Goal: Connect with others: Connect with other users

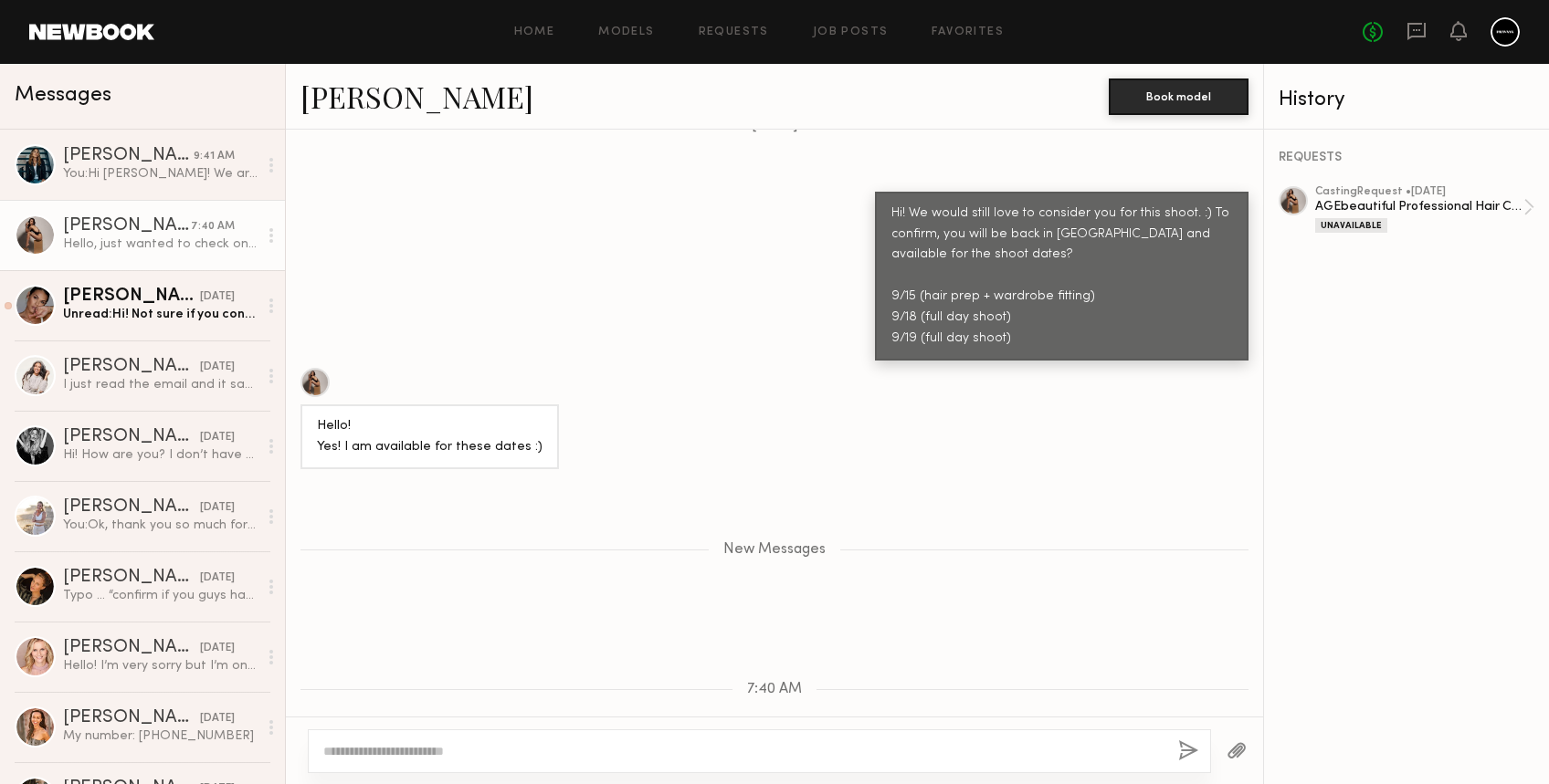
scroll to position [1705, 0]
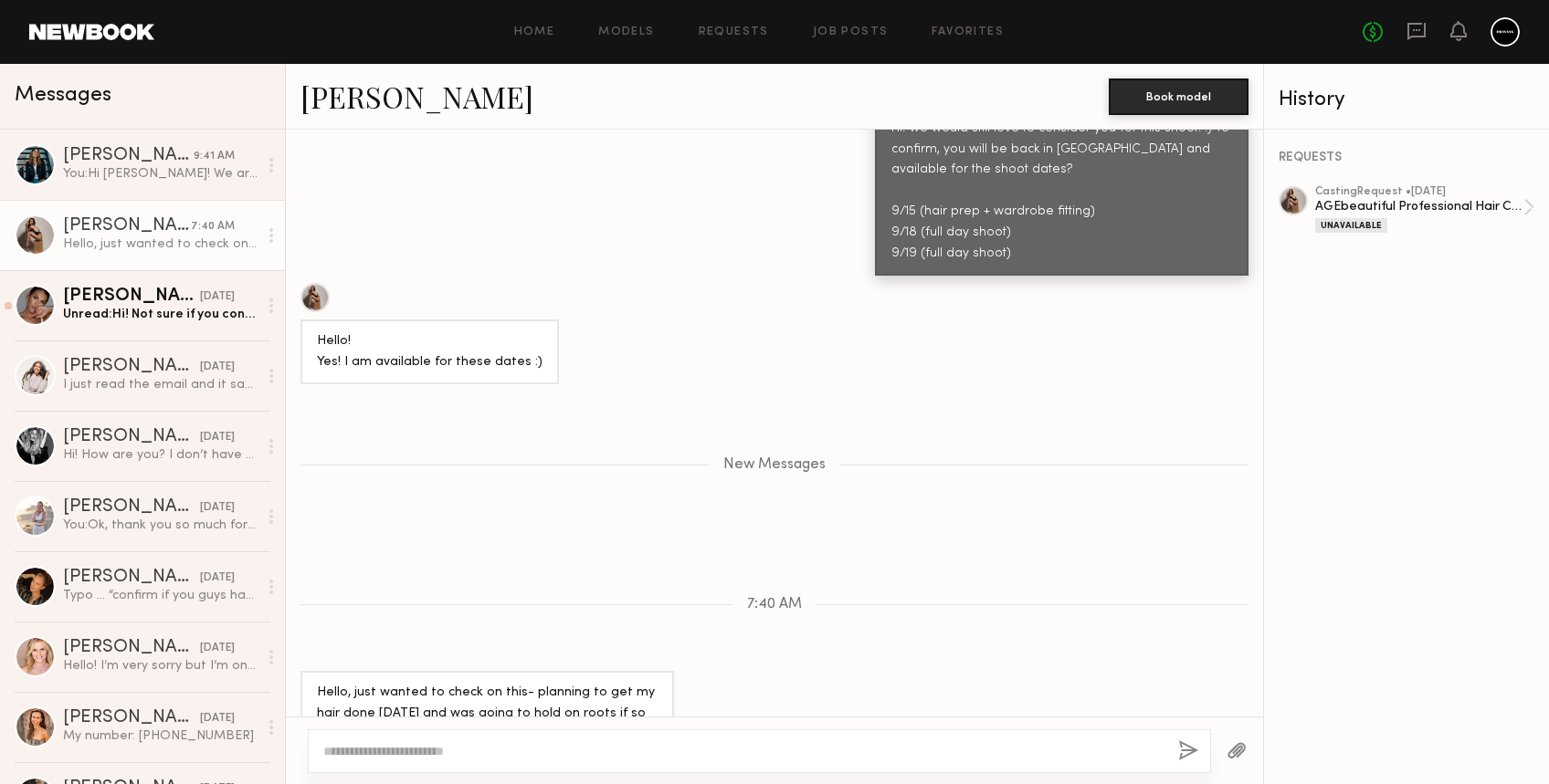
click at [358, 103] on link "Claire A." at bounding box center [417, 96] width 233 height 39
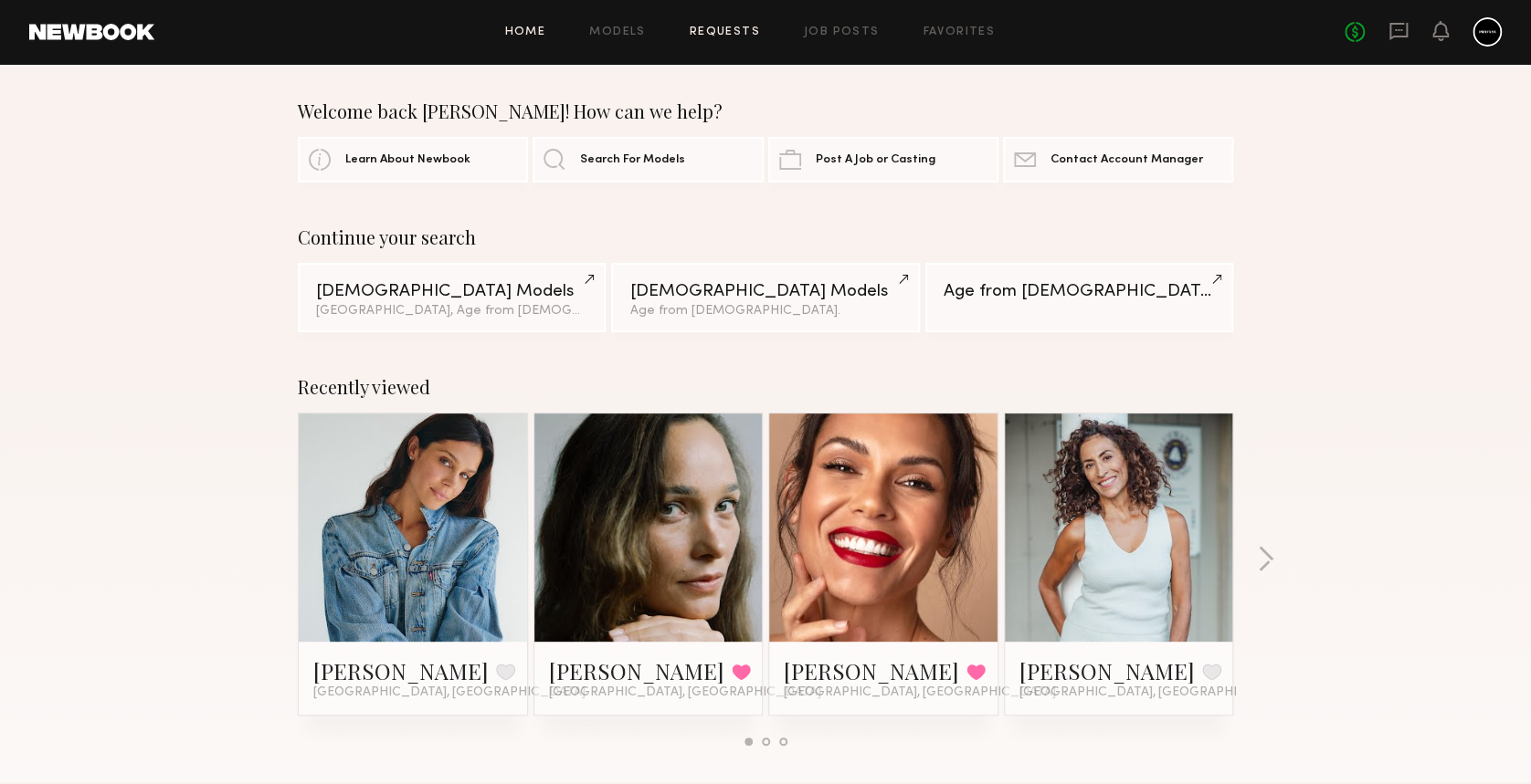
click at [750, 29] on link "Requests" at bounding box center [724, 32] width 70 height 12
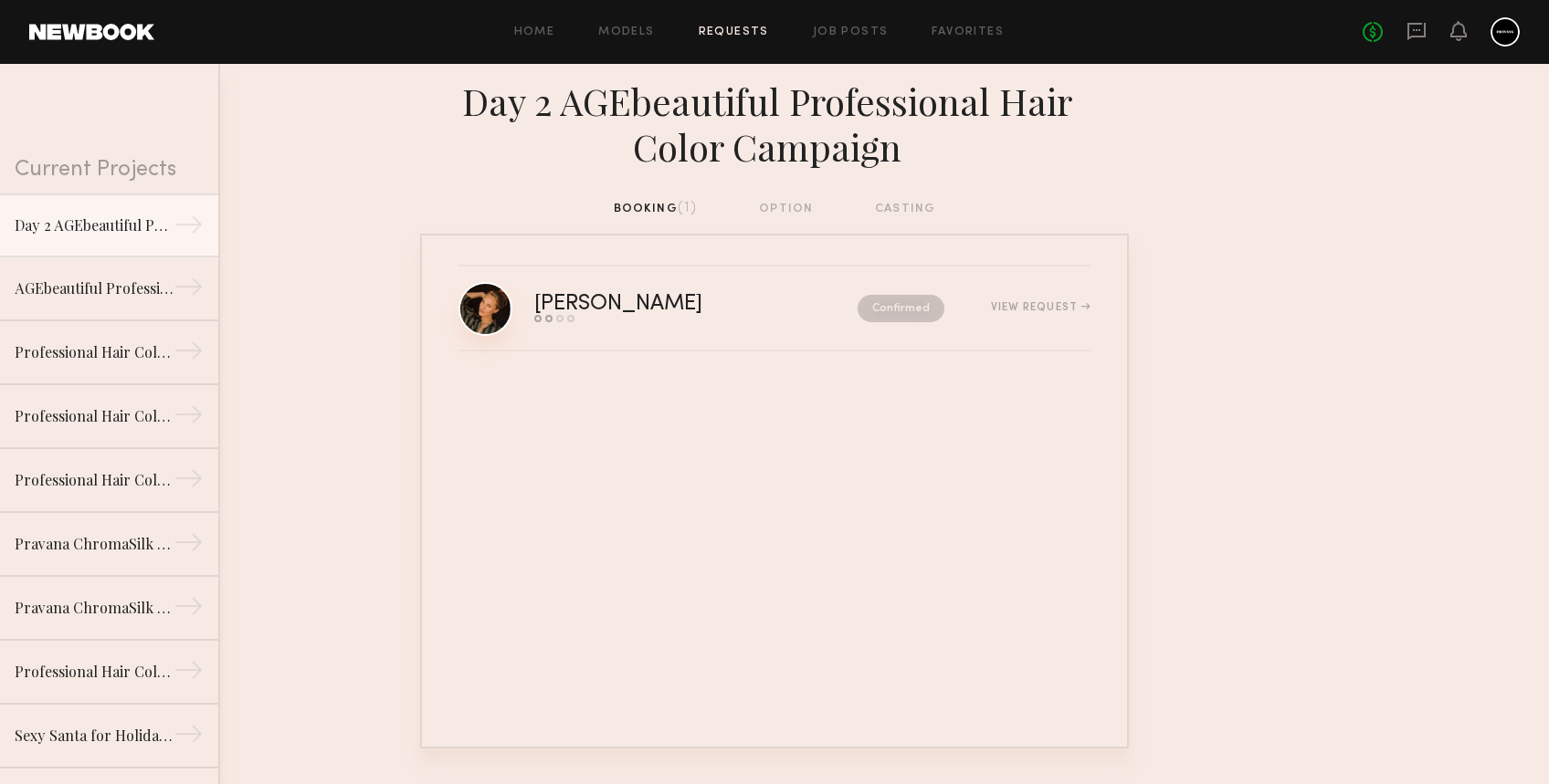
click at [497, 296] on link at bounding box center [486, 309] width 54 height 54
click at [781, 207] on div "booking (1) option casting" at bounding box center [775, 209] width 323 height 21
click at [939, 213] on div "booking (1) option casting" at bounding box center [774, 216] width 1549 height 35
click at [739, 26] on link "Requests" at bounding box center [734, 32] width 70 height 12
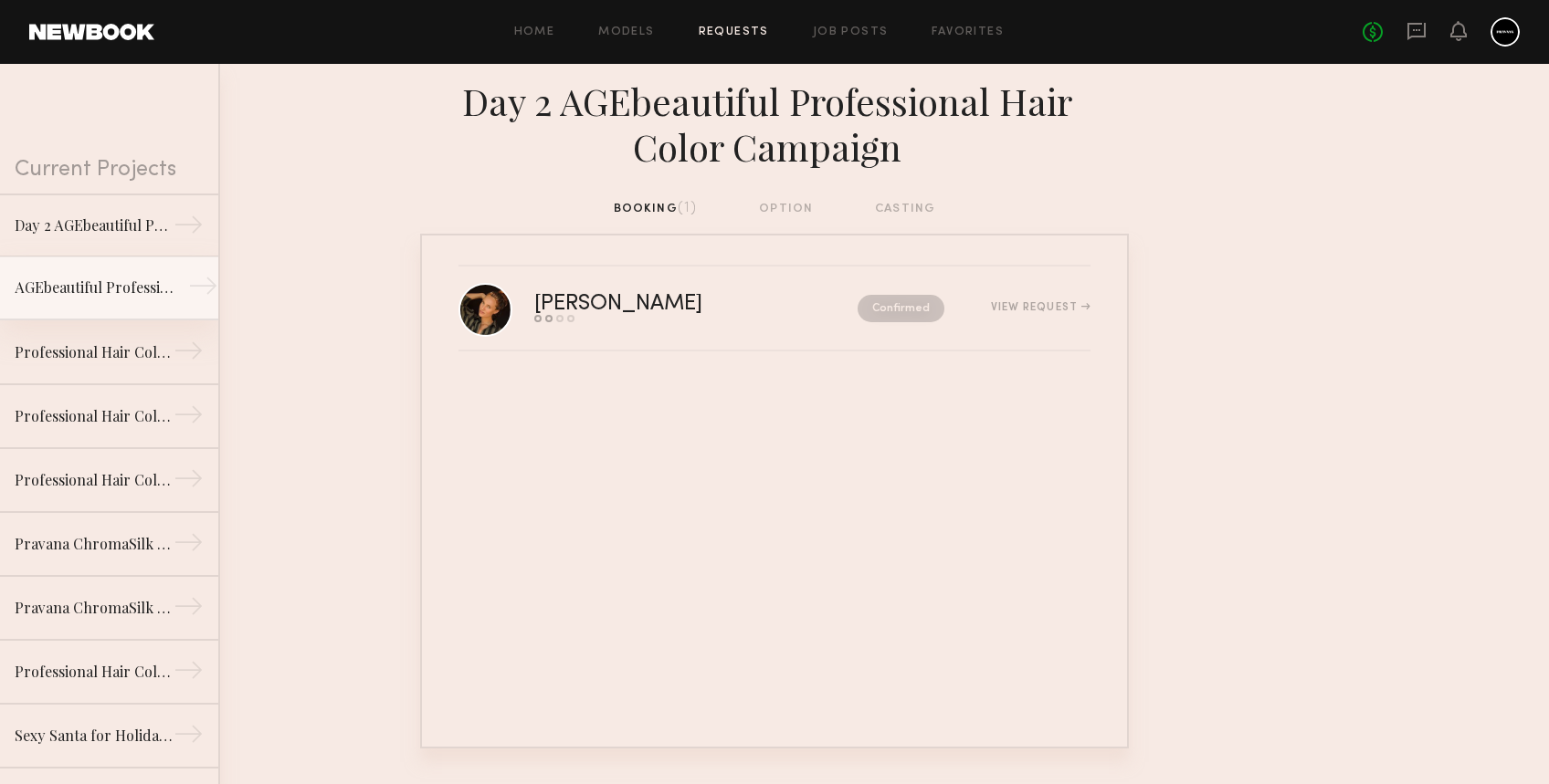
click at [73, 283] on div "AGEbeautiful Professional Hair Color Campaign Gray Coverage" at bounding box center [94, 287] width 159 height 21
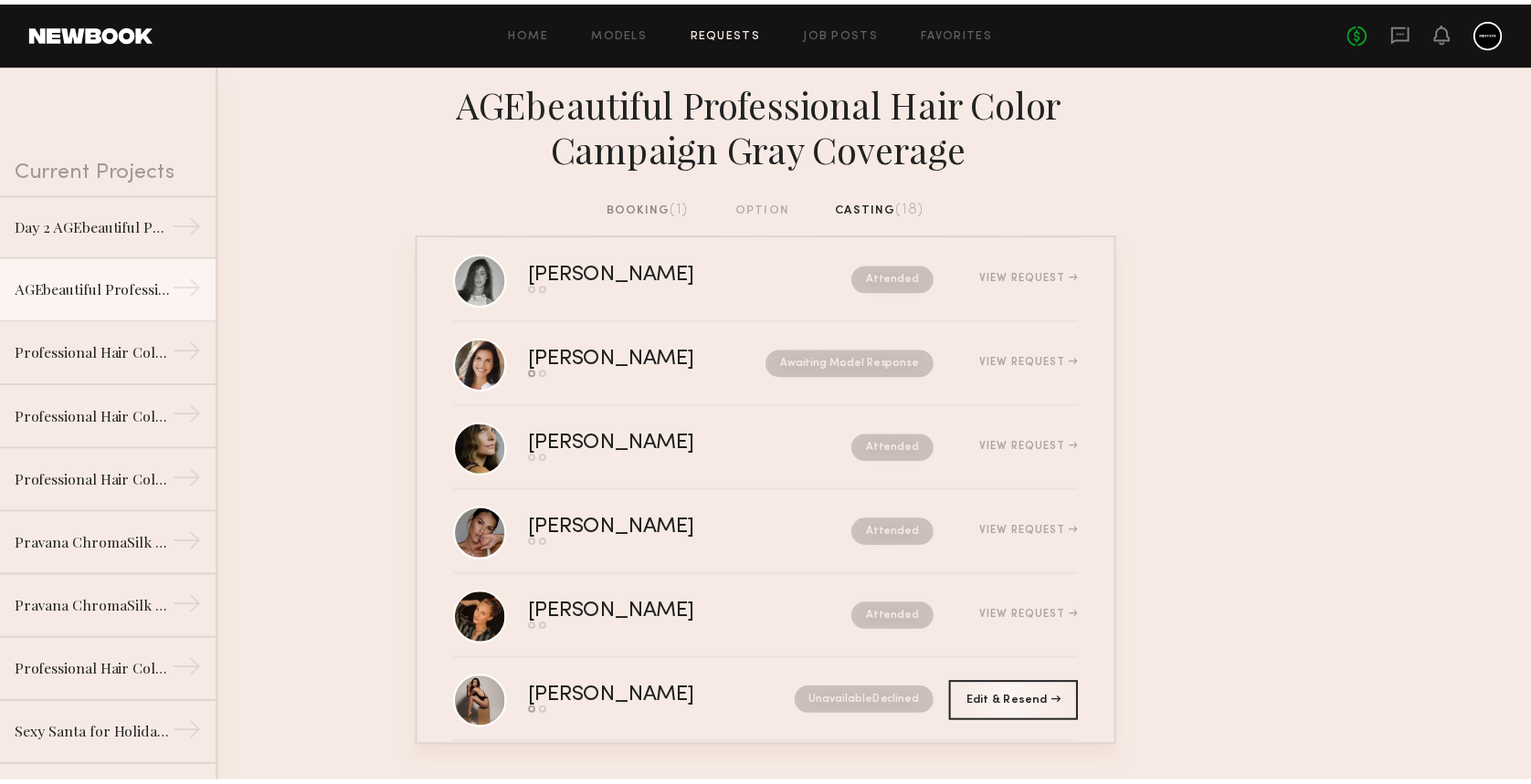
scroll to position [1074, 0]
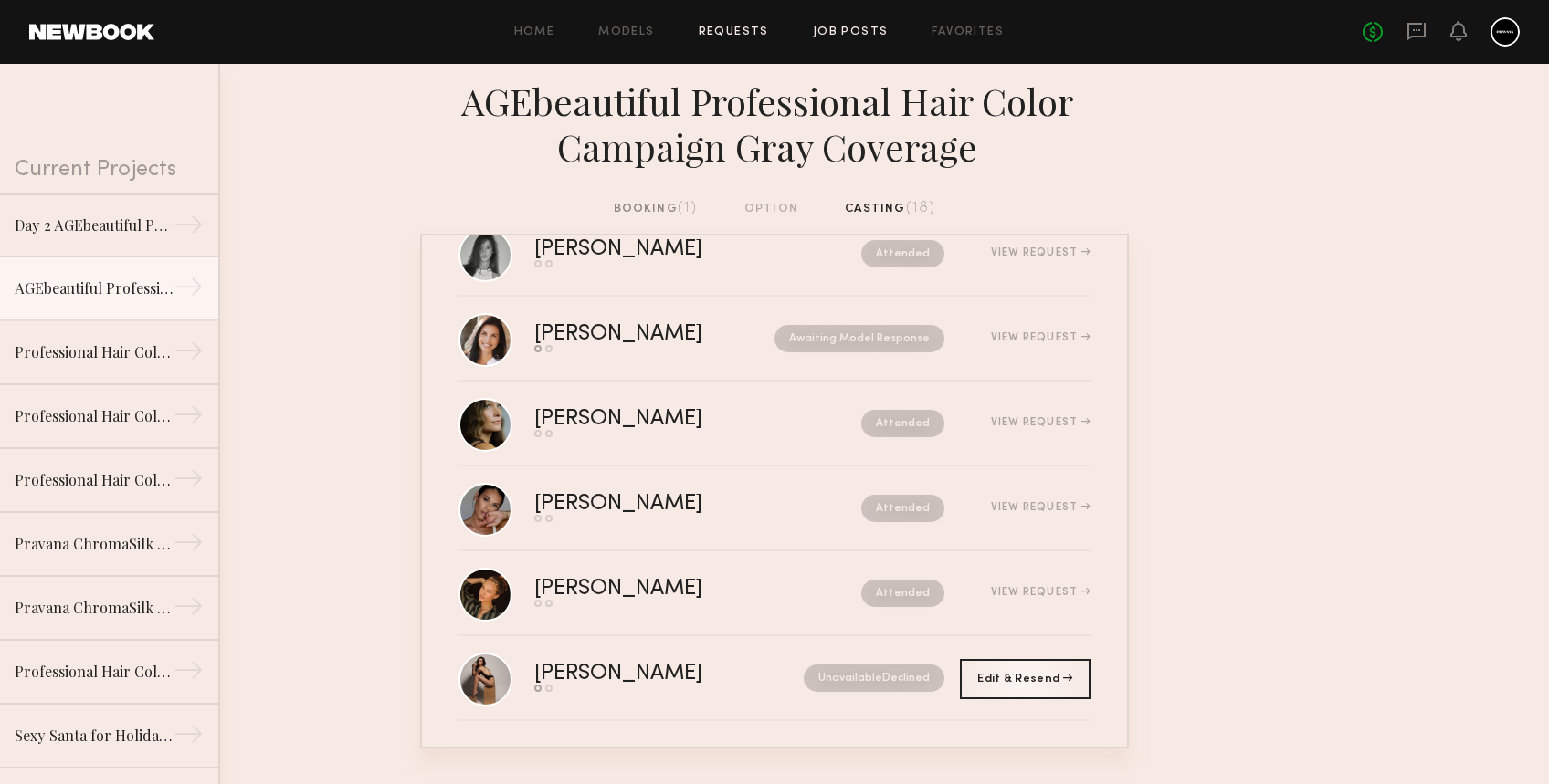
click at [841, 29] on link "Job Posts" at bounding box center [851, 32] width 76 height 12
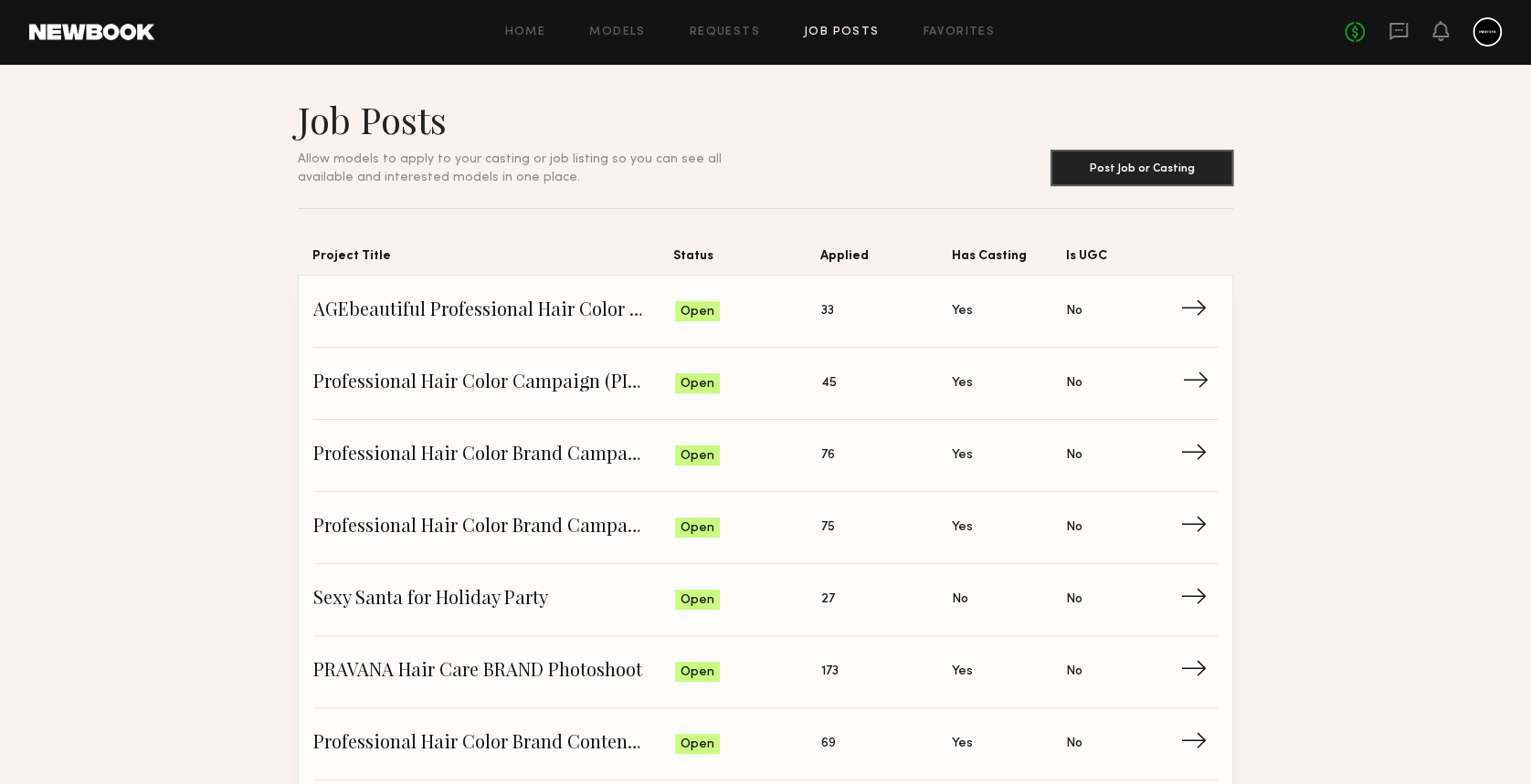
click at [539, 370] on span "Professional Hair Color Campaign (PINK)" at bounding box center [494, 383] width 362 height 27
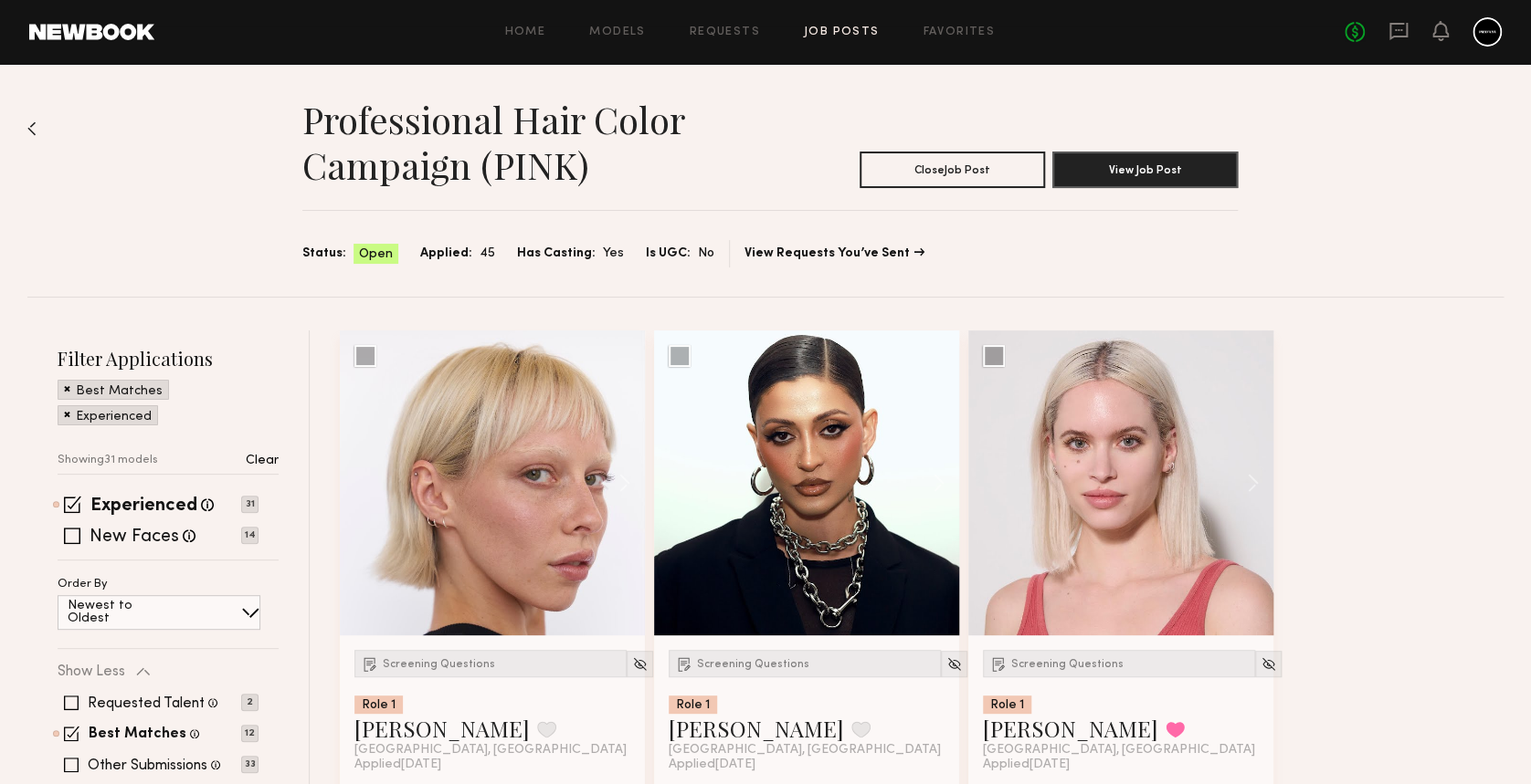
click at [43, 122] on div "Professional Hair Color Campaign (PINK) Close Job Post View Job Post Status: Op…" at bounding box center [765, 179] width 1476 height 233
click at [43, 123] on div "Professional Hair Color Campaign (PINK) Close Job Post View Job Post Status: Op…" at bounding box center [765, 179] width 1476 height 233
drag, startPoint x: 43, startPoint y: 123, endPoint x: 30, endPoint y: 124, distance: 13.0
click at [30, 124] on img at bounding box center [32, 129] width 9 height 15
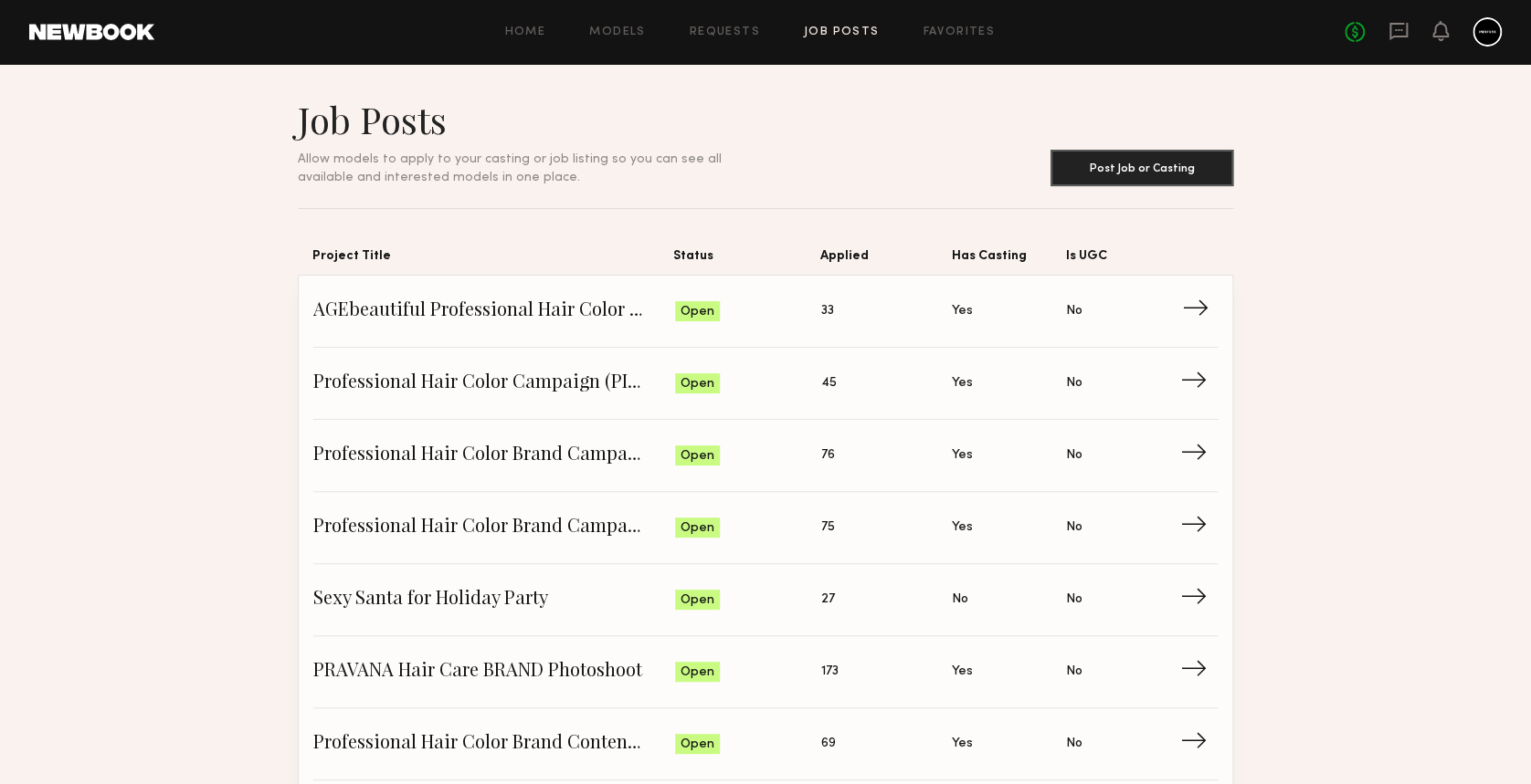
click at [385, 302] on span "AGEbeautiful Professional Hair Color Campaign Gray Coverage" at bounding box center [494, 311] width 362 height 27
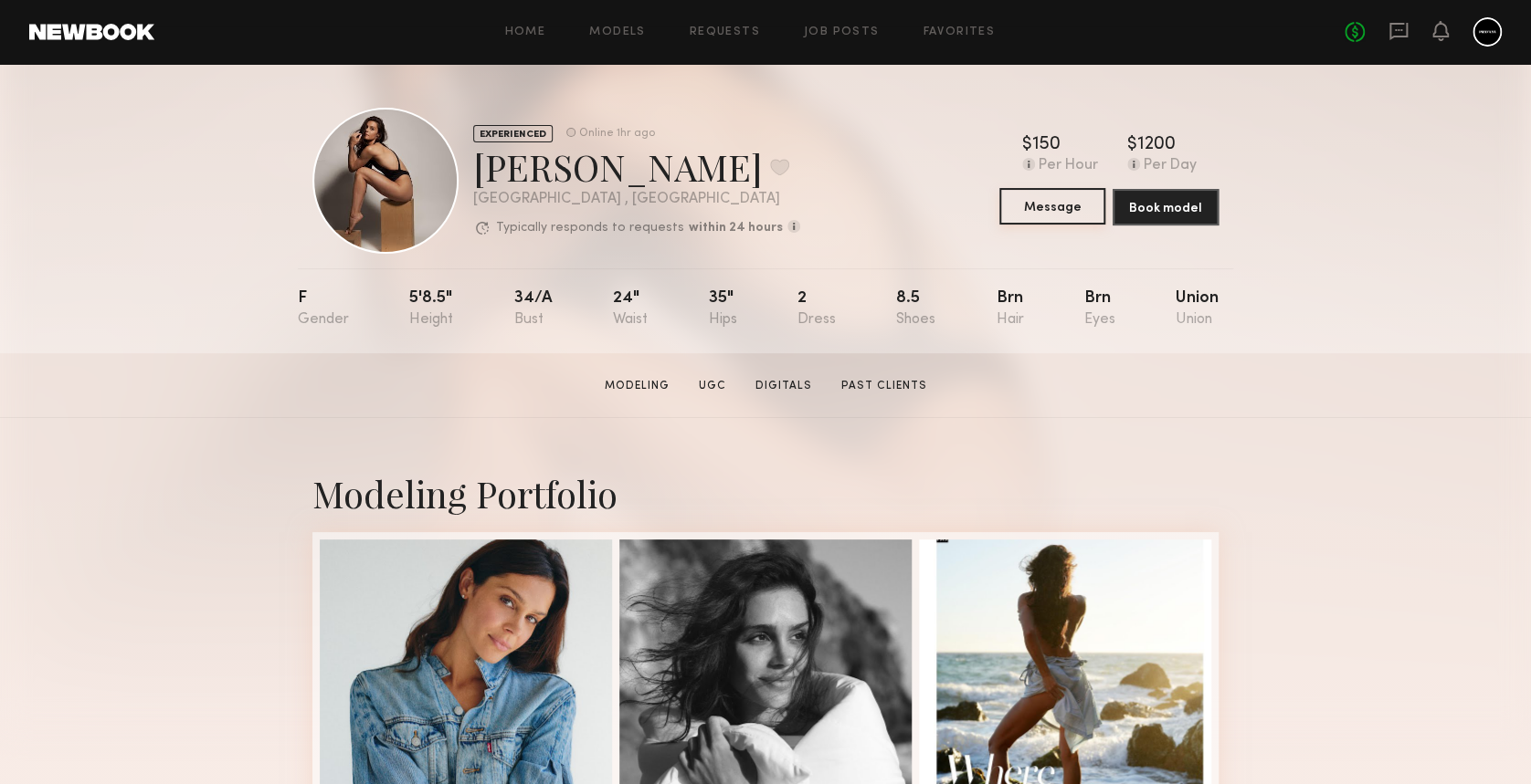
click at [1074, 216] on button "Message" at bounding box center [1052, 206] width 106 height 36
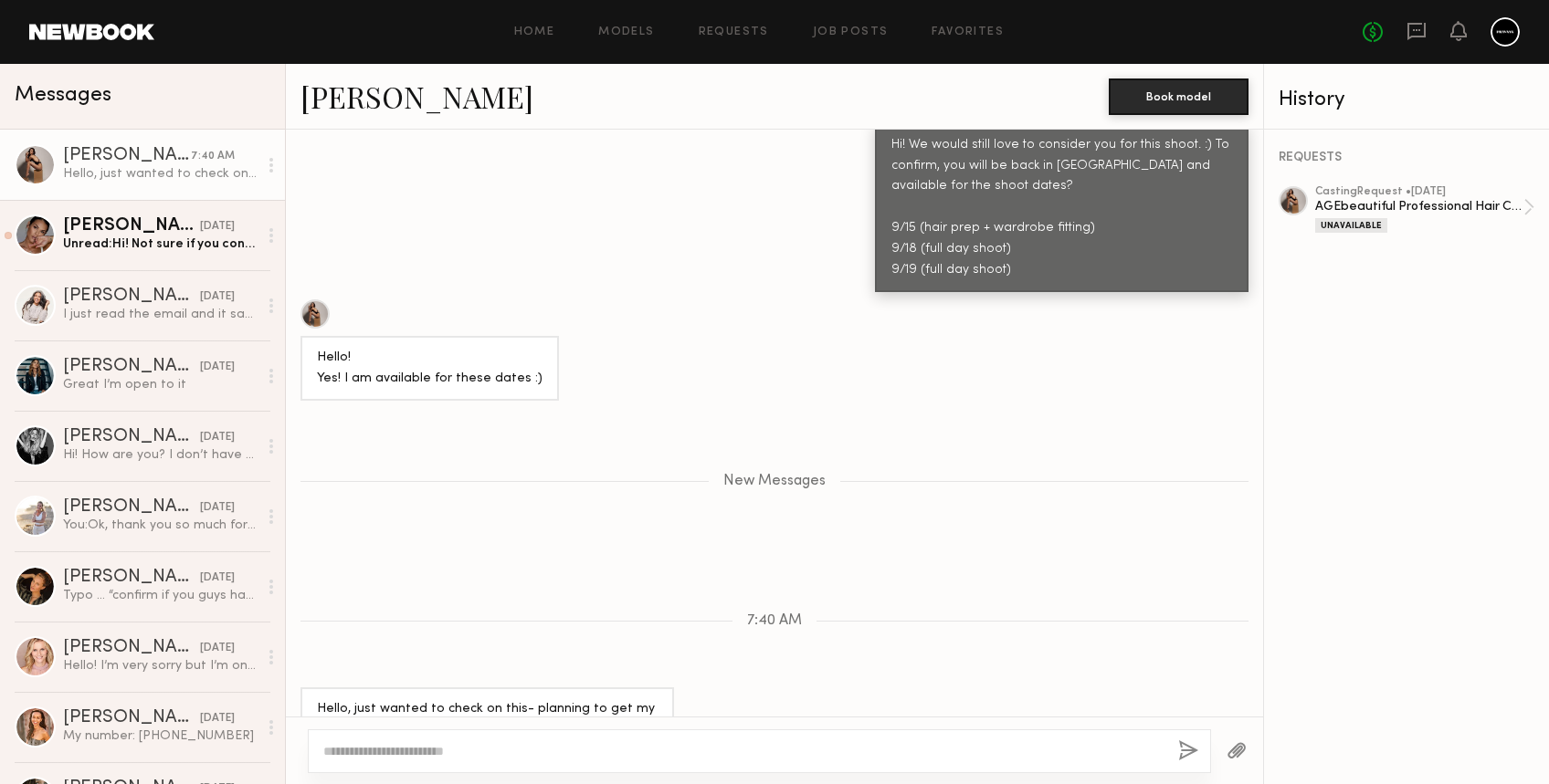
scroll to position [1705, 0]
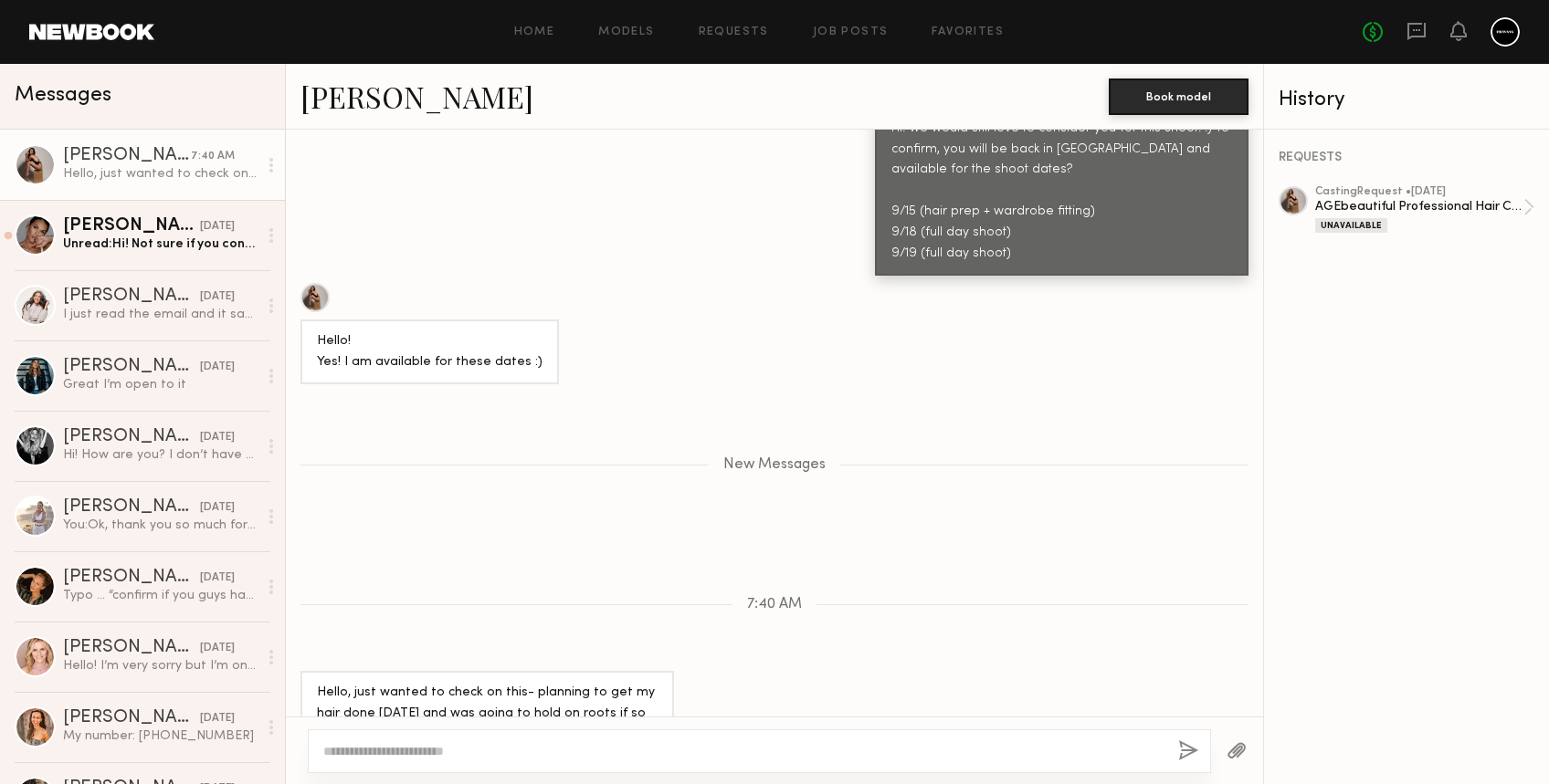
click at [46, 155] on div at bounding box center [36, 164] width 41 height 41
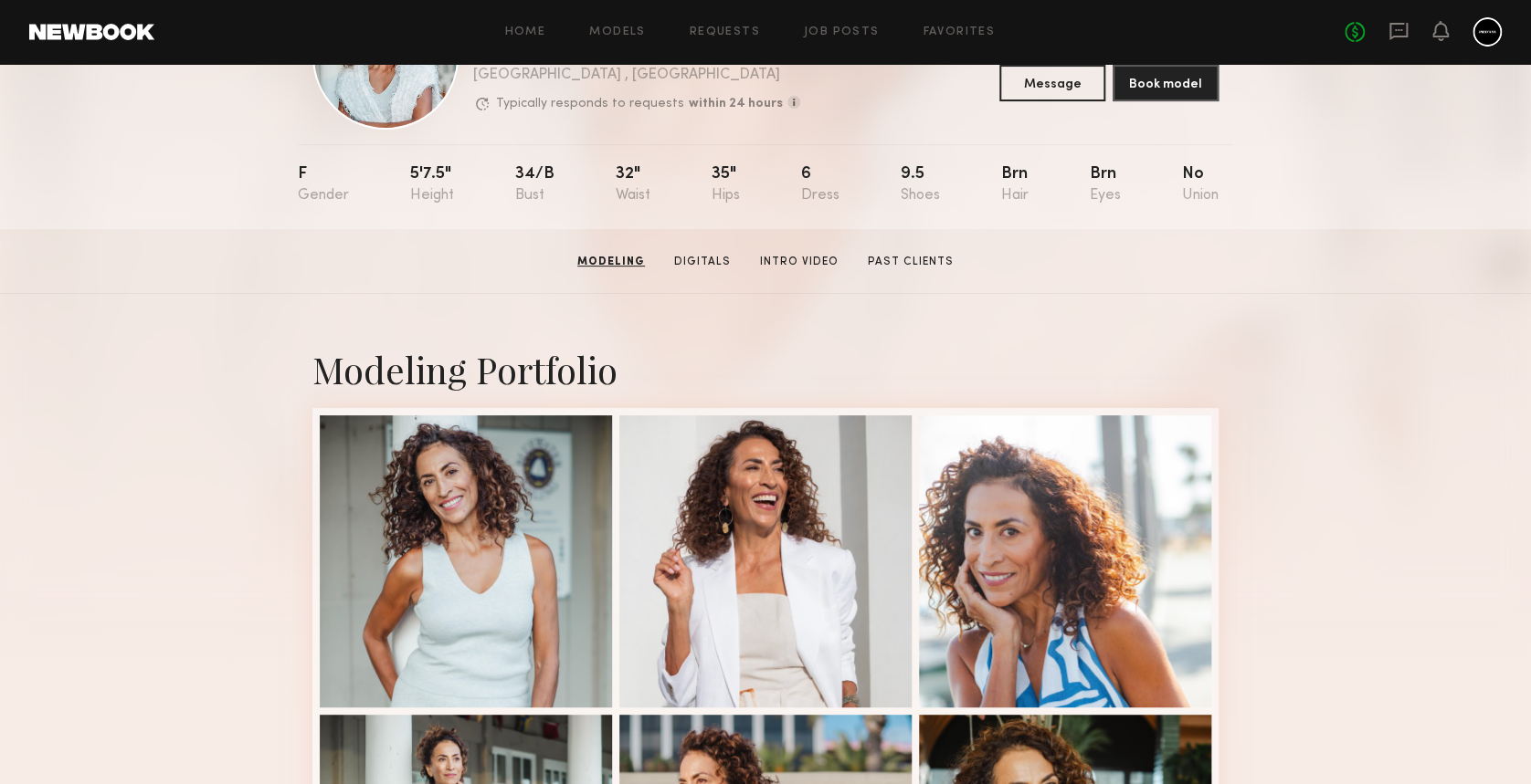
scroll to position [121, 0]
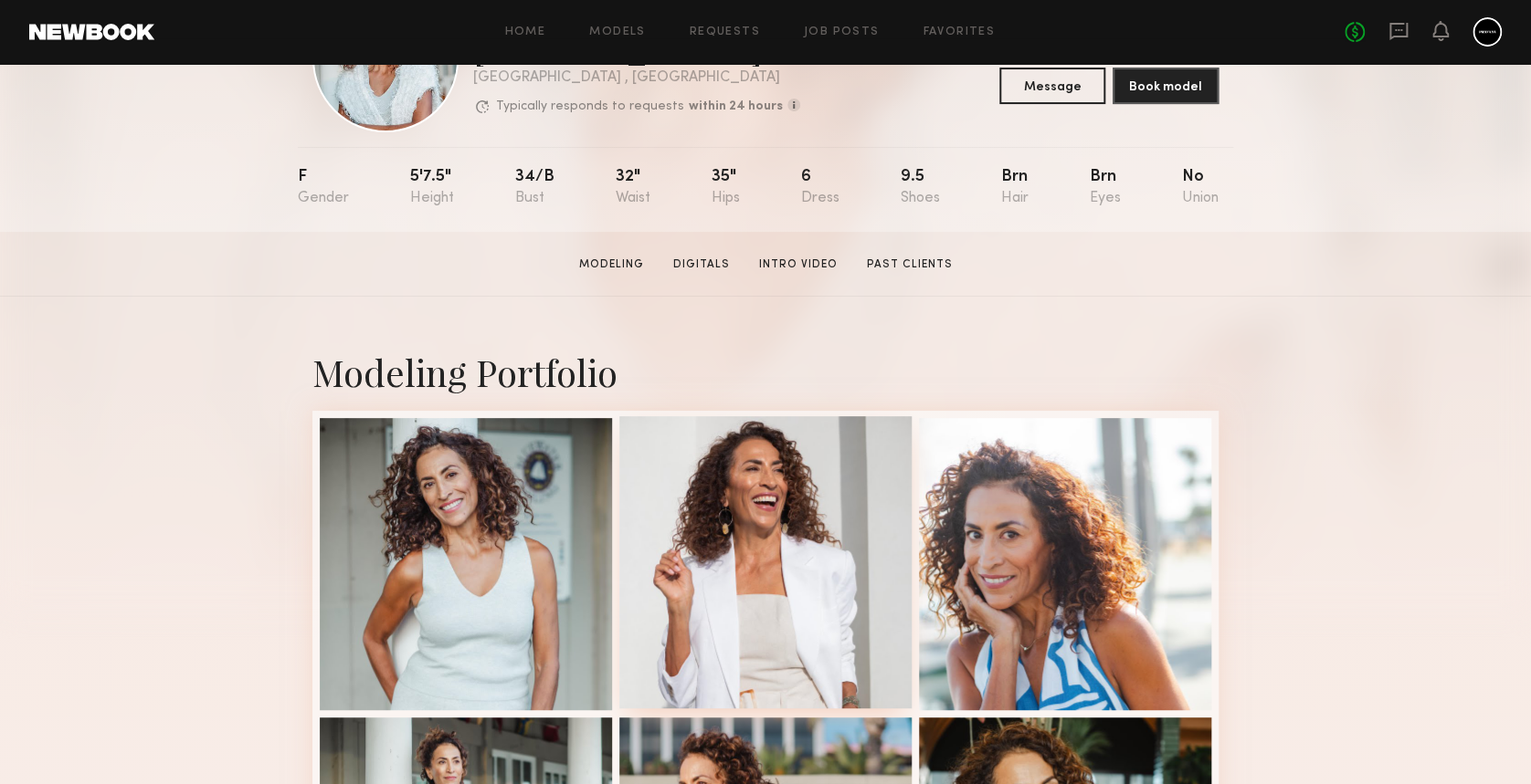
click at [796, 429] on div at bounding box center [766, 563] width 293 height 292
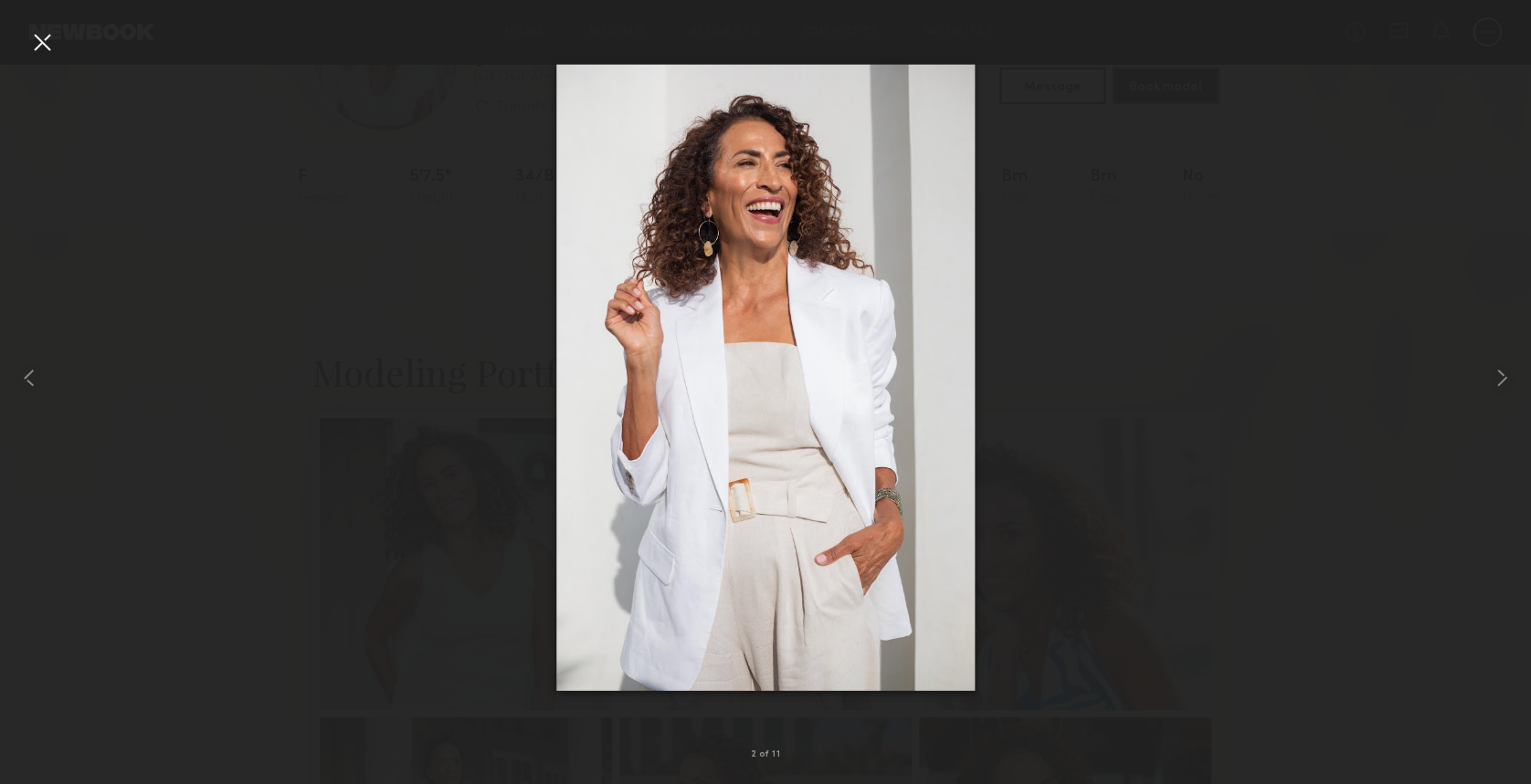
click at [41, 46] on div at bounding box center [41, 41] width 29 height 29
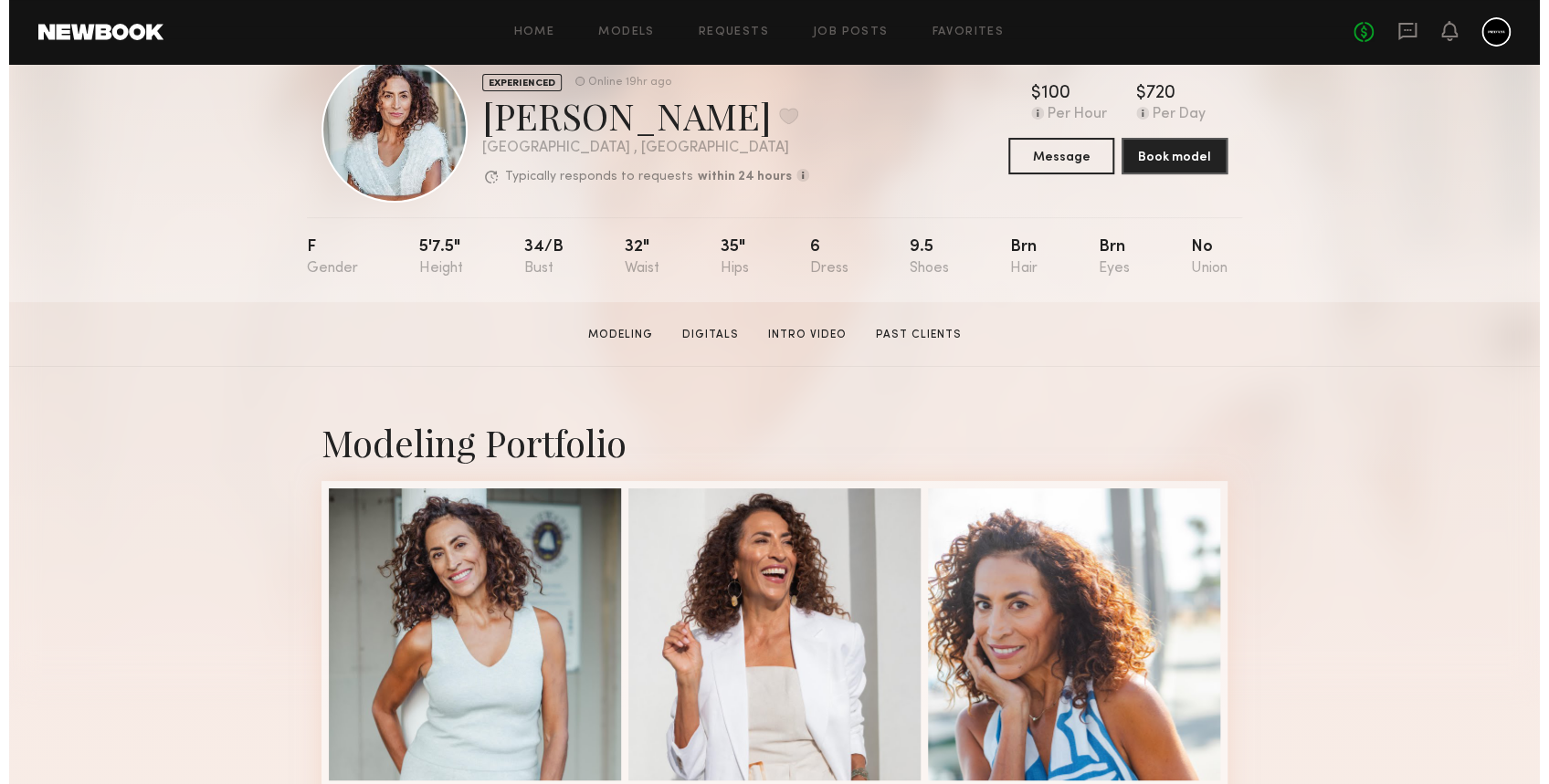
scroll to position [0, 0]
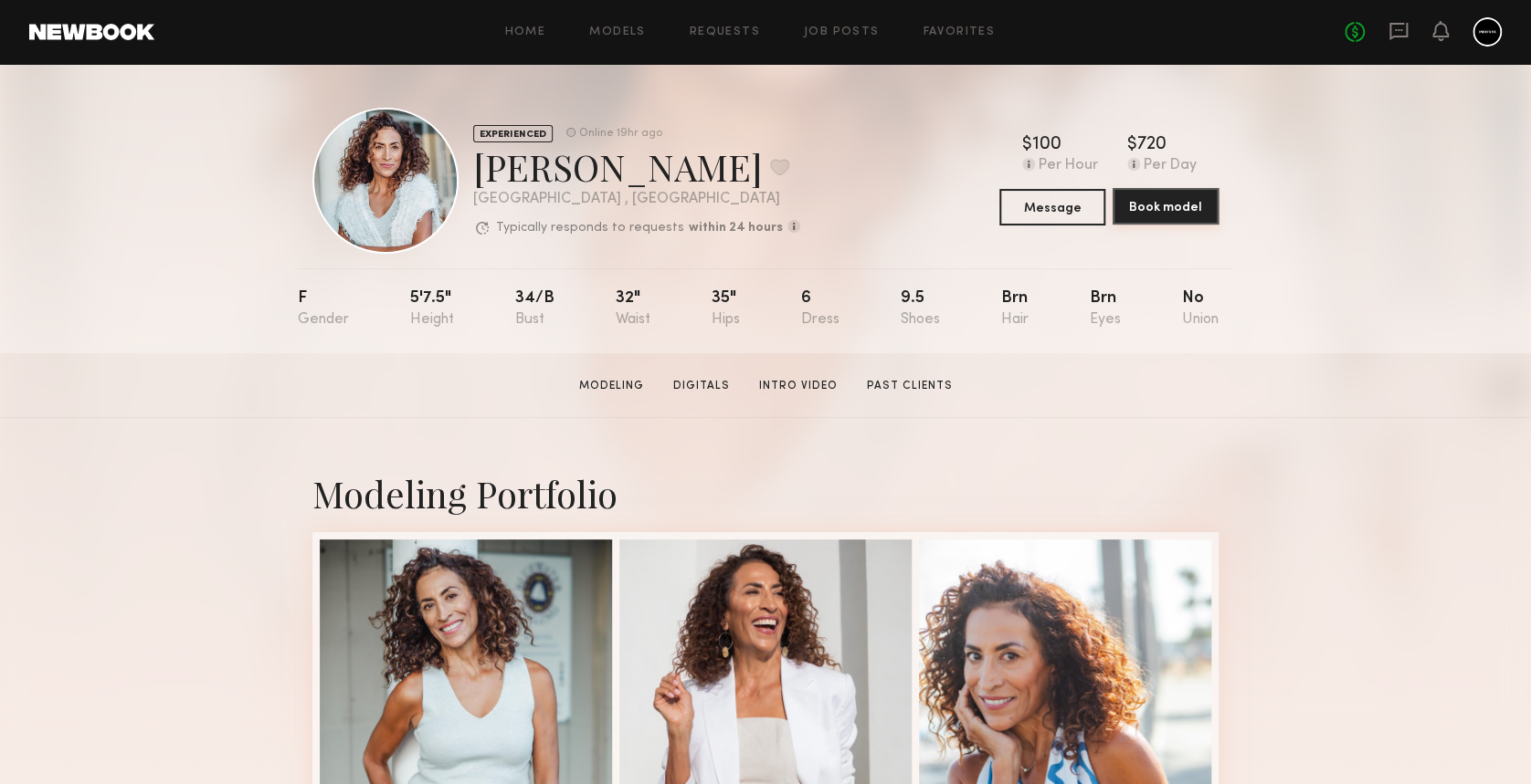
click at [1162, 205] on button "Book model" at bounding box center [1165, 206] width 106 height 36
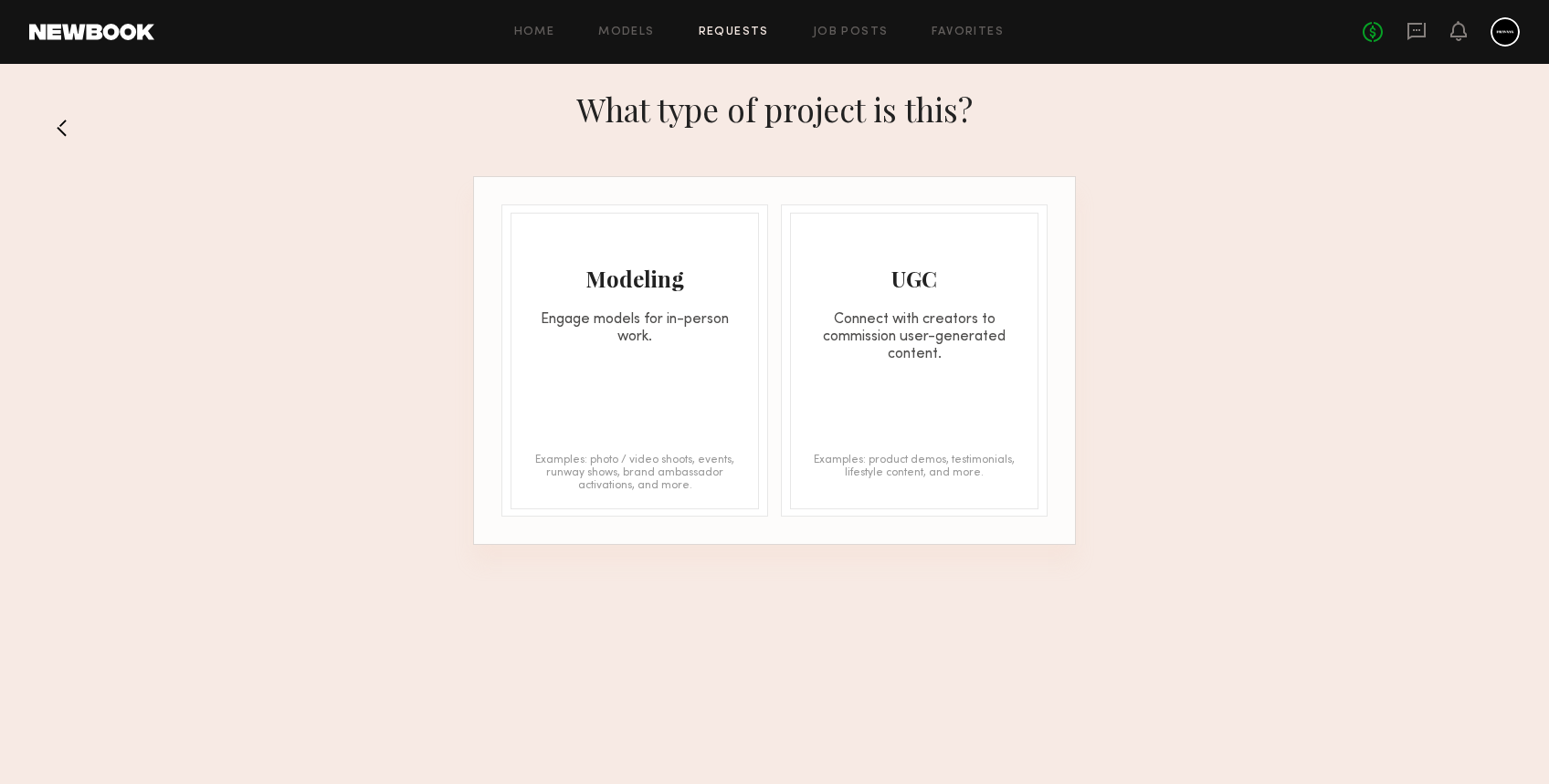
click at [73, 130] on button at bounding box center [69, 127] width 29 height 29
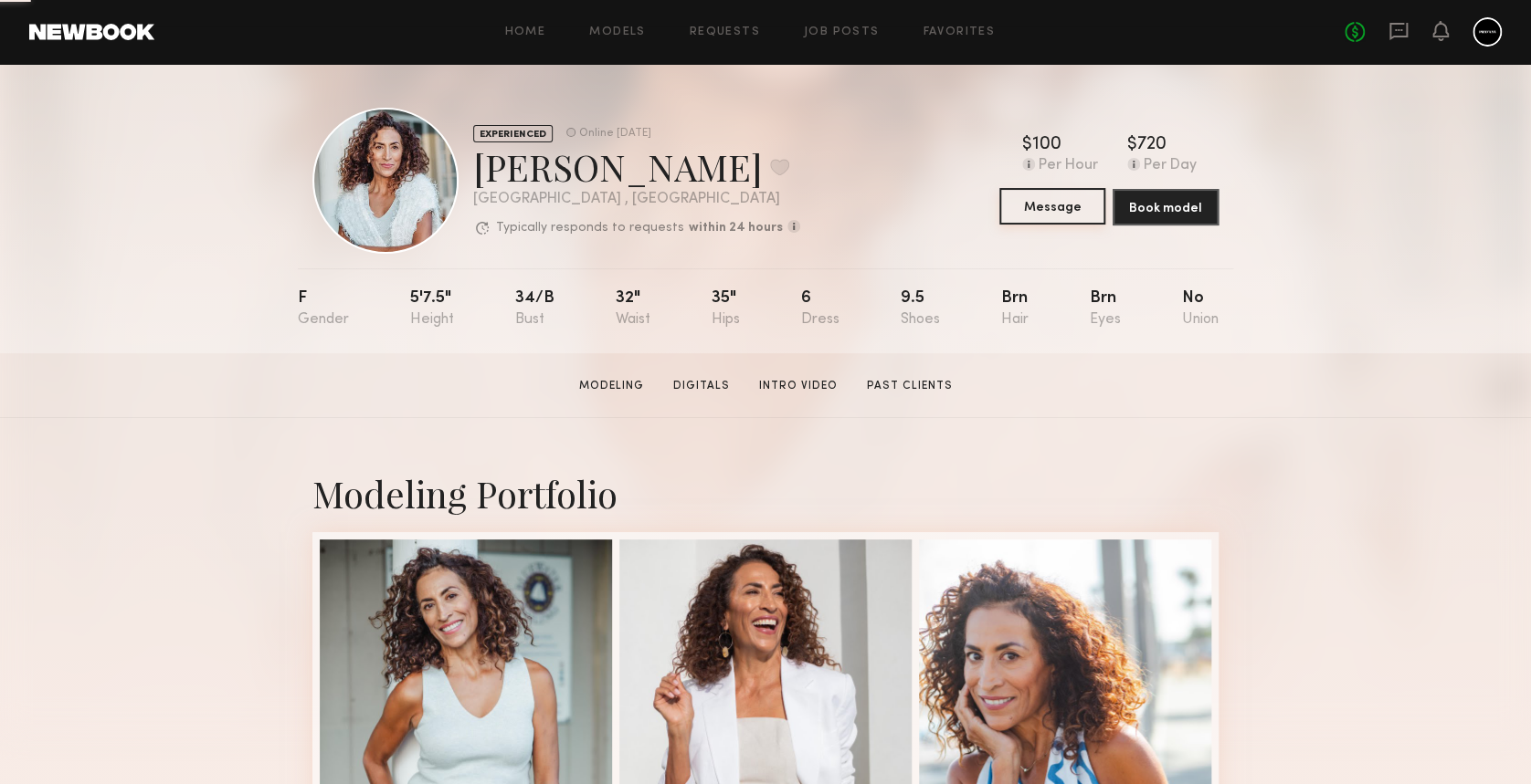
click at [1051, 209] on button "Message" at bounding box center [1052, 206] width 106 height 36
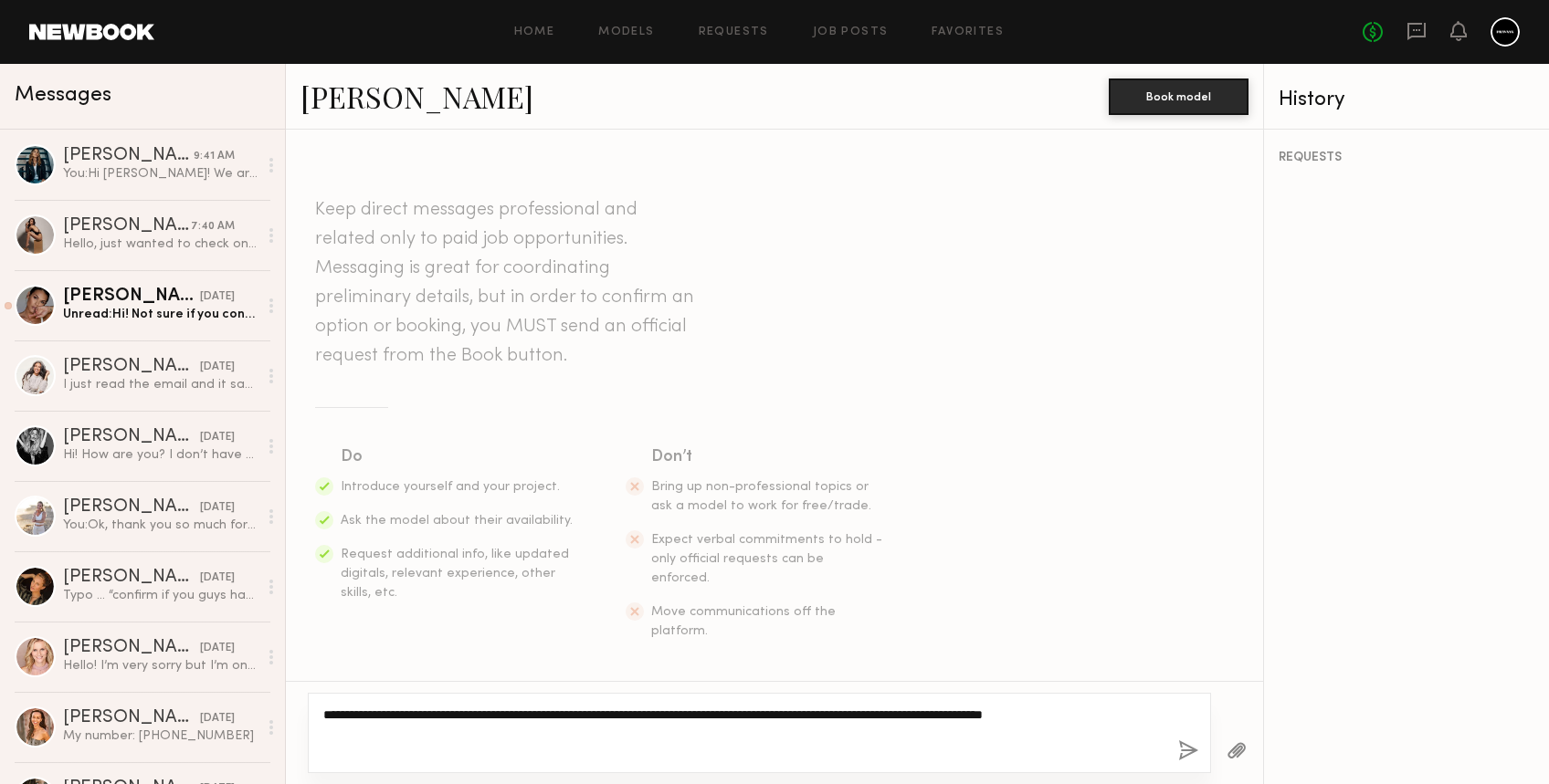
paste textarea "**********"
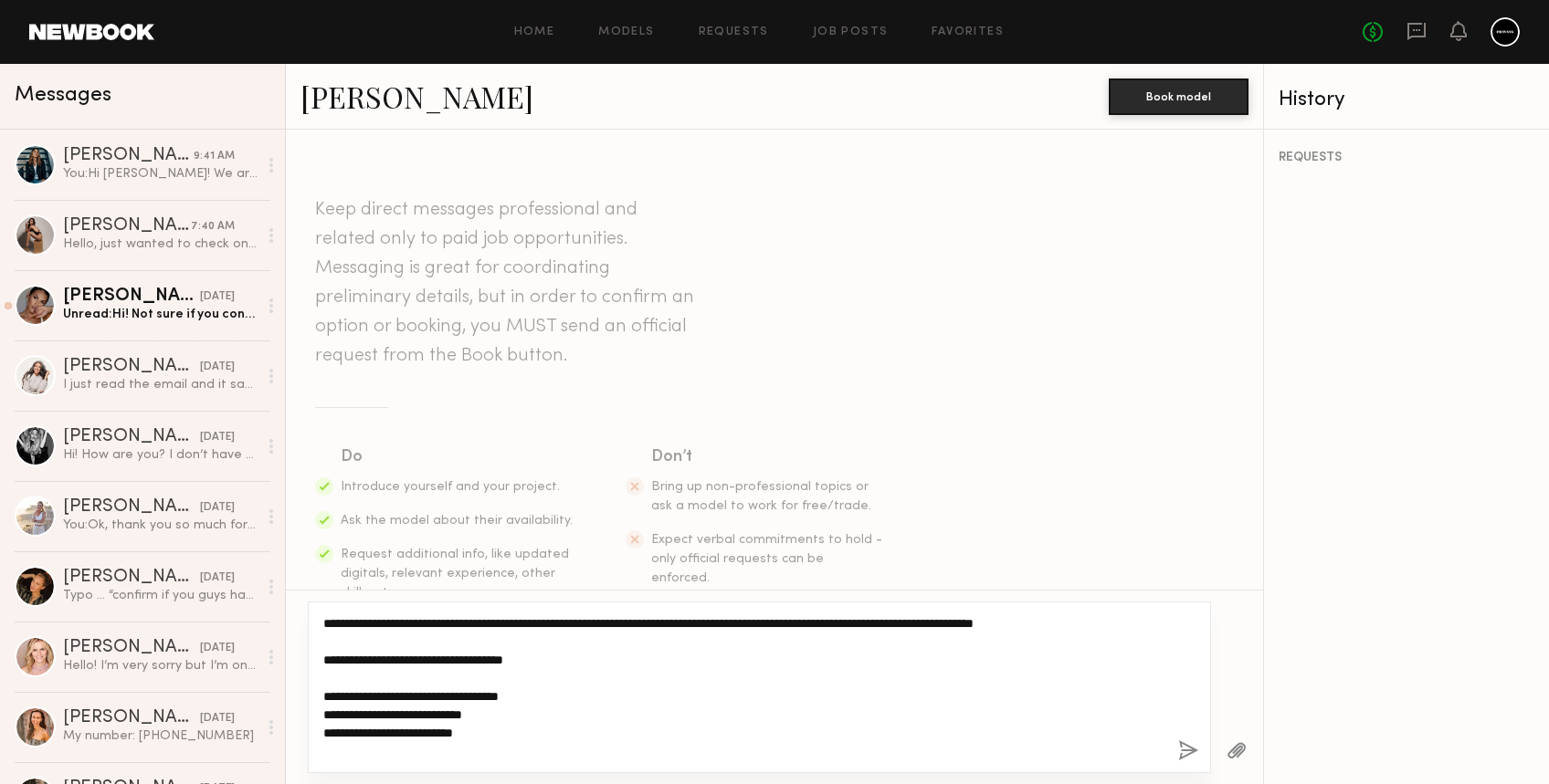
click at [326, 663] on textarea "**********" at bounding box center [743, 688] width 840 height 146
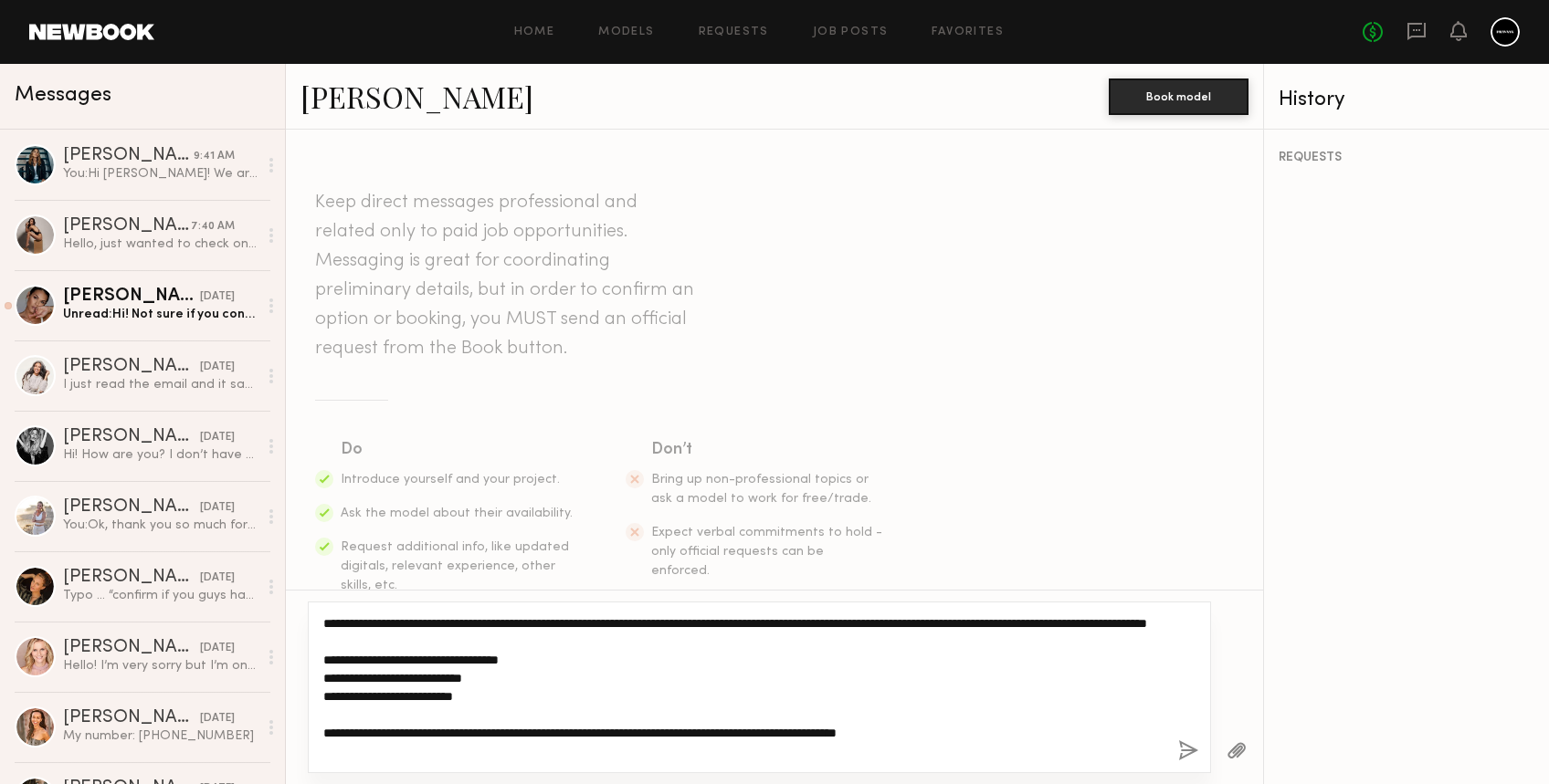
scroll to position [9, 0]
type textarea "**********"
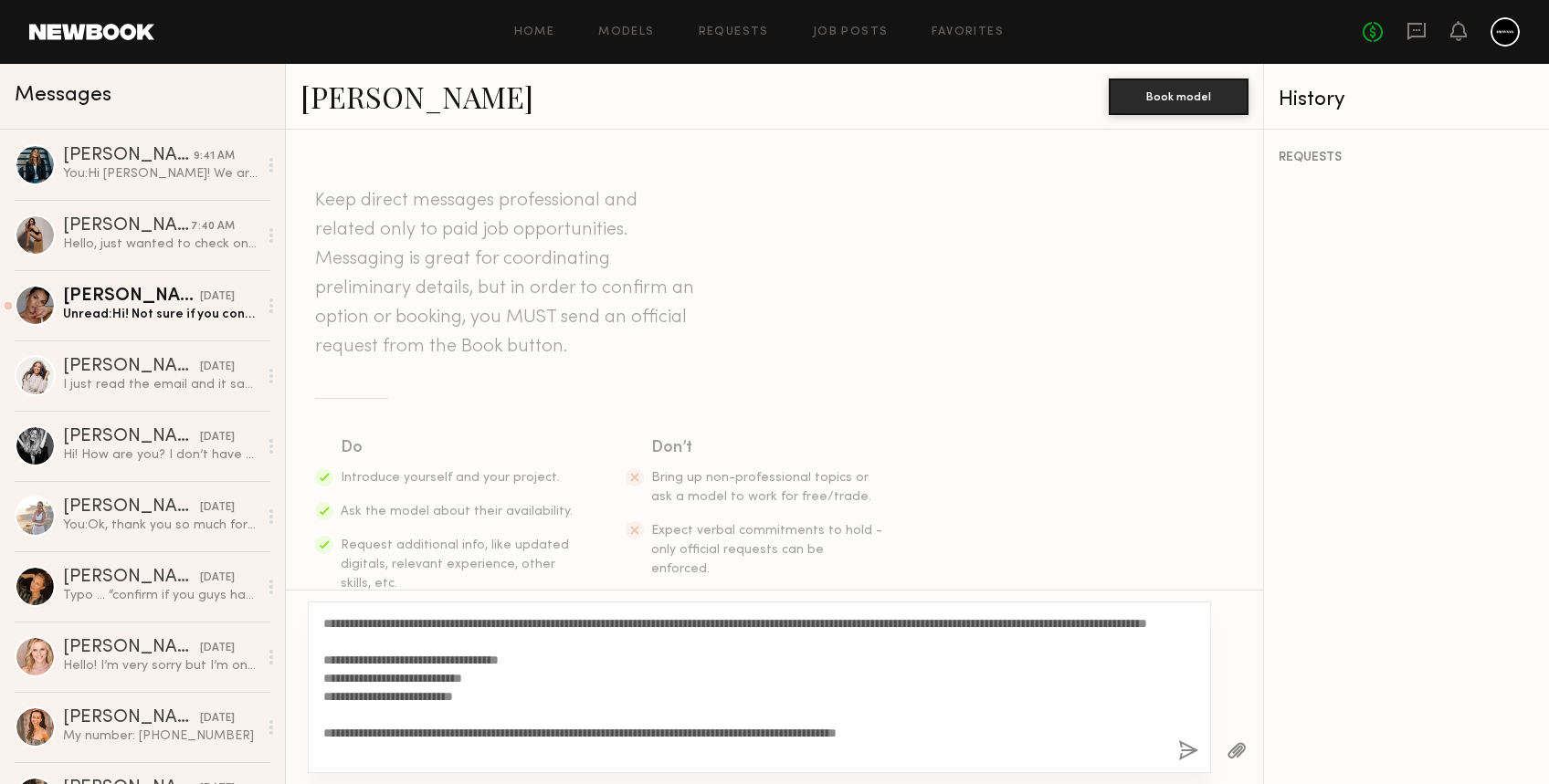
click at [1187, 751] on button "button" at bounding box center [1189, 752] width 21 height 22
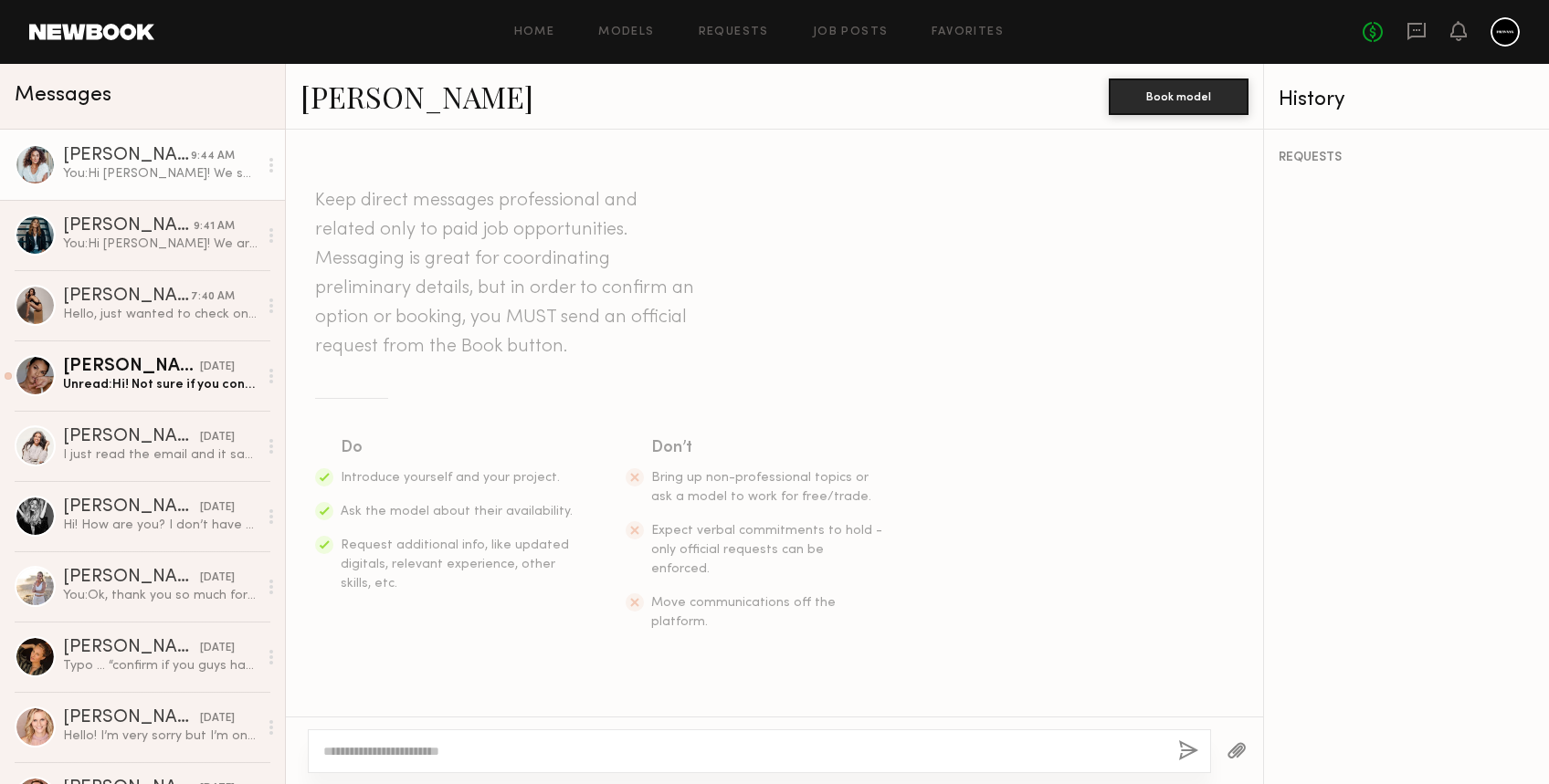
scroll to position [427, 0]
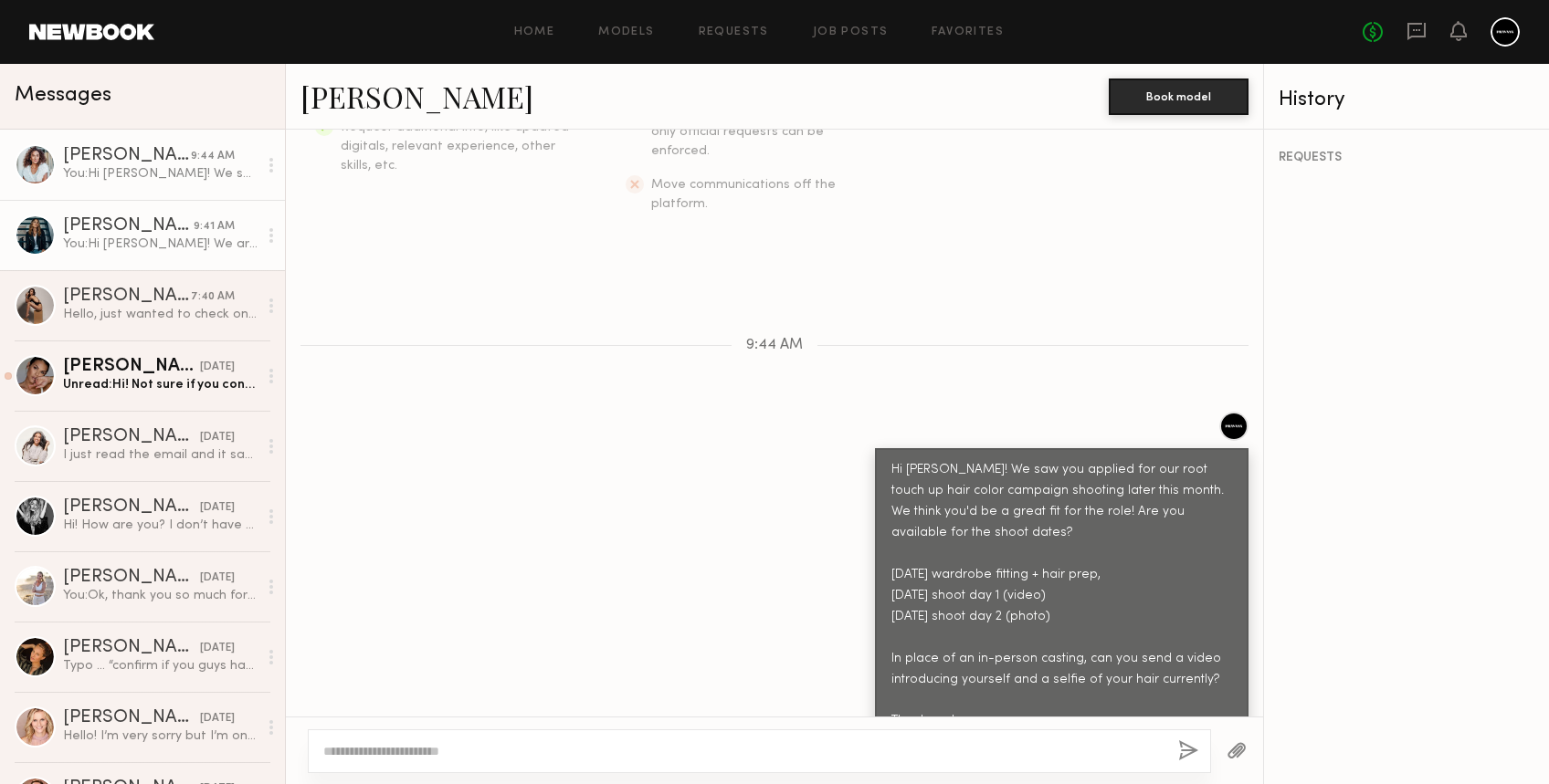
click at [97, 257] on link "Alicia H. 9:41 AM You: Hi Alicia! We are still casting for this shoot and think…" at bounding box center [142, 235] width 285 height 70
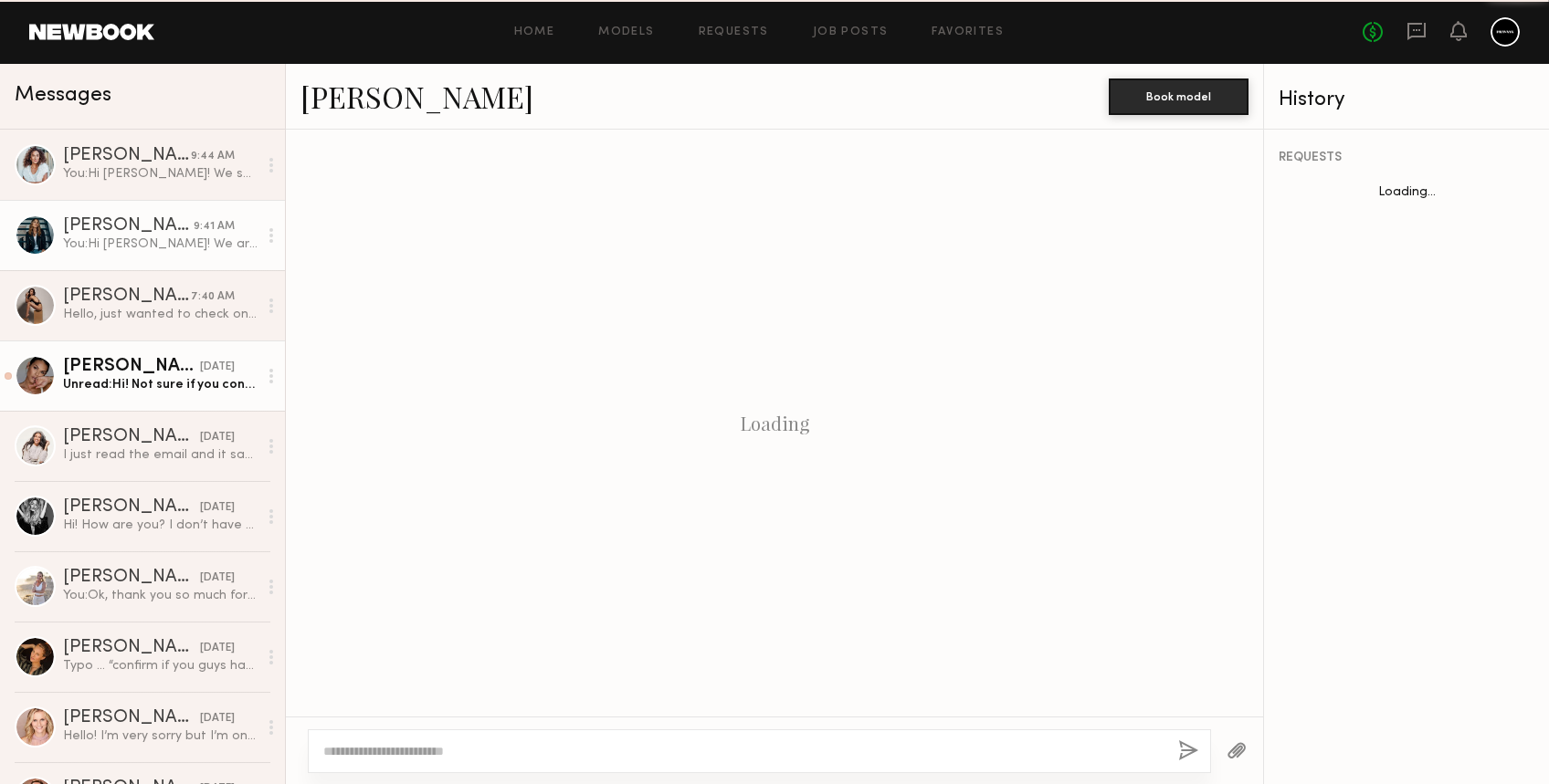
scroll to position [1120, 0]
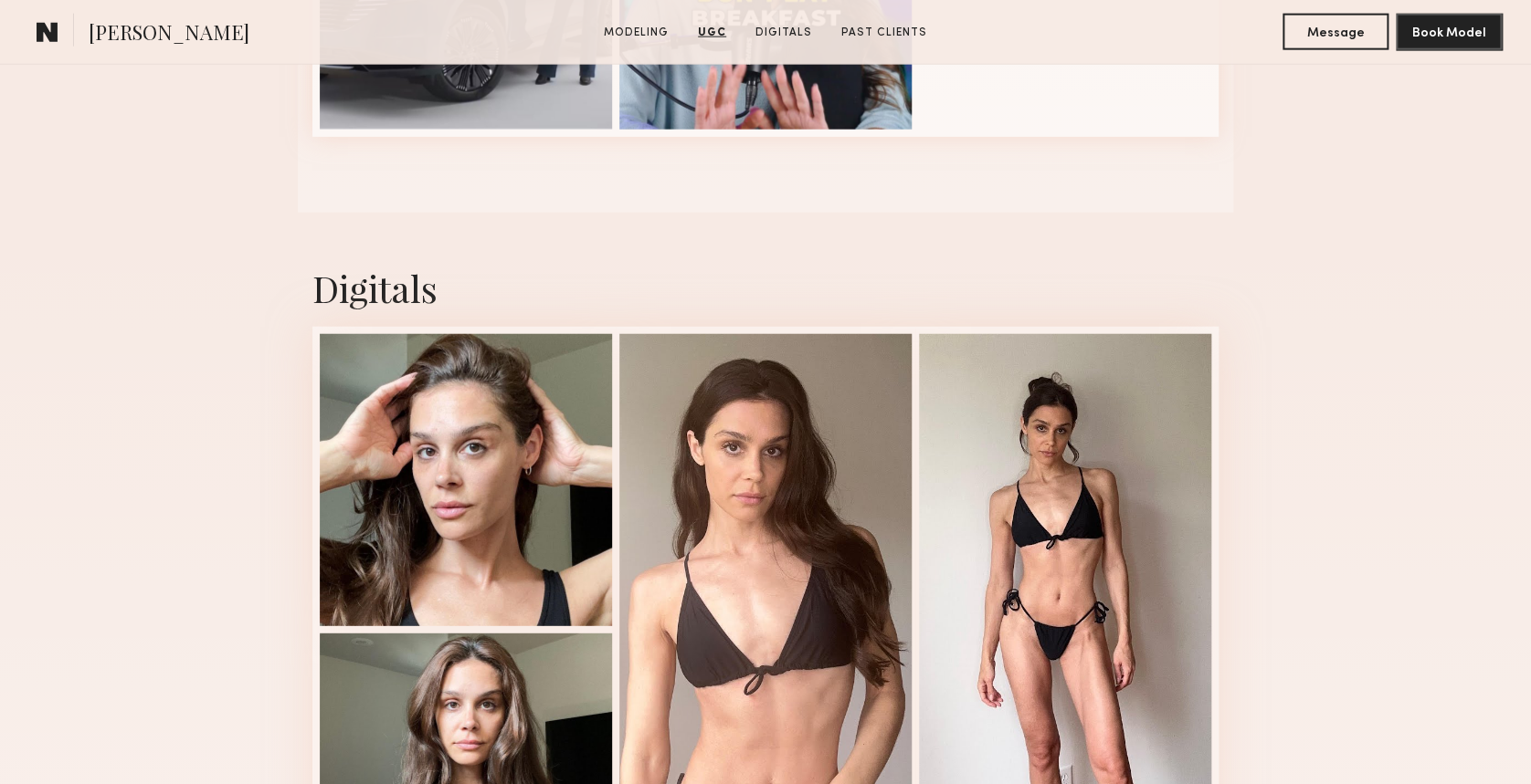
scroll to position [2434, 0]
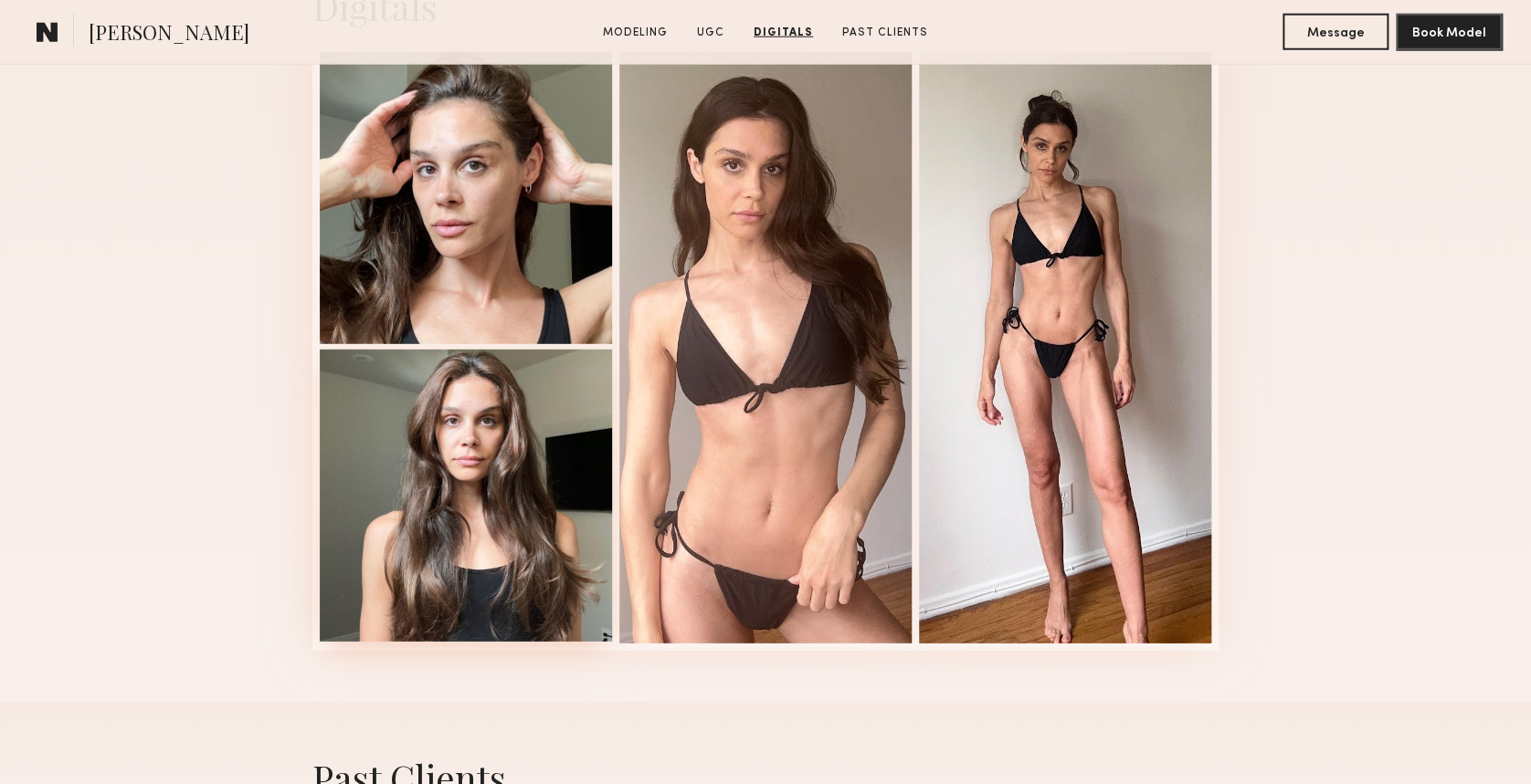
click at [438, 490] on div at bounding box center [465, 495] width 293 height 292
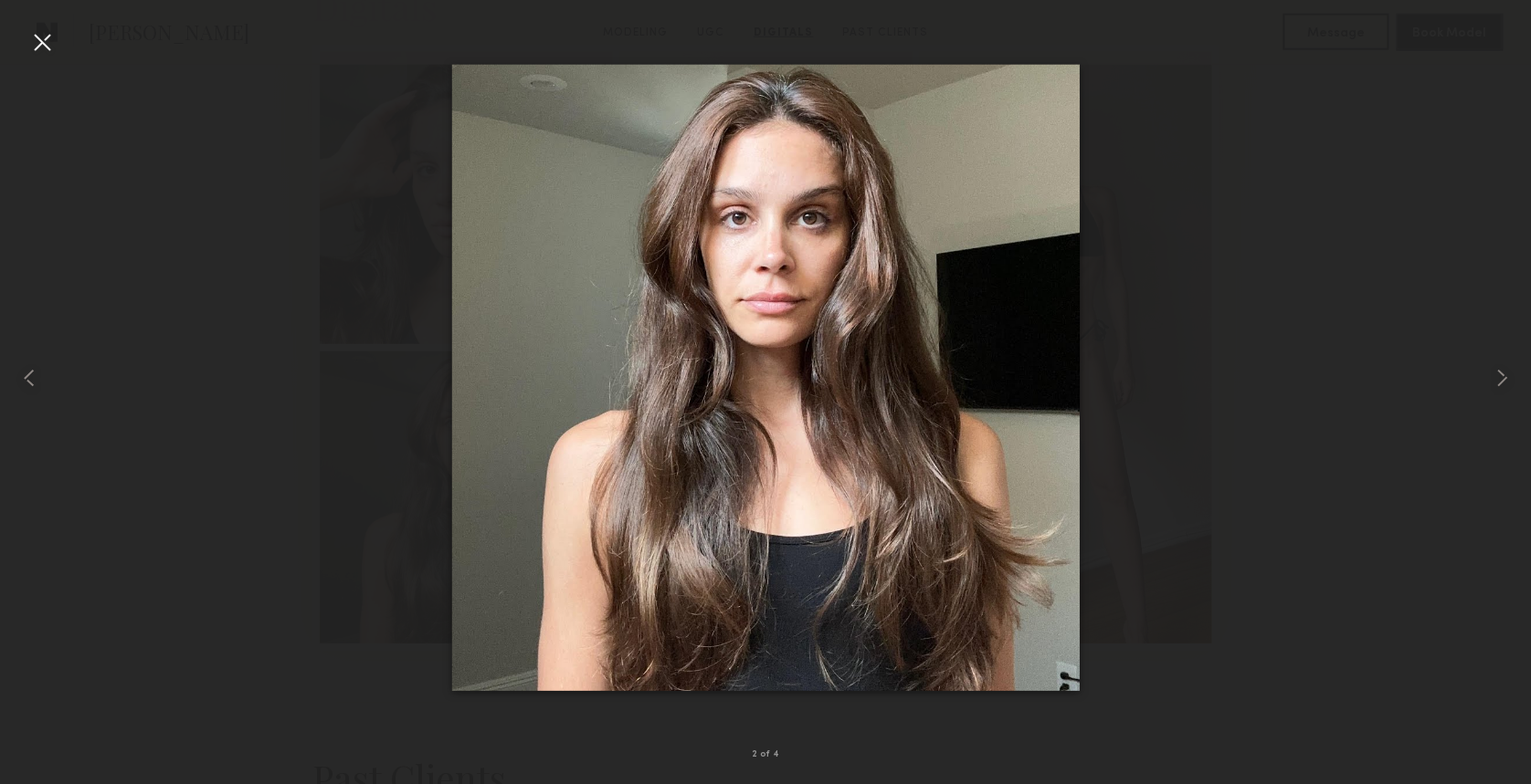
click at [38, 22] on nb-gallery-light "2 of 4" at bounding box center [766, 392] width 1531 height 784
click at [38, 36] on div at bounding box center [41, 41] width 29 height 29
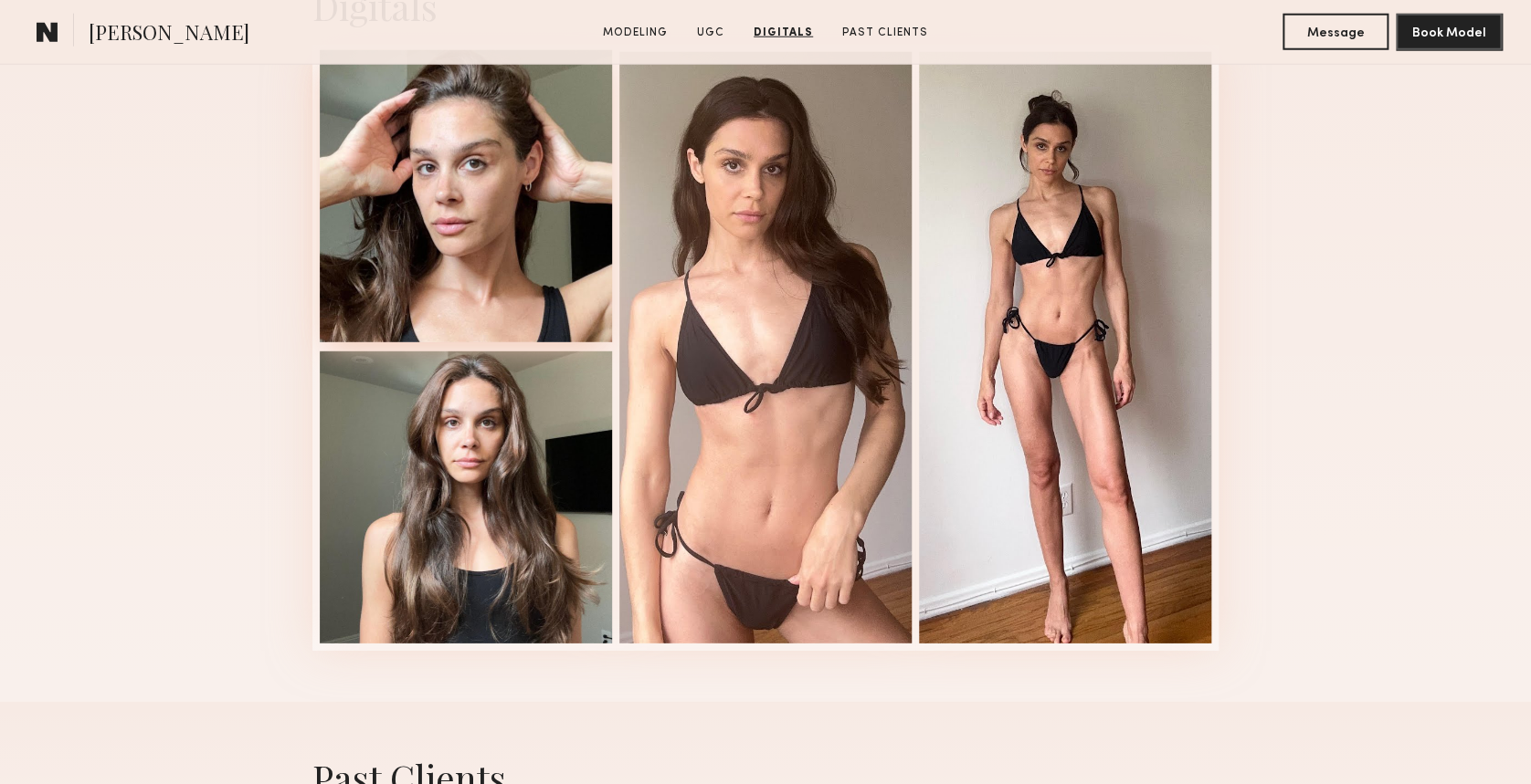
click at [493, 168] on div at bounding box center [465, 196] width 293 height 292
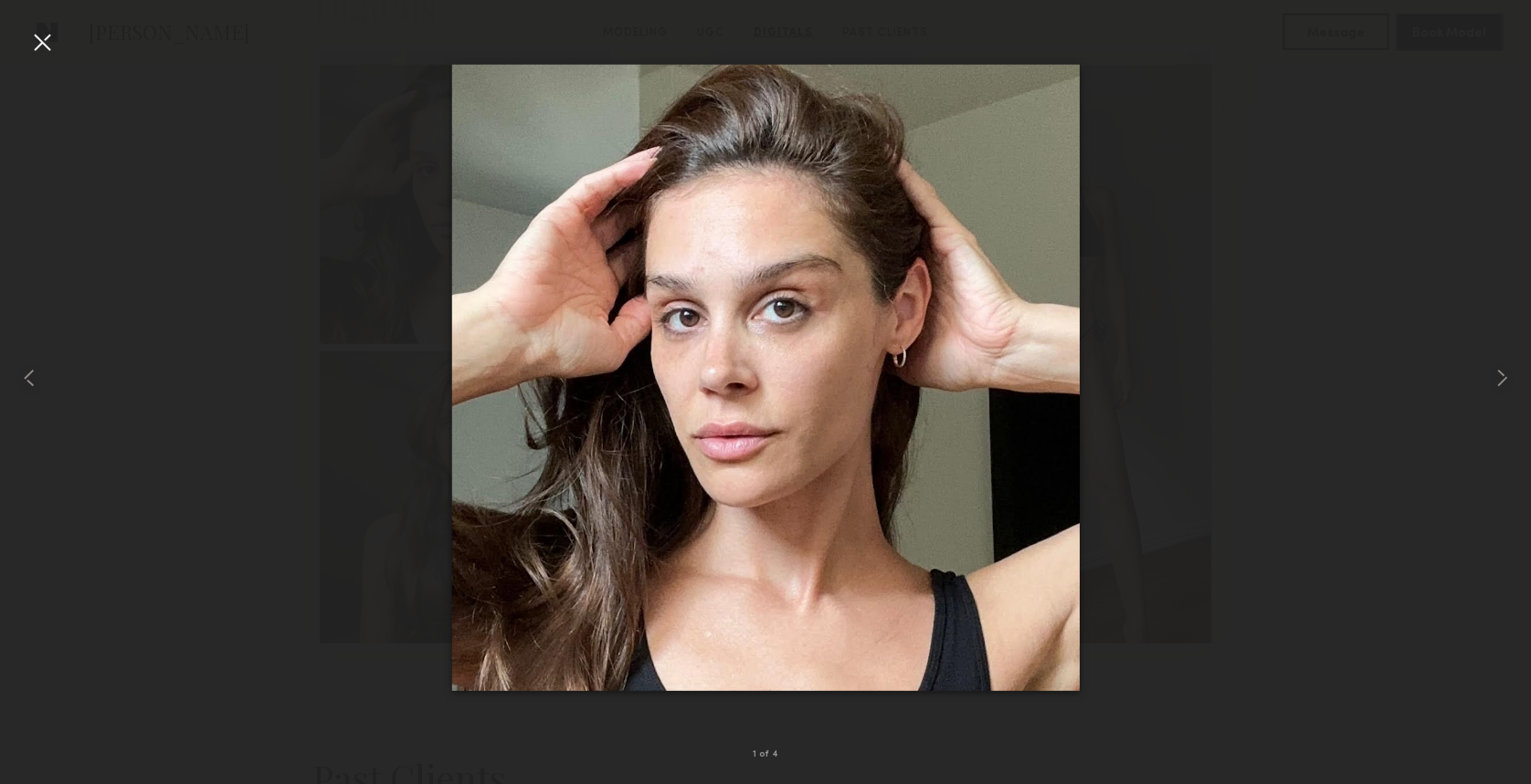
click at [46, 40] on div at bounding box center [41, 41] width 29 height 29
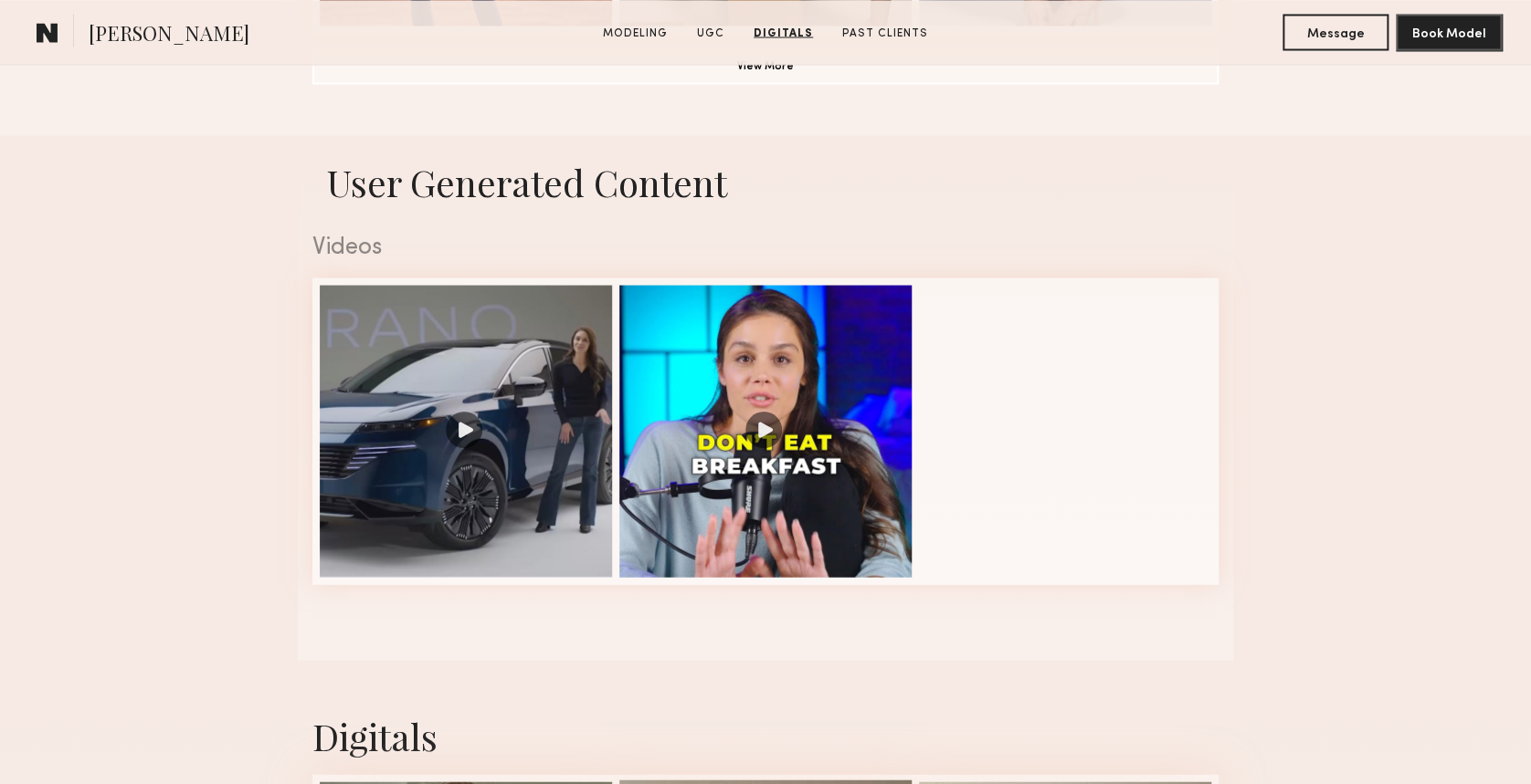
scroll to position [1704, 0]
click at [847, 446] on div at bounding box center [766, 432] width 293 height 292
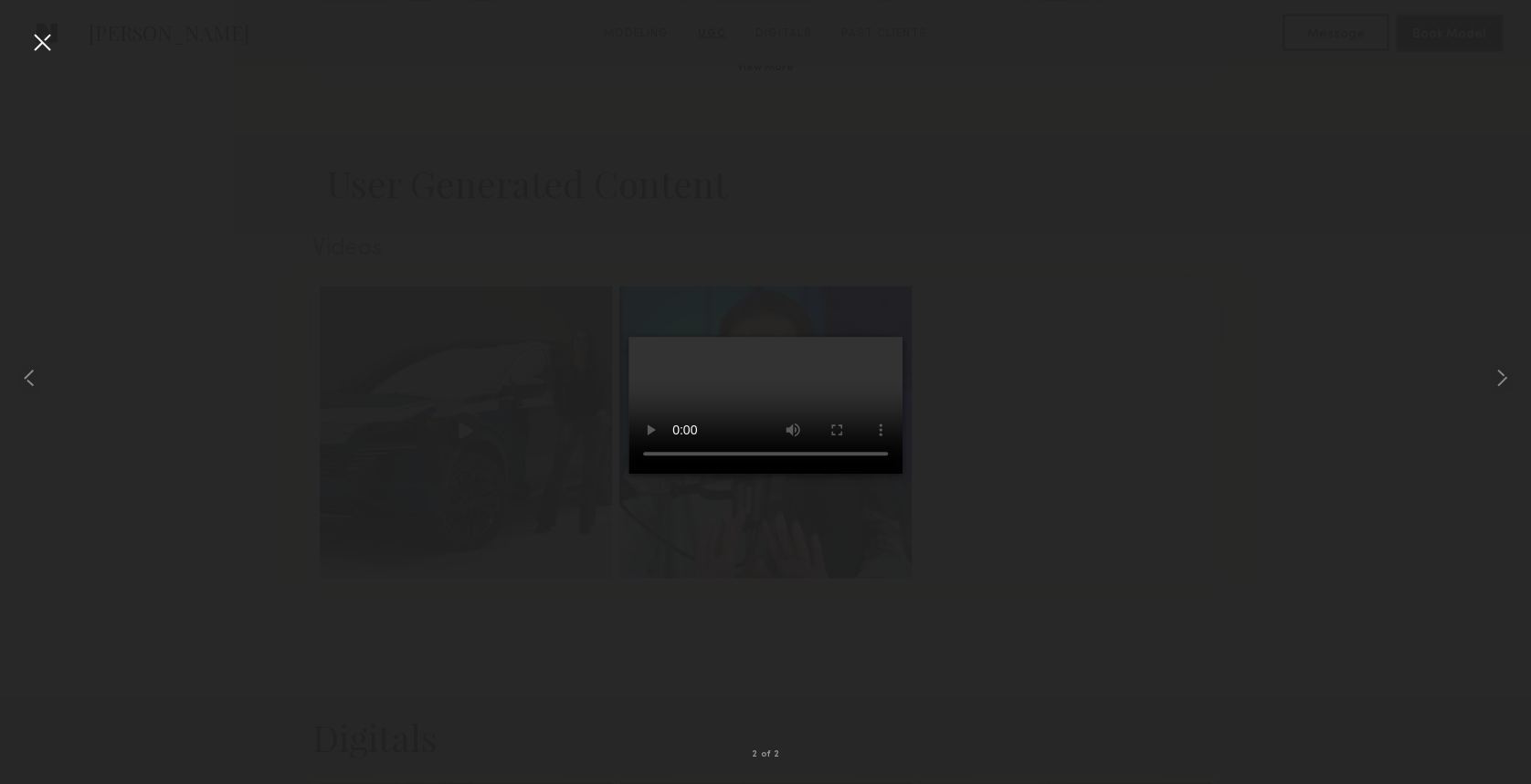
click at [46, 36] on div at bounding box center [41, 41] width 29 height 29
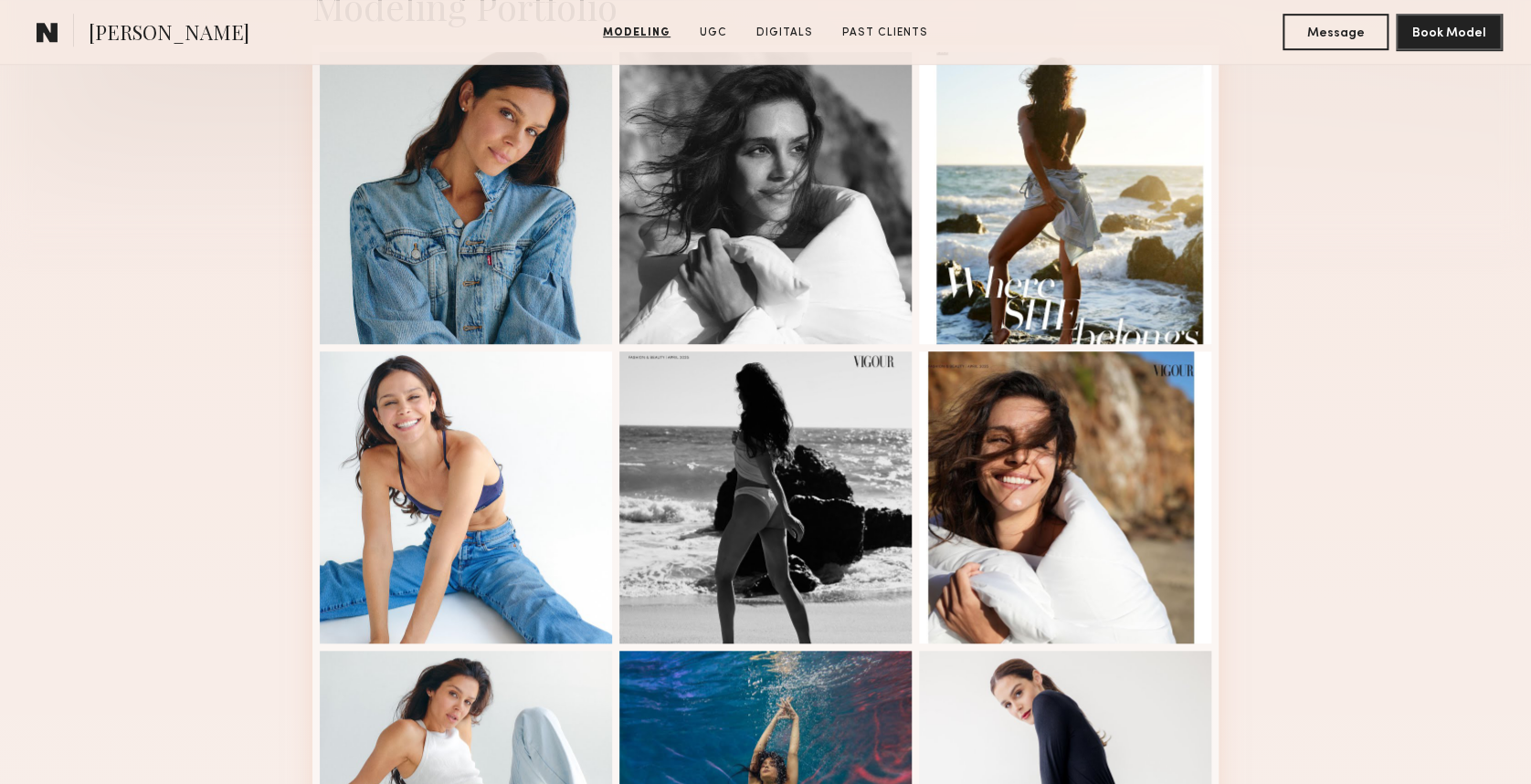
scroll to position [487, 0]
click at [380, 248] on div at bounding box center [465, 197] width 293 height 292
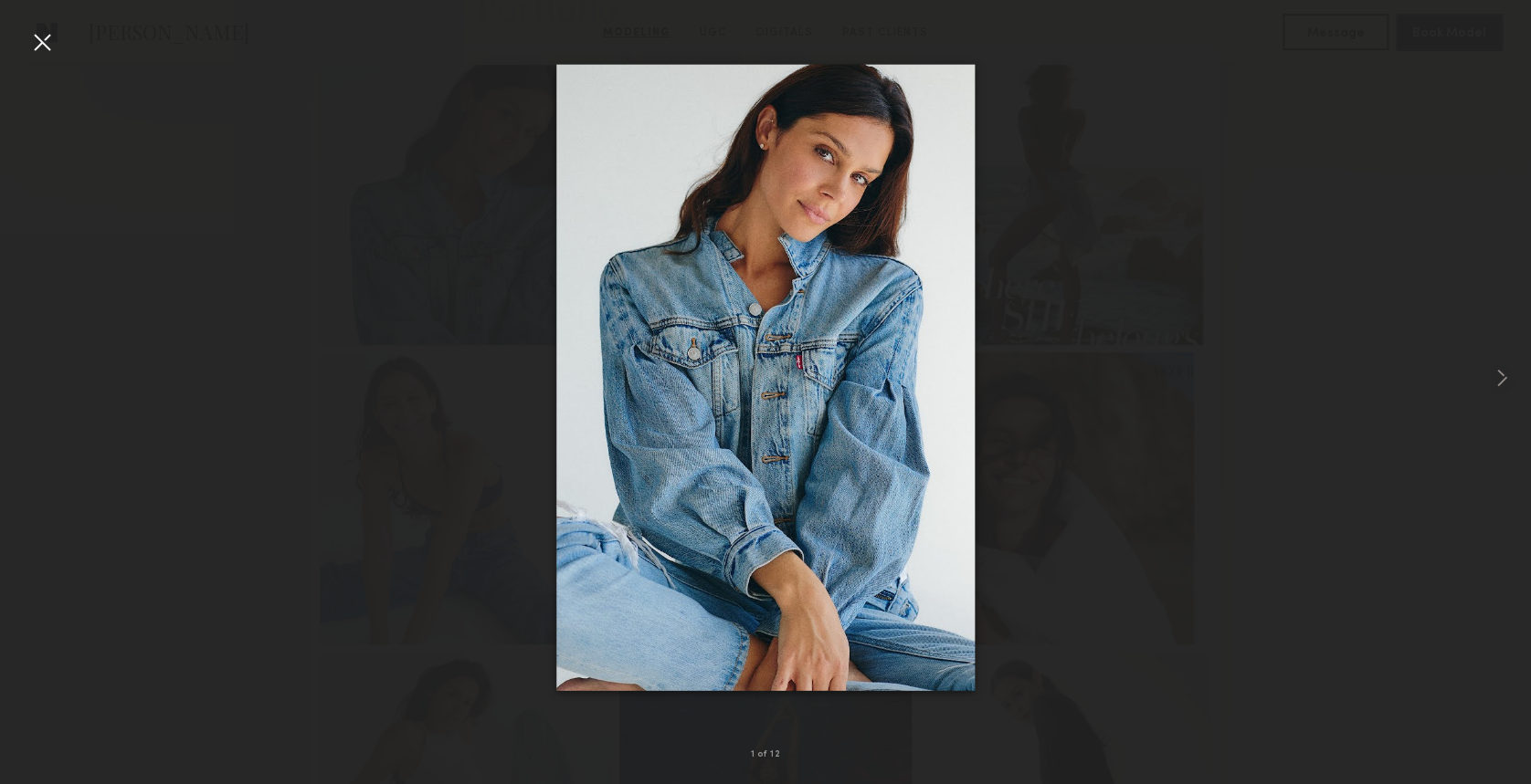
click at [44, 38] on div at bounding box center [41, 41] width 29 height 29
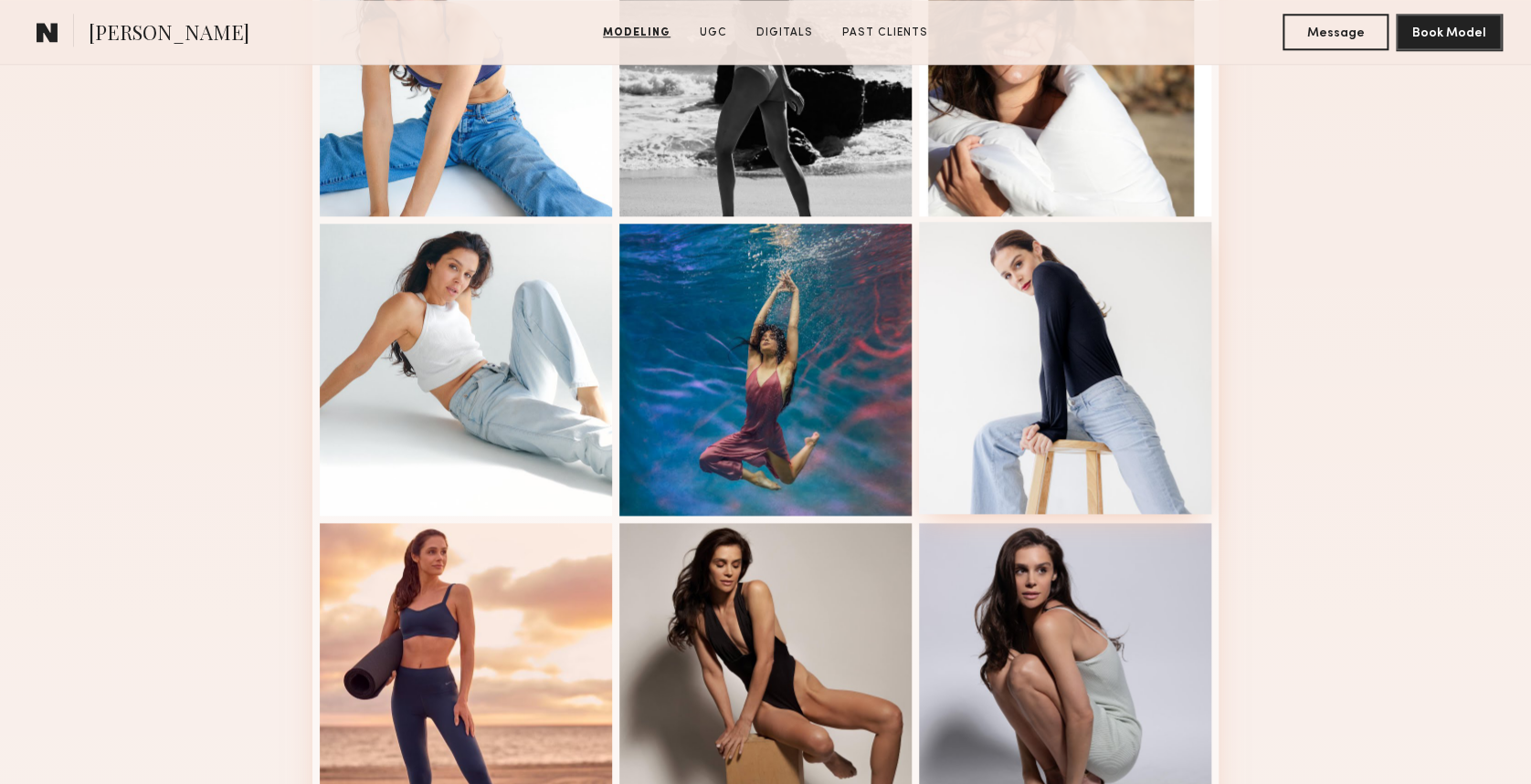
scroll to position [974, 0]
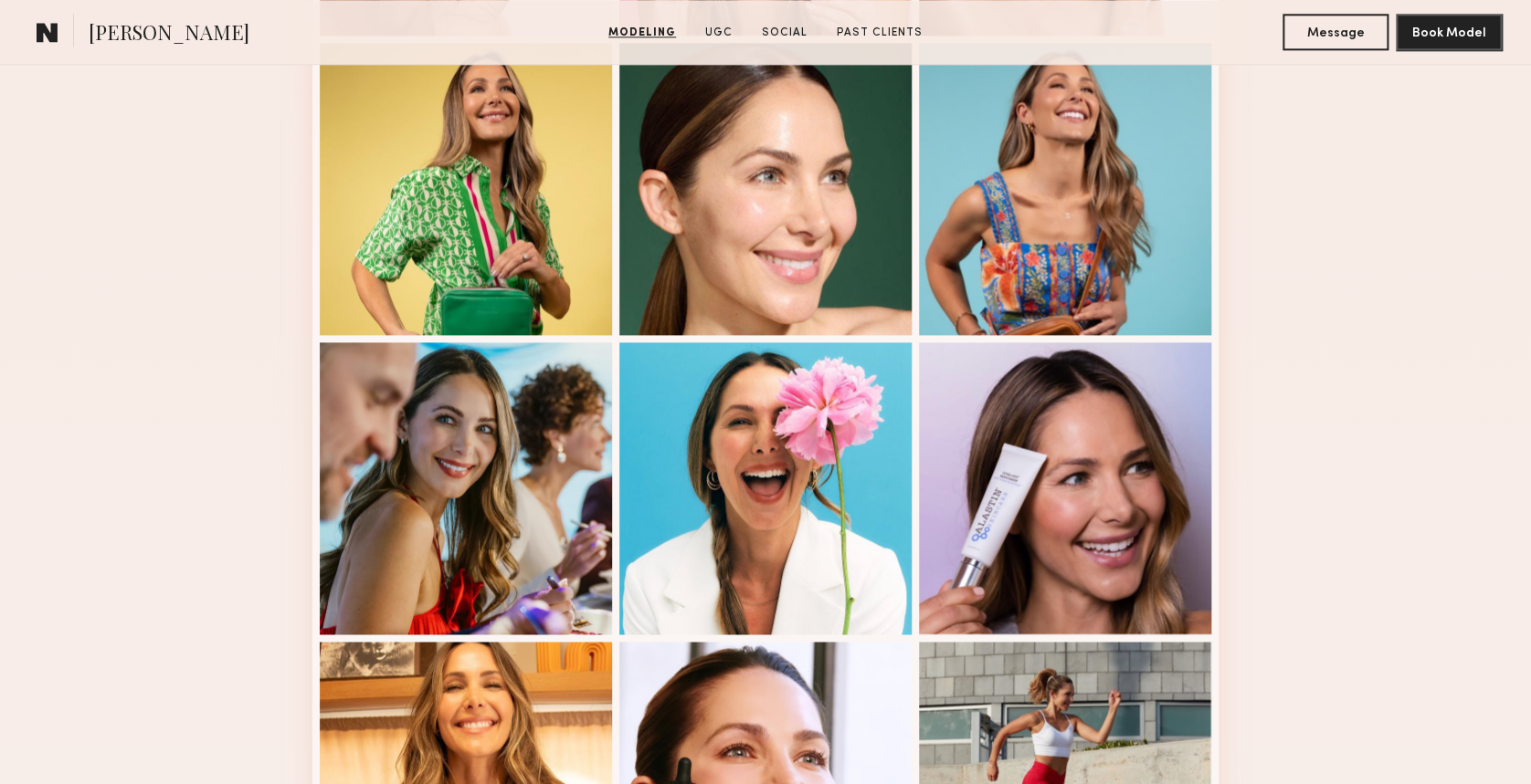
scroll to position [1096, 0]
click at [1104, 360] on div at bounding box center [1065, 487] width 293 height 292
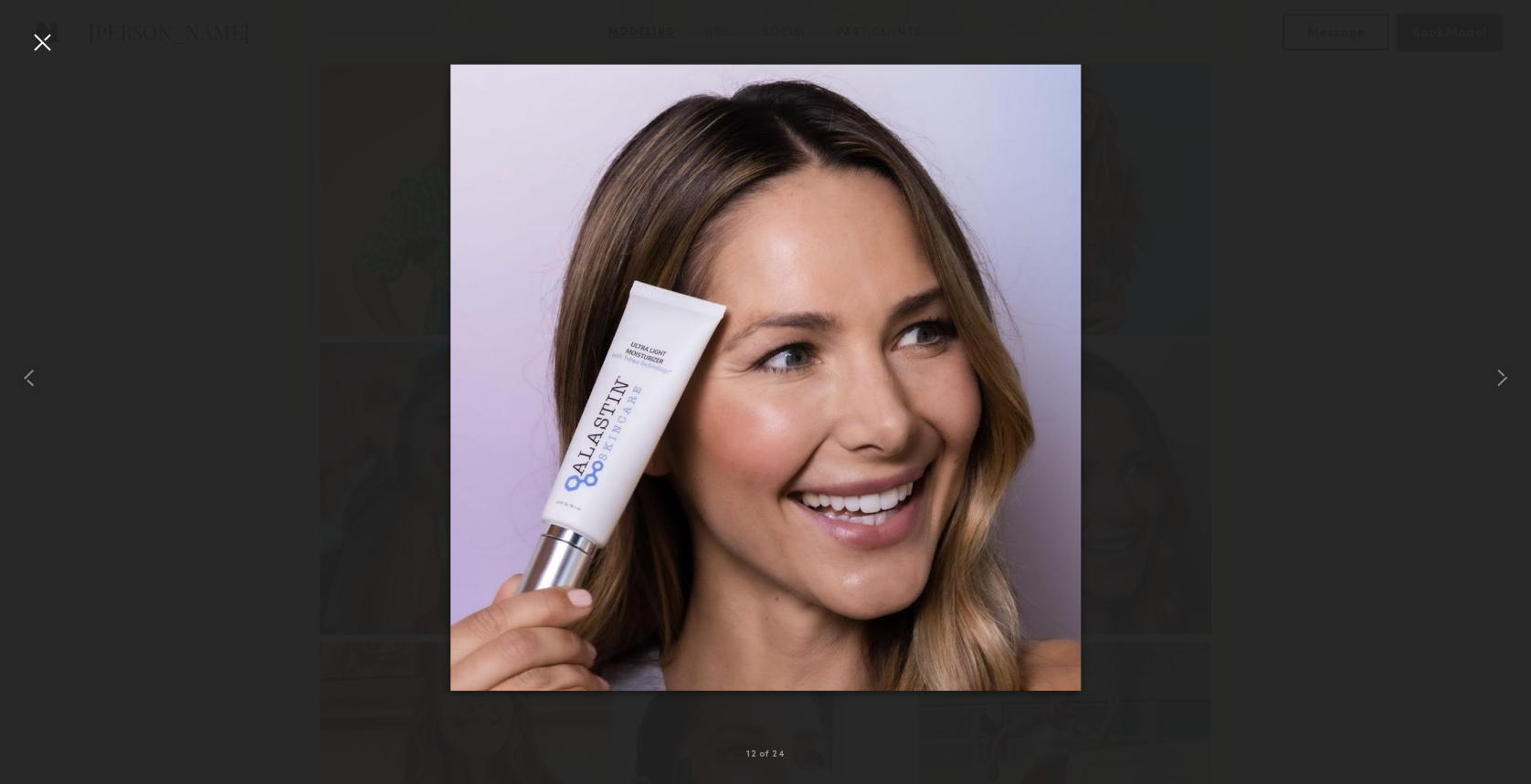
click at [46, 42] on div at bounding box center [41, 41] width 29 height 29
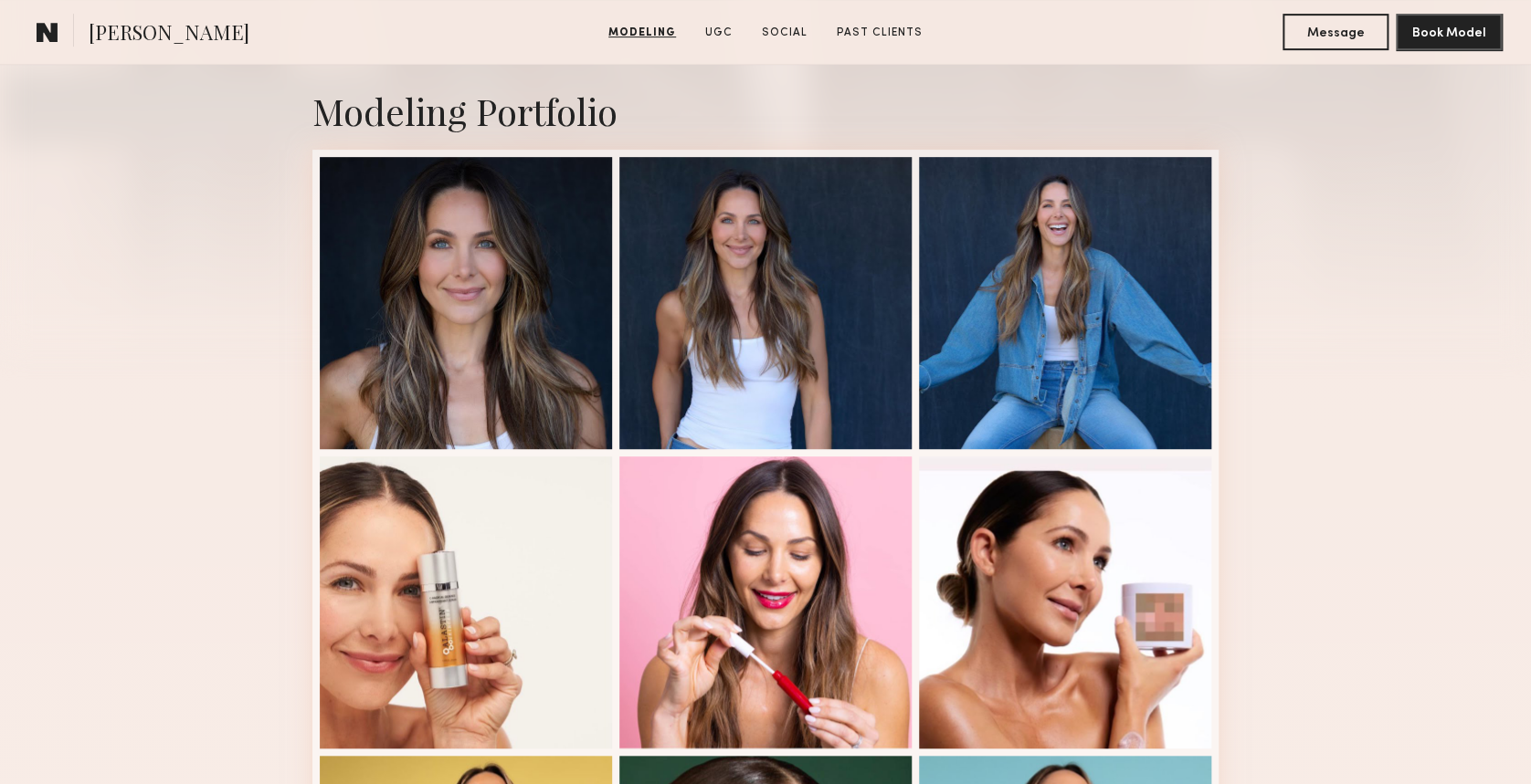
scroll to position [365, 0]
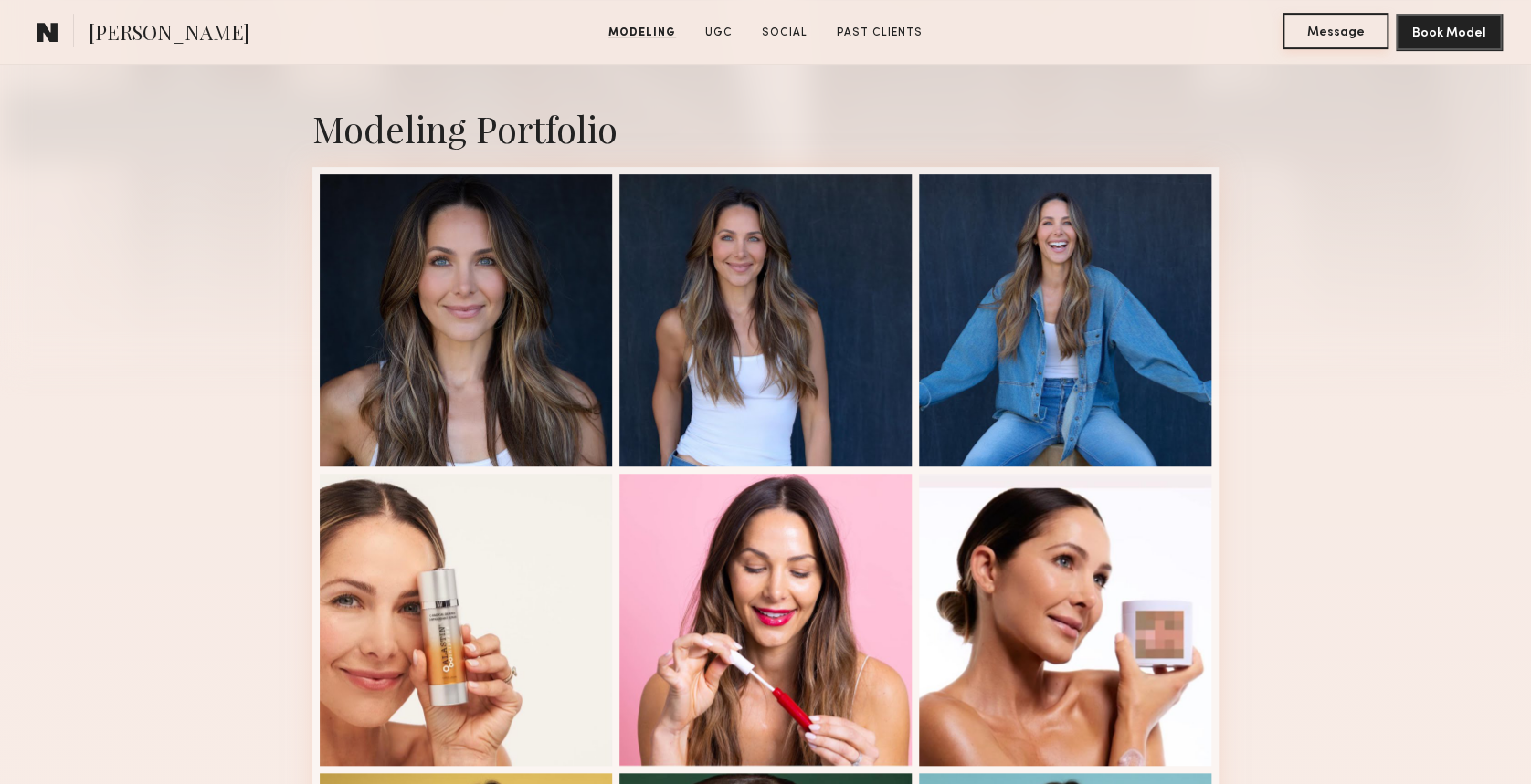
click at [1305, 17] on button "Message" at bounding box center [1335, 31] width 106 height 36
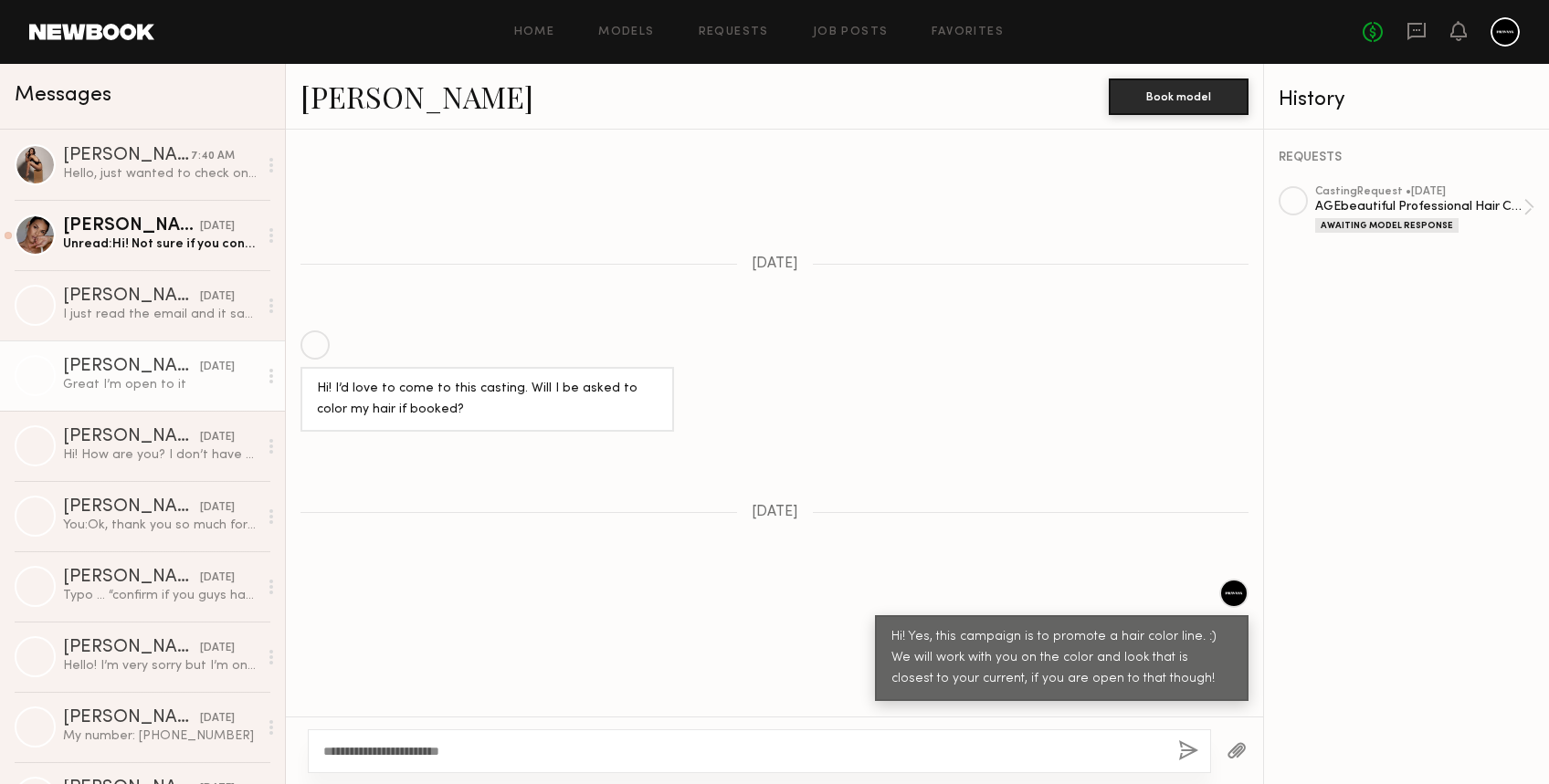
scroll to position [661, 0]
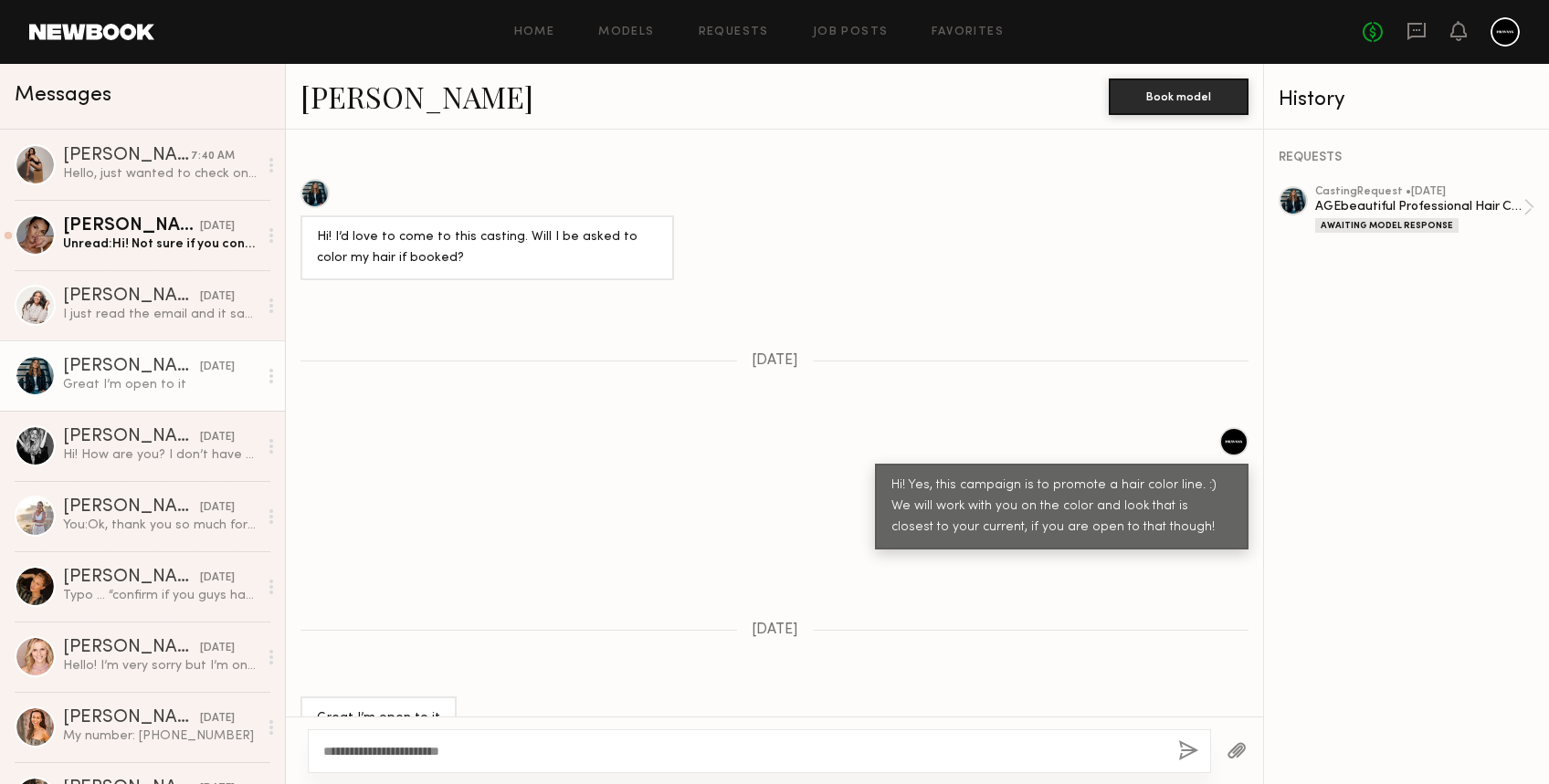
drag, startPoint x: 376, startPoint y: 750, endPoint x: 605, endPoint y: 767, distance: 229.6
click at [605, 767] on div "**********" at bounding box center [759, 751] width 904 height 44
click at [1112, 752] on textarea "**********" at bounding box center [743, 752] width 840 height 19
click at [811, 753] on textarea "**********" at bounding box center [743, 752] width 840 height 19
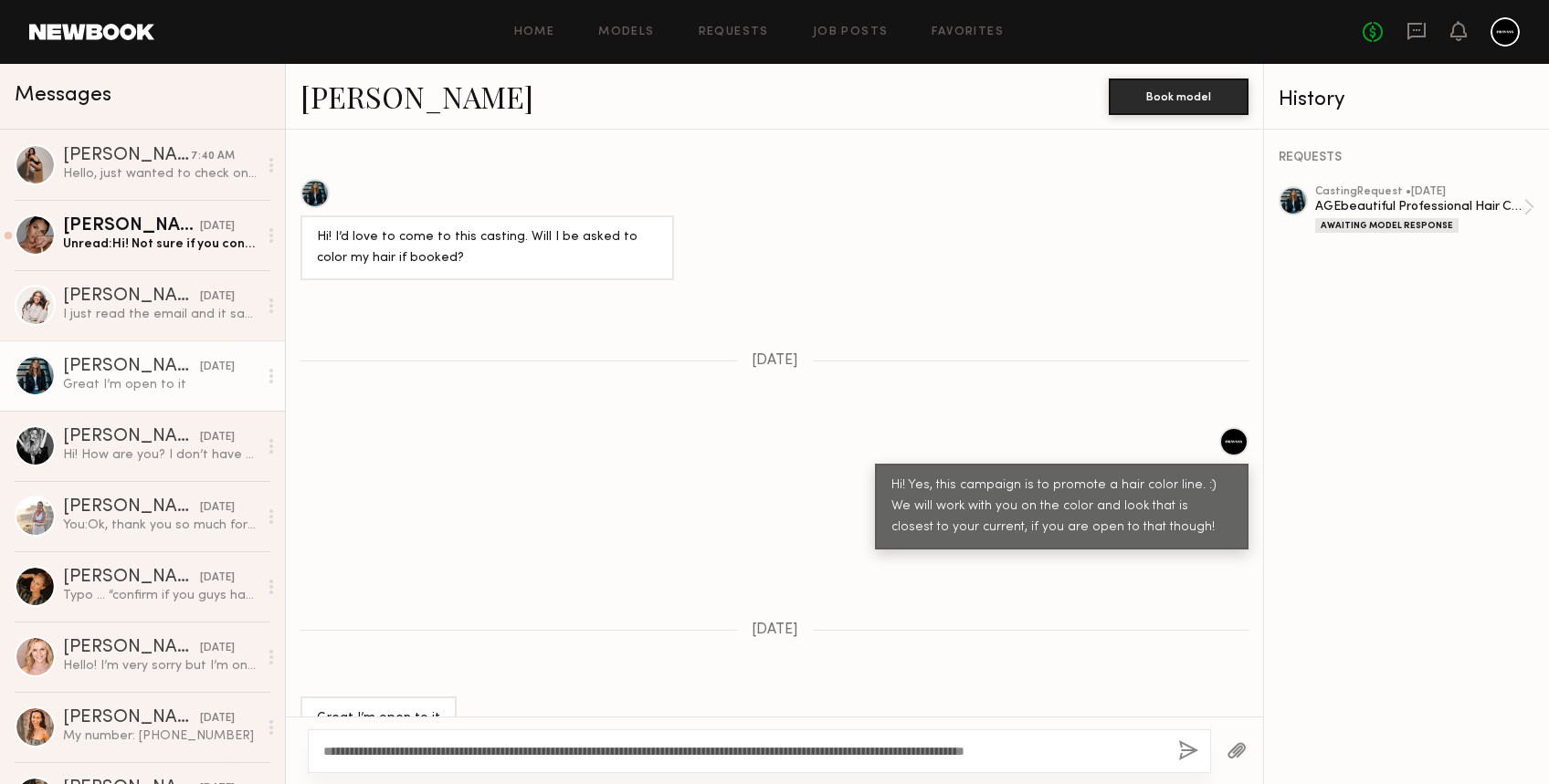
click at [811, 753] on textarea "**********" at bounding box center [743, 752] width 840 height 19
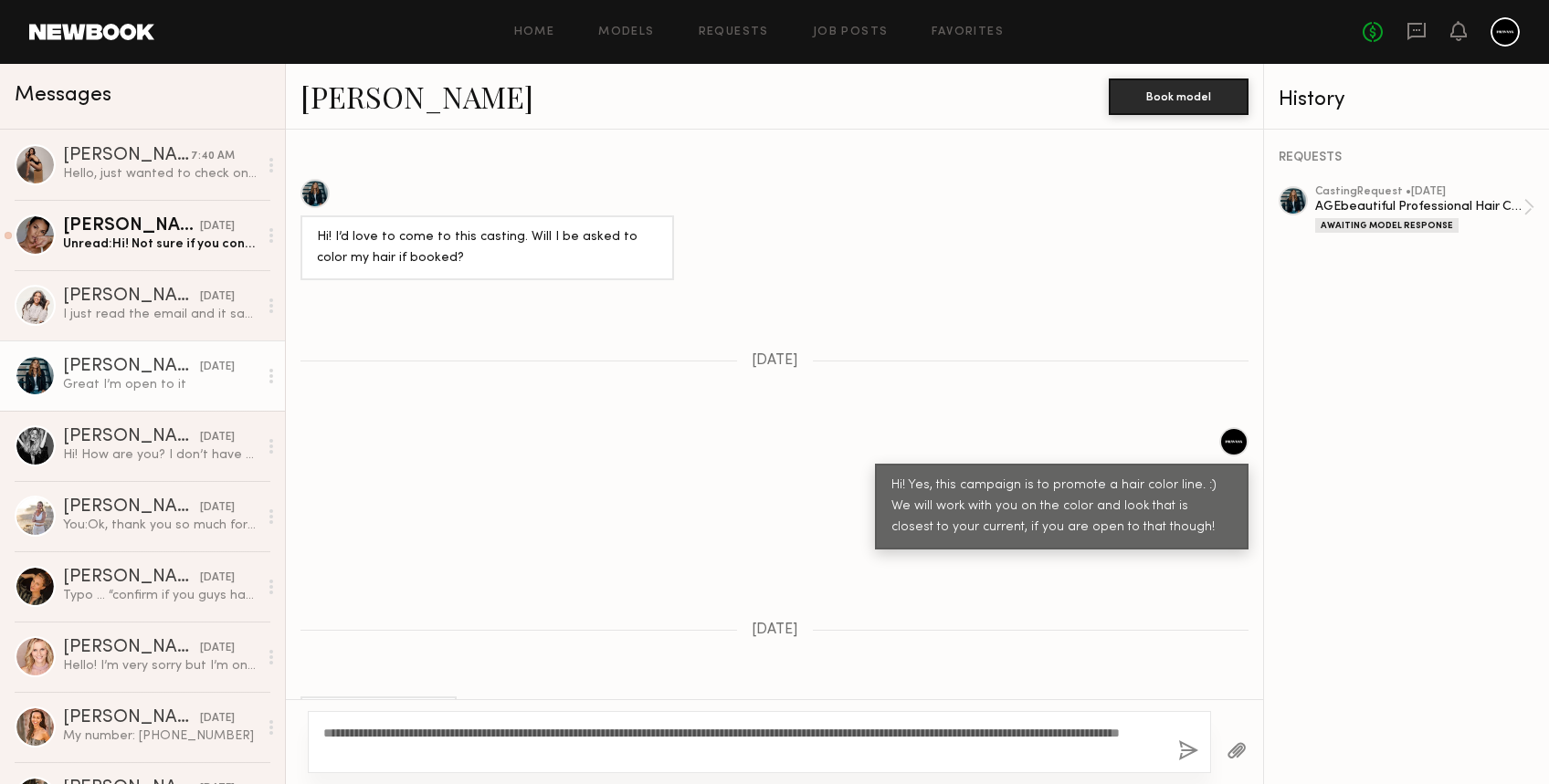
click at [1089, 734] on textarea "**********" at bounding box center [743, 742] width 840 height 36
click at [487, 756] on textarea "**********" at bounding box center [743, 742] width 840 height 36
click at [685, 752] on textarea "**********" at bounding box center [743, 742] width 840 height 36
click at [807, 731] on textarea "**********" at bounding box center [743, 742] width 840 height 36
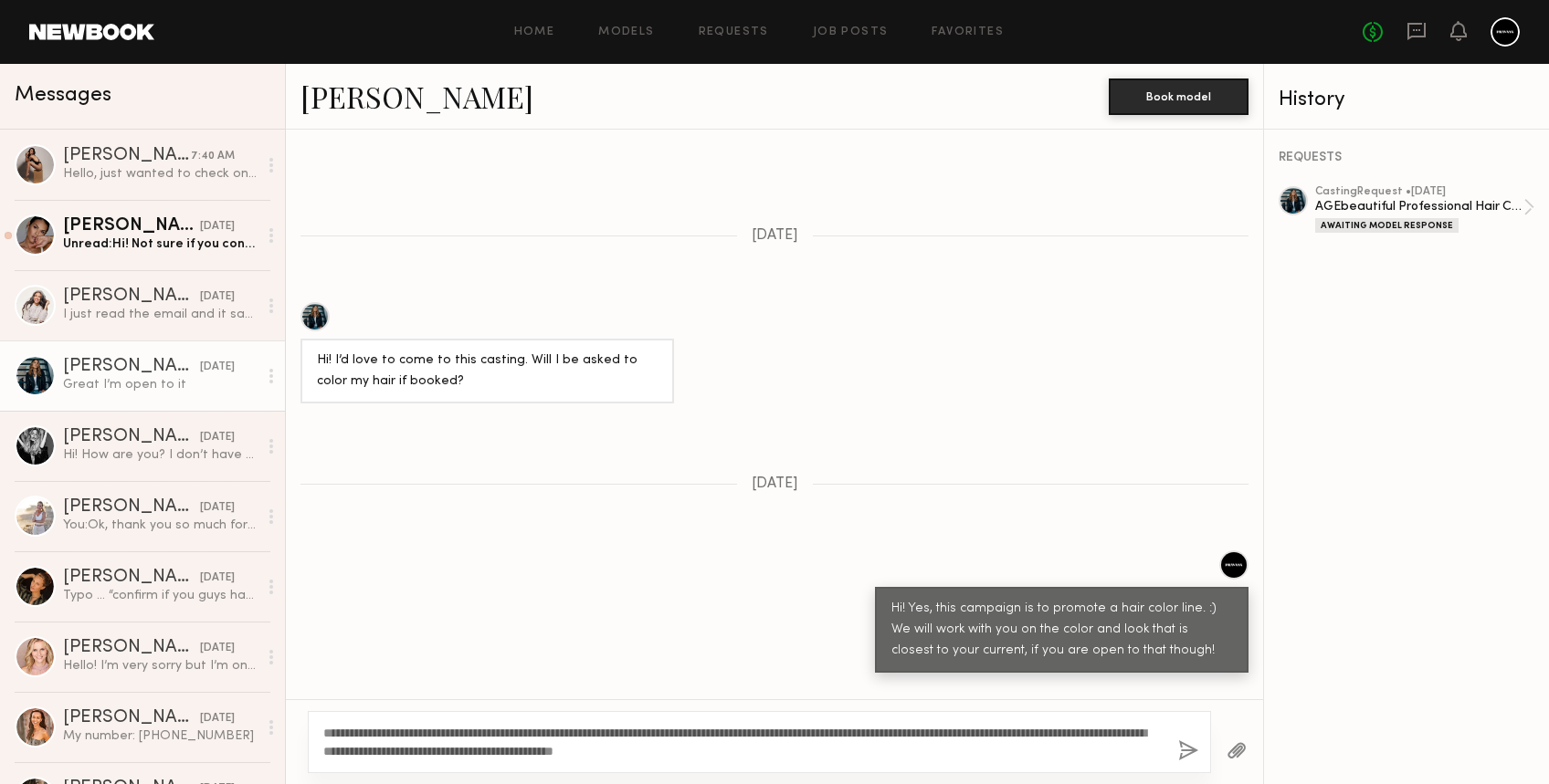
scroll to position [678, 0]
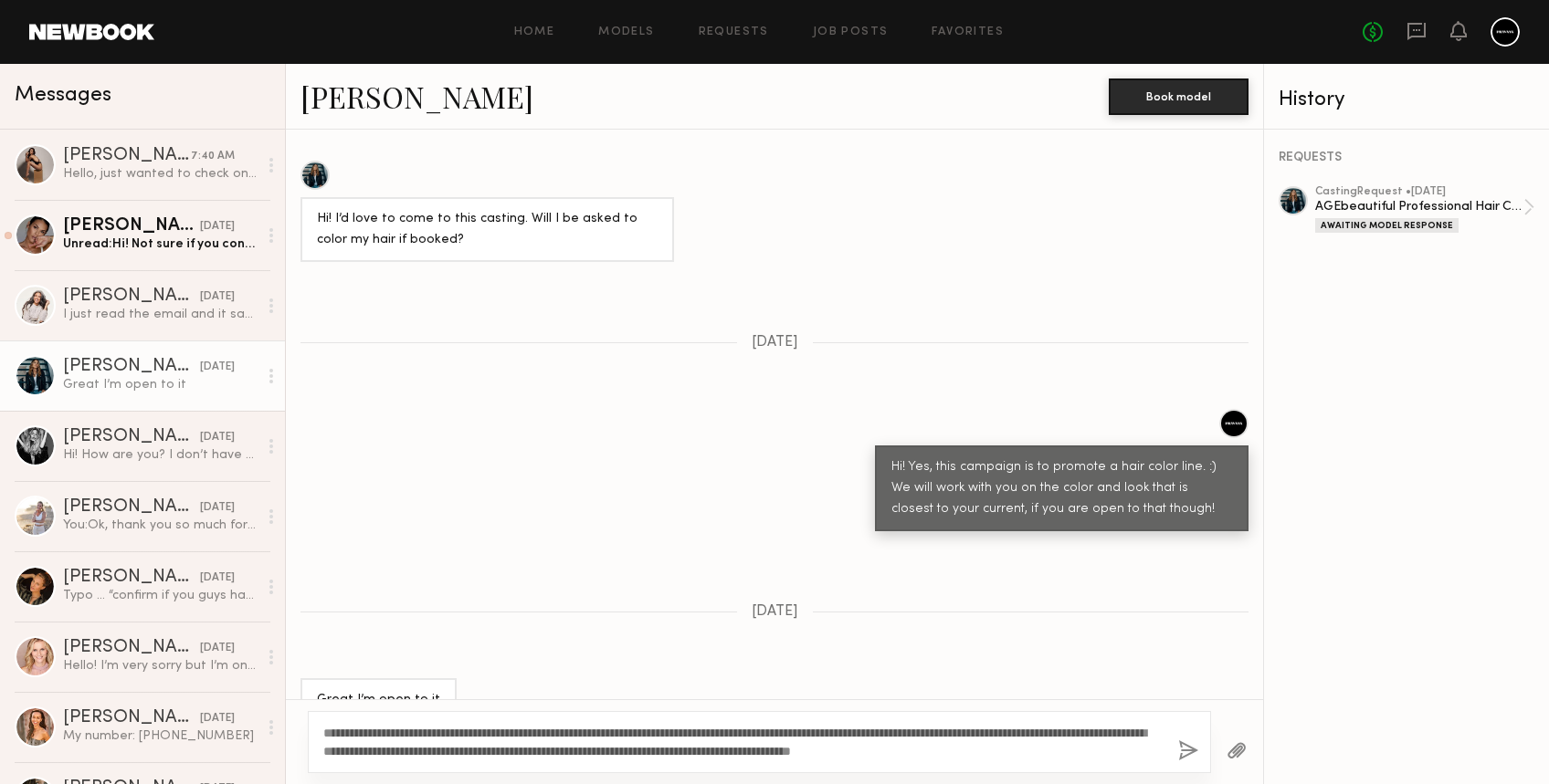
click at [1034, 735] on textarea "**********" at bounding box center [743, 742] width 840 height 36
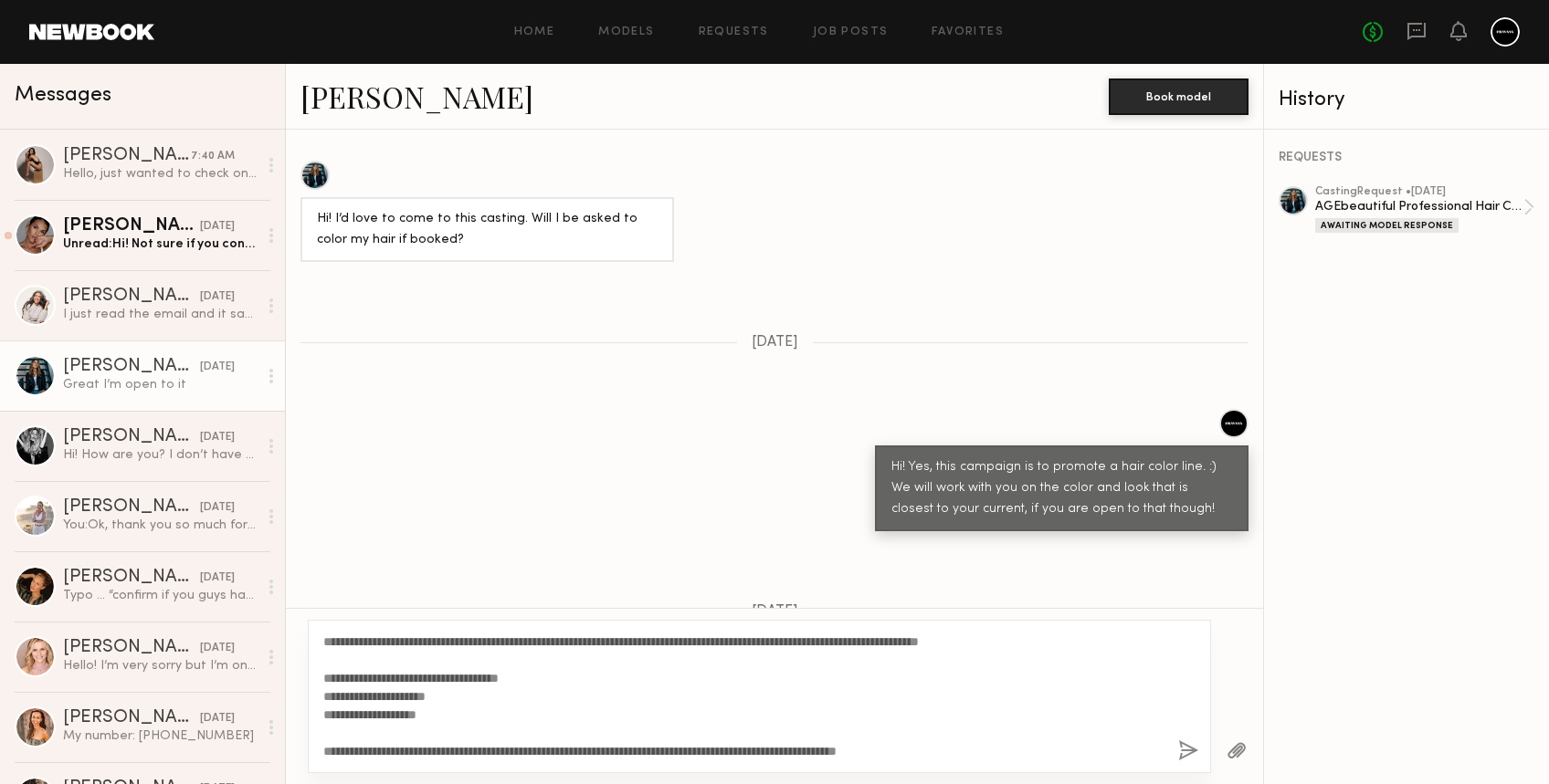
click at [481, 691] on textarea "**********" at bounding box center [743, 696] width 840 height 128
click at [463, 714] on textarea "**********" at bounding box center [743, 696] width 840 height 128
click at [979, 748] on textarea "**********" at bounding box center [743, 696] width 840 height 128
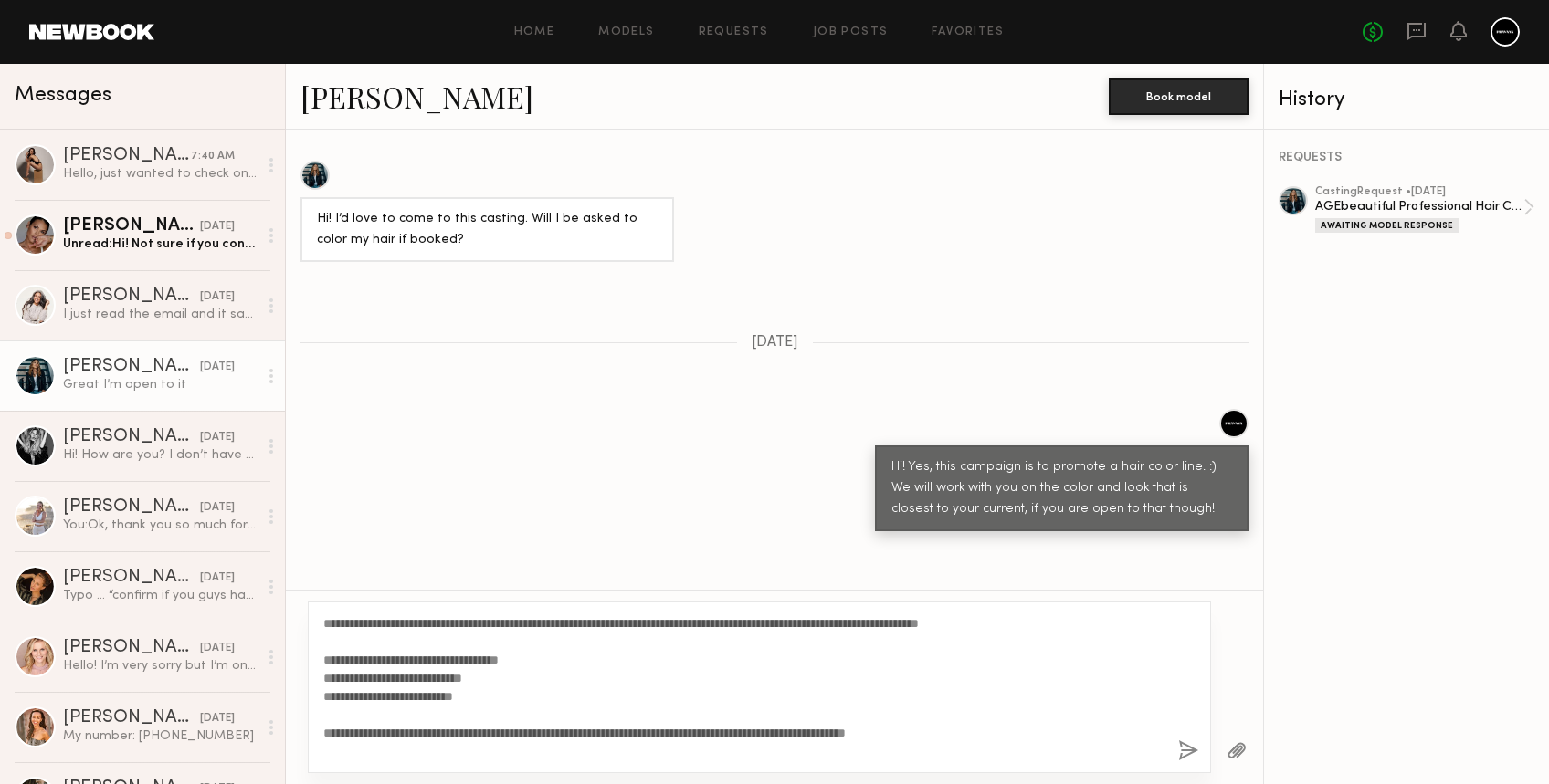
scroll to position [16, 0]
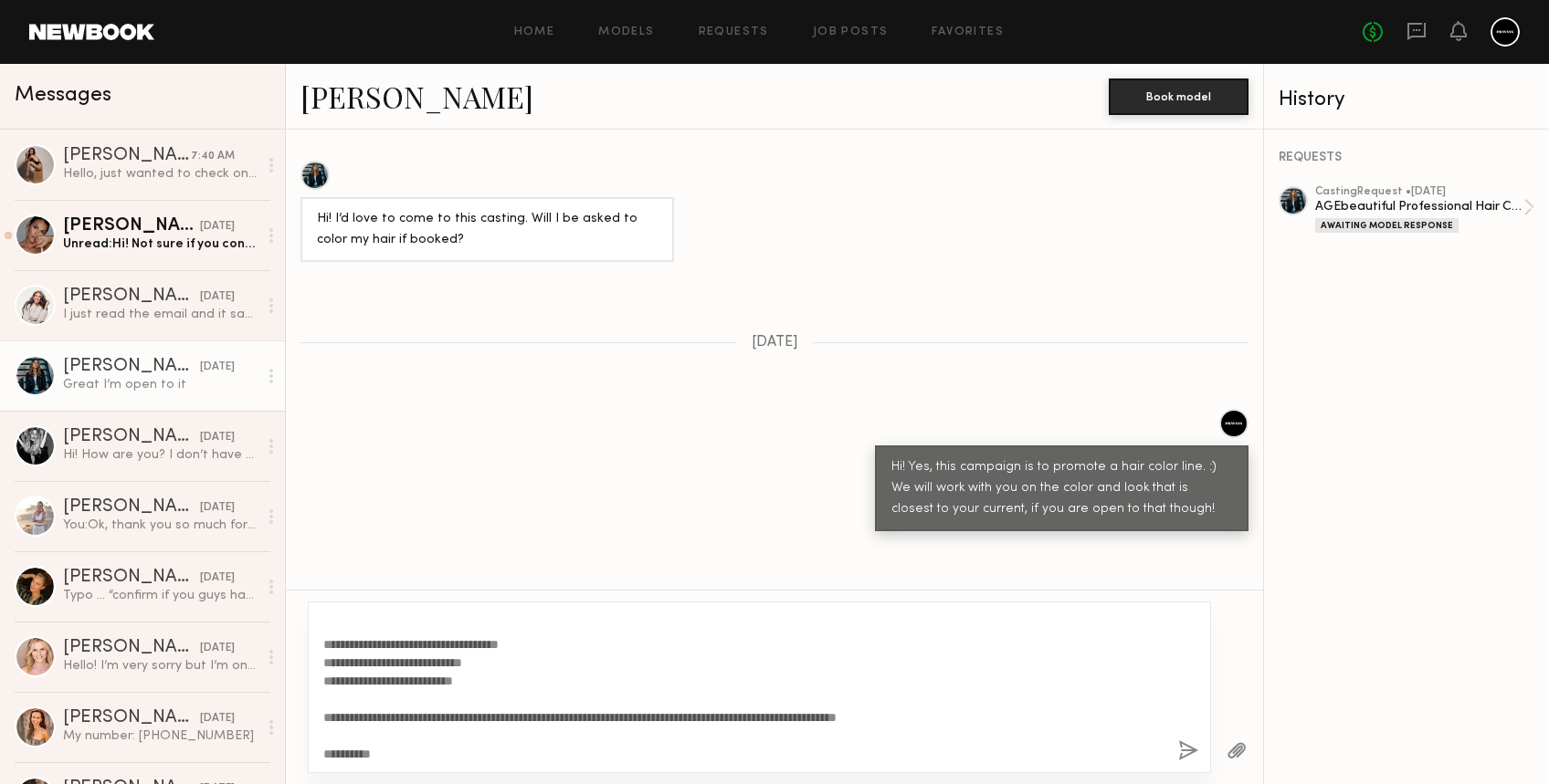
type textarea "**********"
click at [1187, 752] on button "button" at bounding box center [1189, 752] width 21 height 22
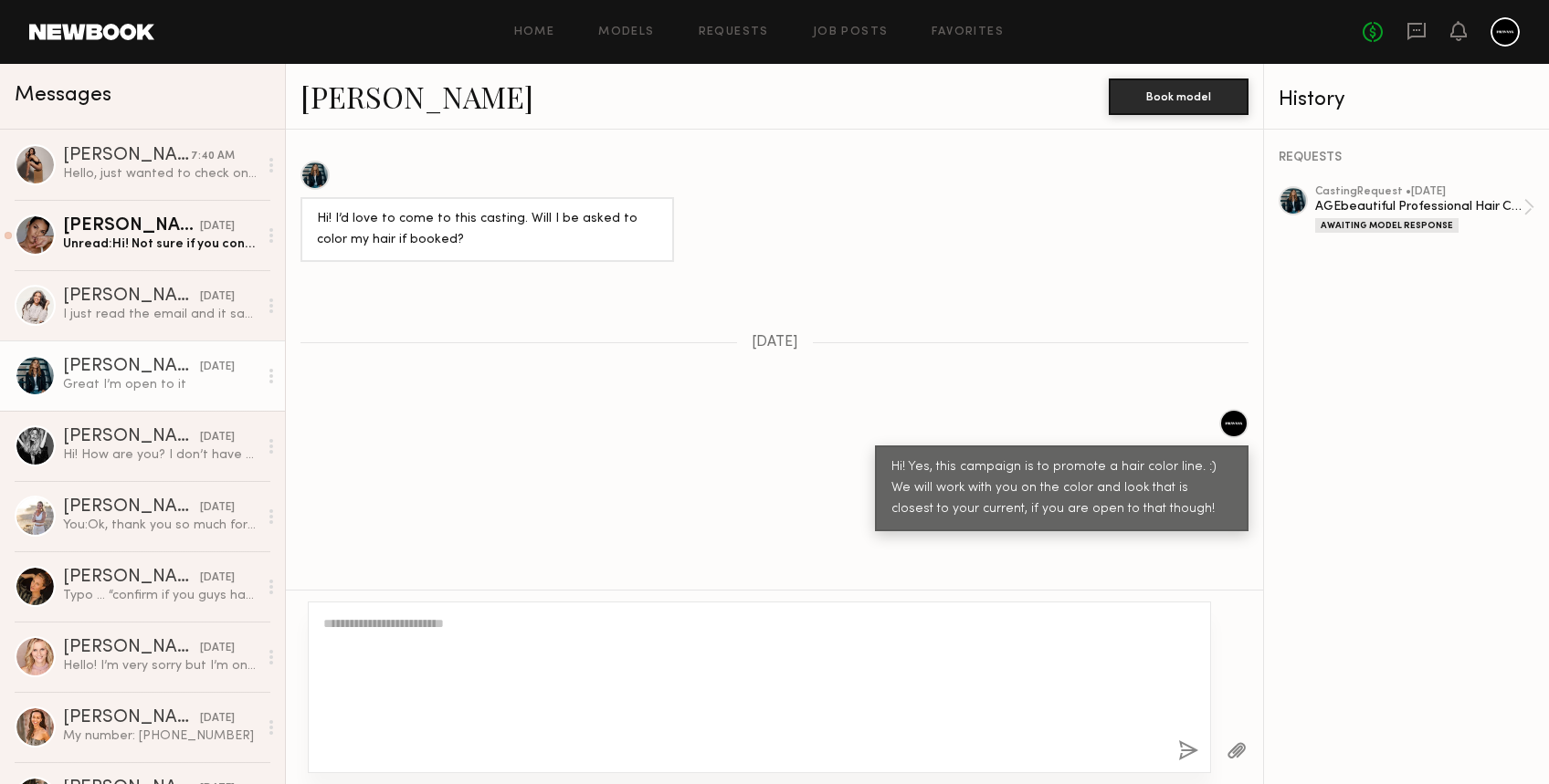
scroll to position [0, 0]
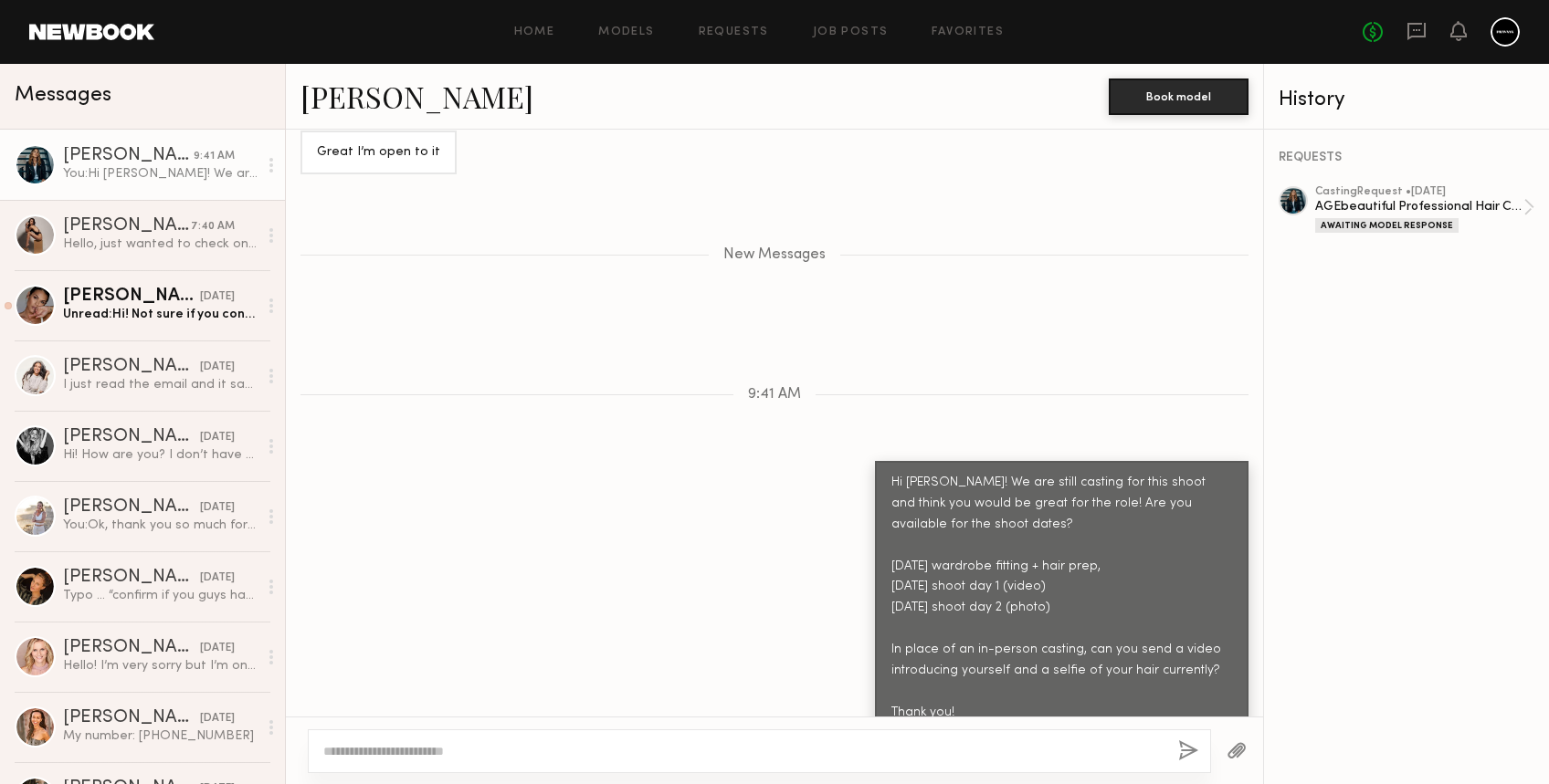
click at [322, 96] on link "Alicia H." at bounding box center [417, 96] width 233 height 39
drag, startPoint x: 1030, startPoint y: 471, endPoint x: 1183, endPoint y: 679, distance: 258.2
click at [1183, 679] on div "Hi Alicia! We are still casting for this shoot and think you would be great for…" at bounding box center [1062, 598] width 341 height 251
copy div "Are you available for the shoot dates? Mon 9/15 wardrobe fitting + hair prep, T…"
click at [350, 230] on div "New Messages" at bounding box center [775, 251] width 978 height 140
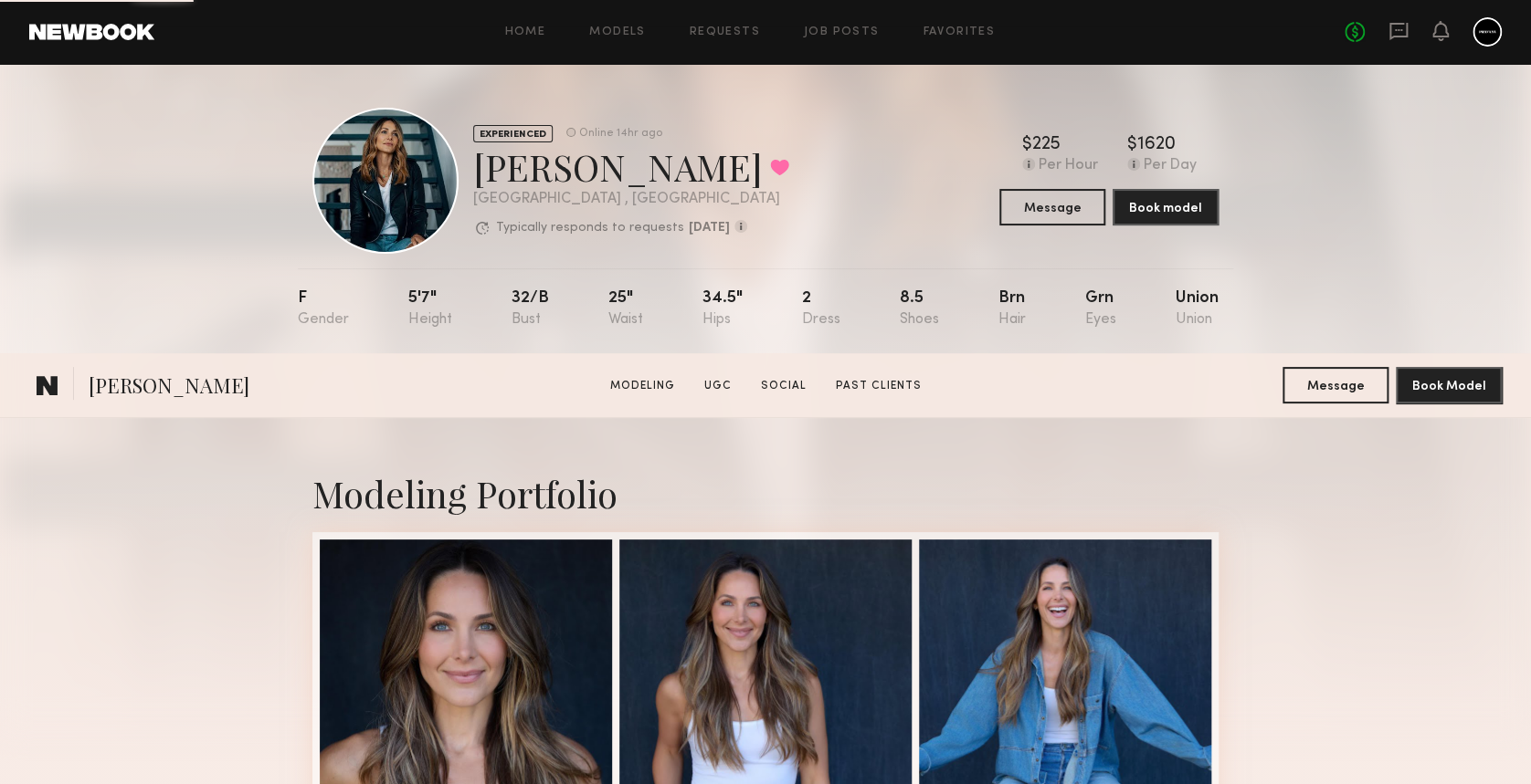
scroll to position [448, 0]
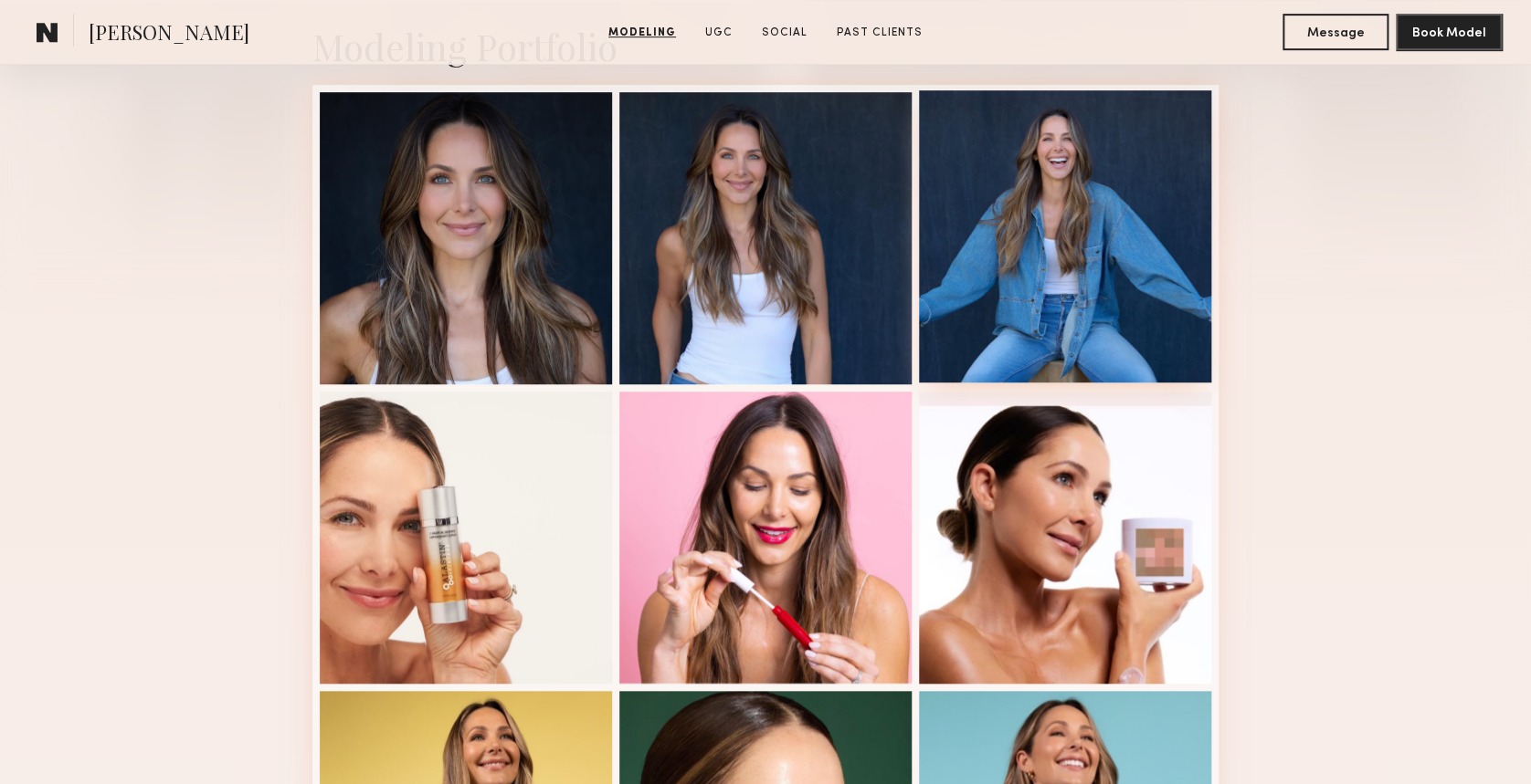
click at [1109, 284] on div at bounding box center [1065, 236] width 293 height 292
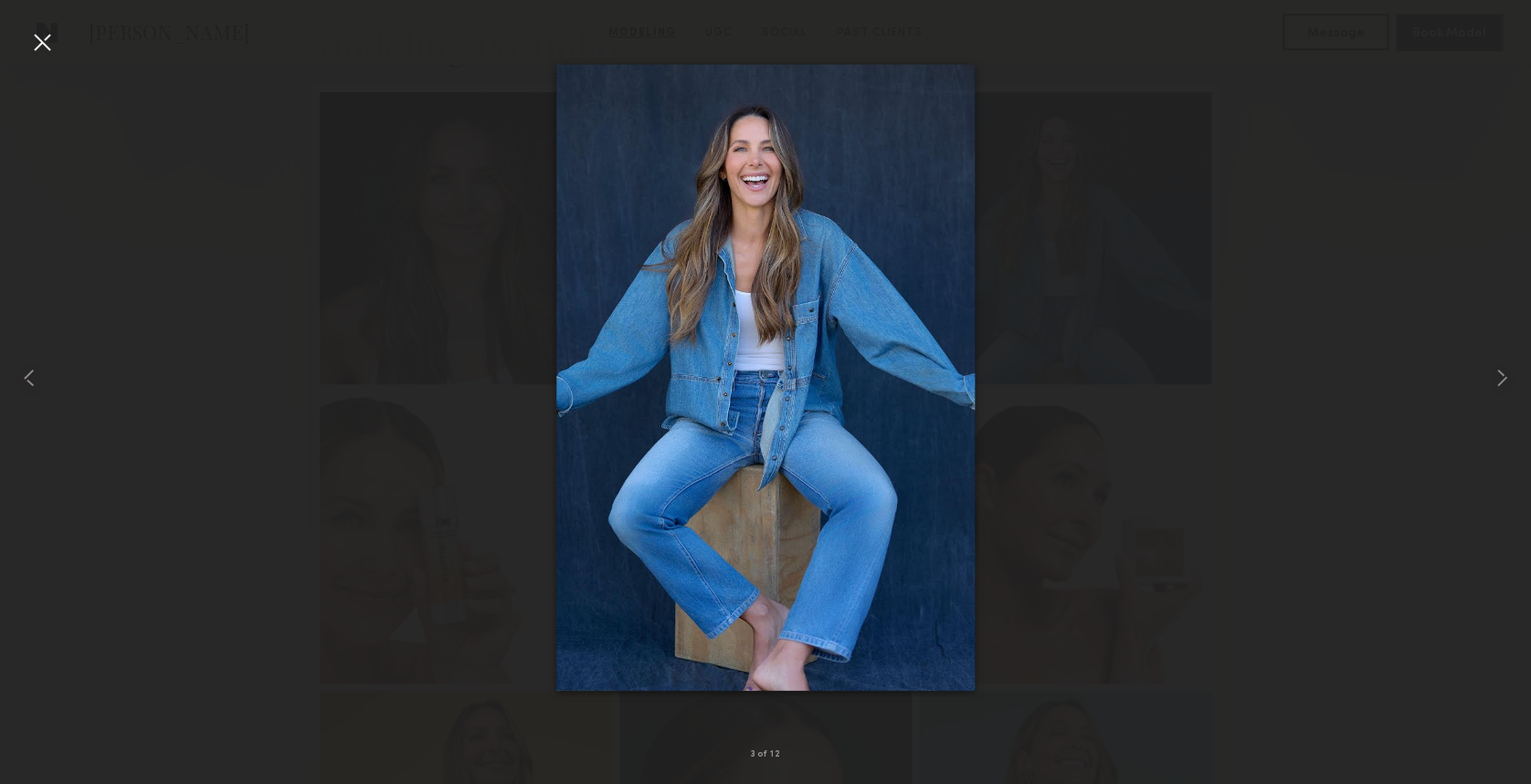
click at [50, 33] on div at bounding box center [41, 41] width 29 height 29
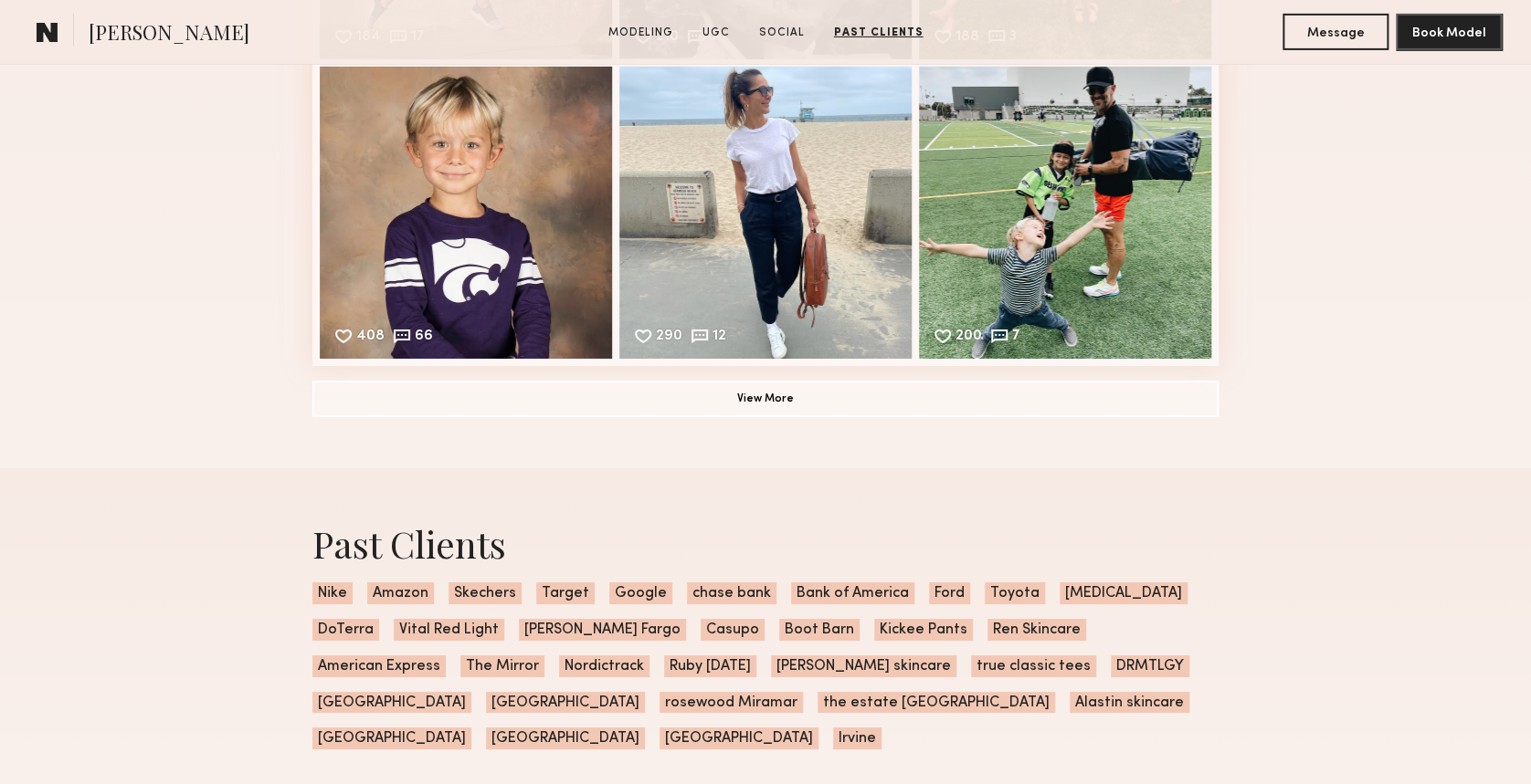
scroll to position [3004, 0]
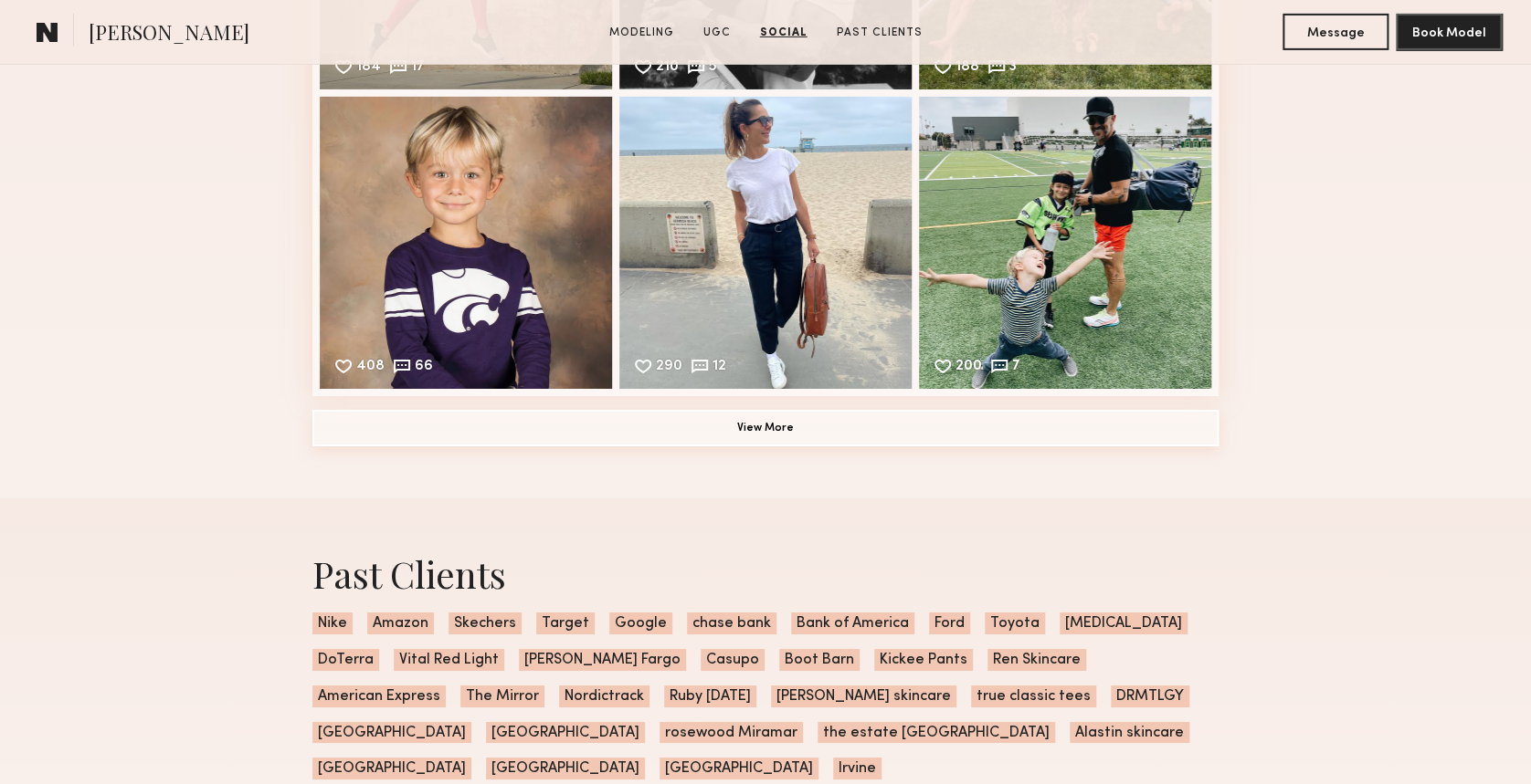
click at [752, 445] on button "View More" at bounding box center [765, 428] width 906 height 36
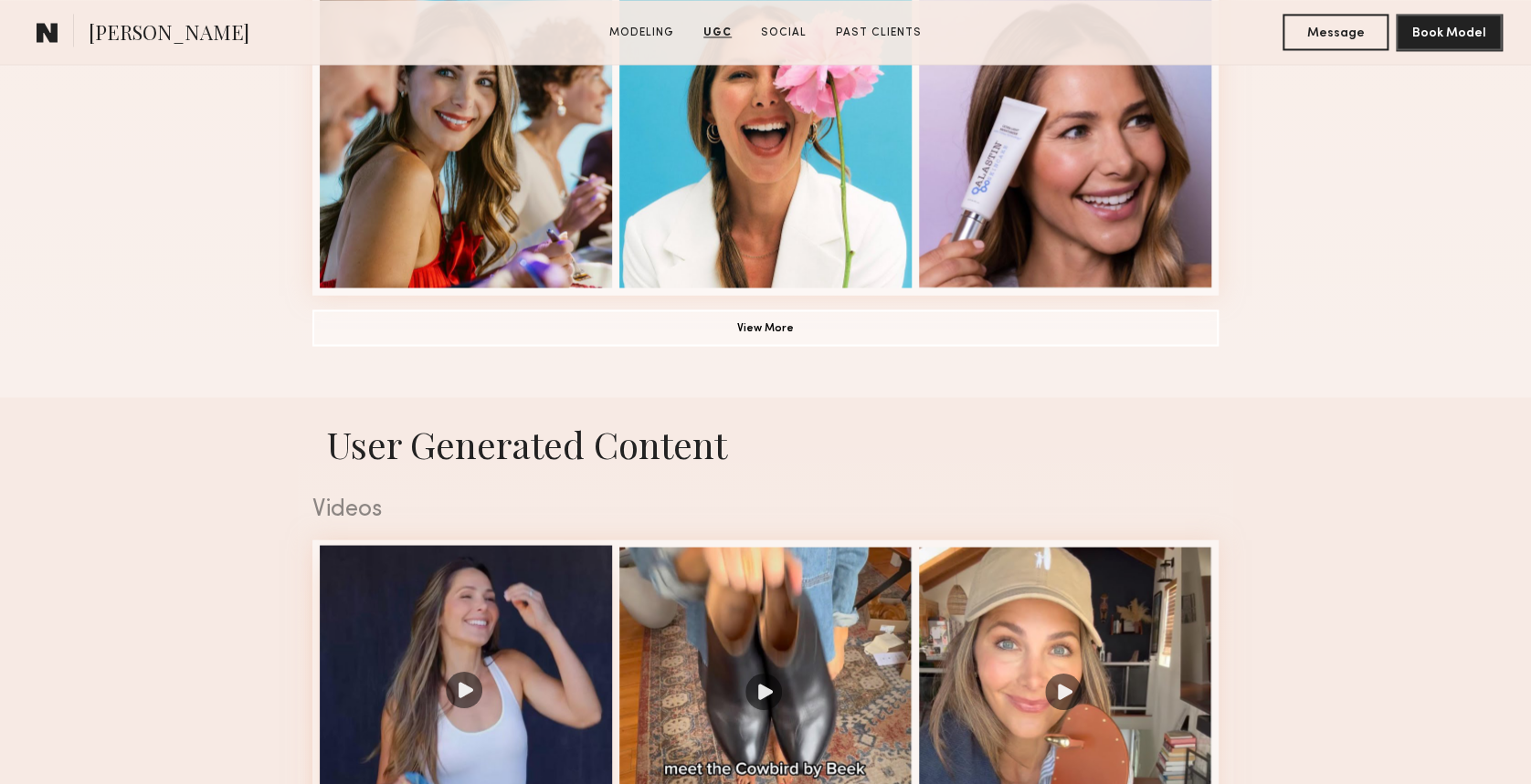
scroll to position [1422, 0]
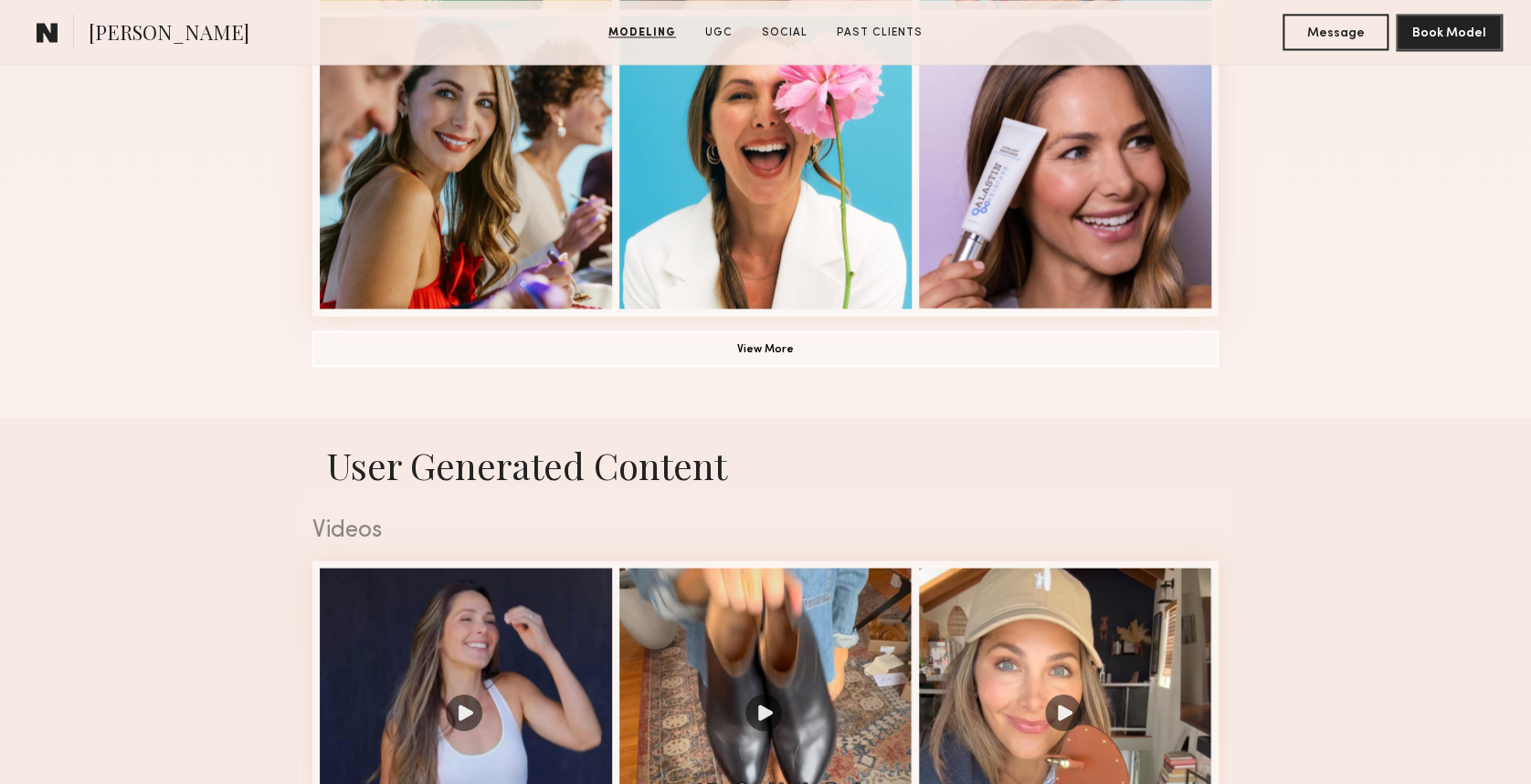
click at [629, 365] on button "View More" at bounding box center [765, 348] width 906 height 36
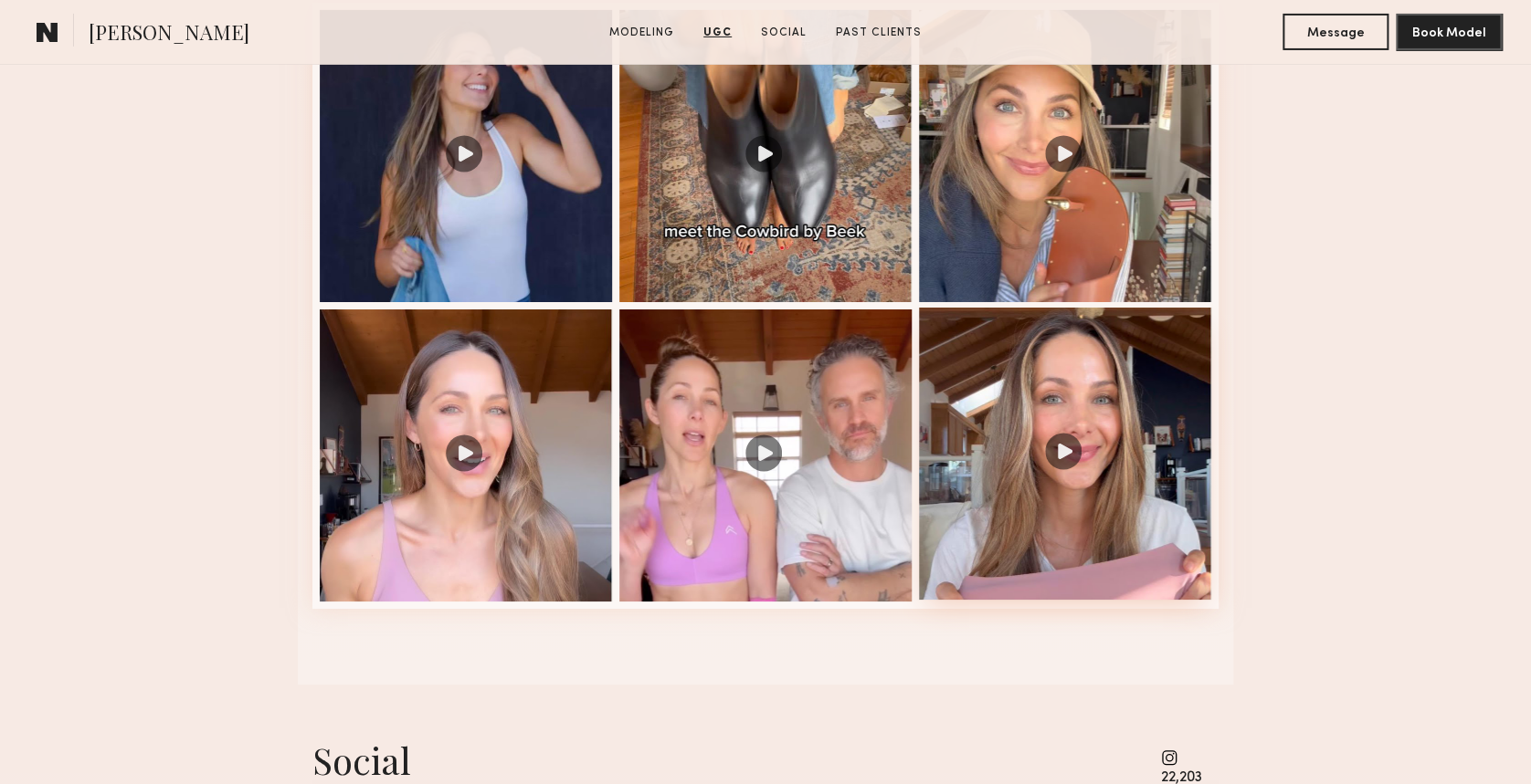
scroll to position [3004, 0]
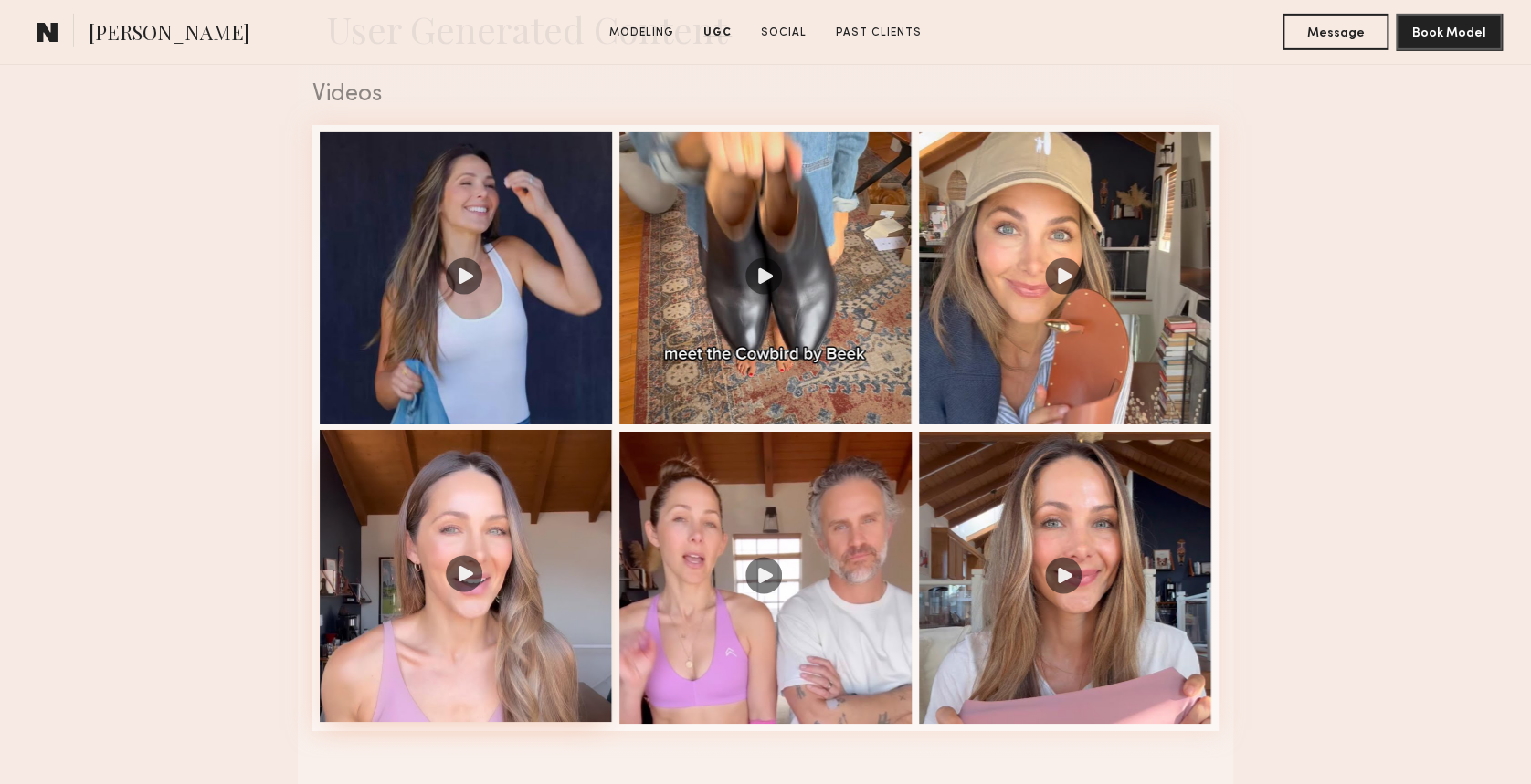
click at [450, 512] on div at bounding box center [465, 576] width 293 height 292
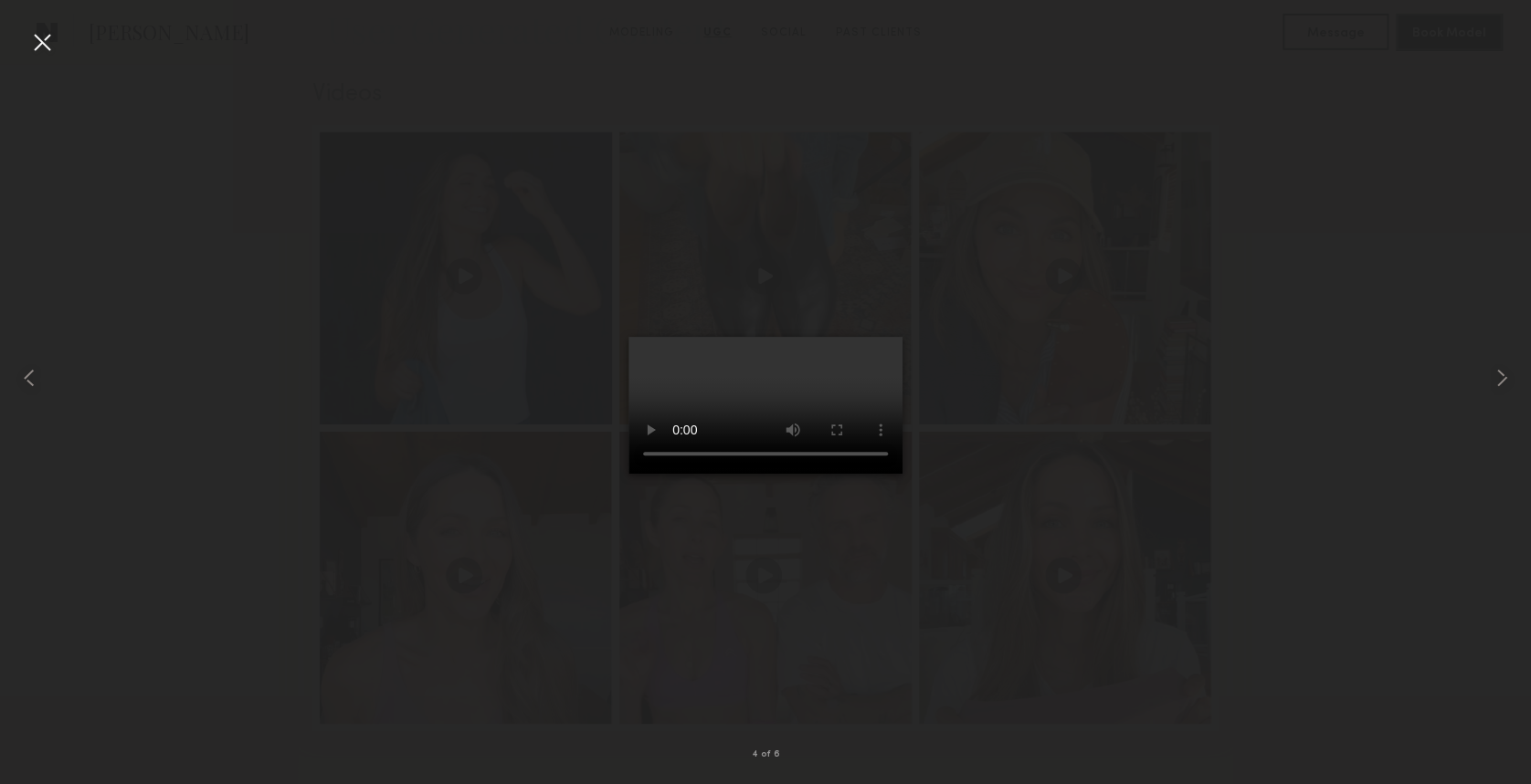
click at [44, 44] on div at bounding box center [41, 41] width 29 height 29
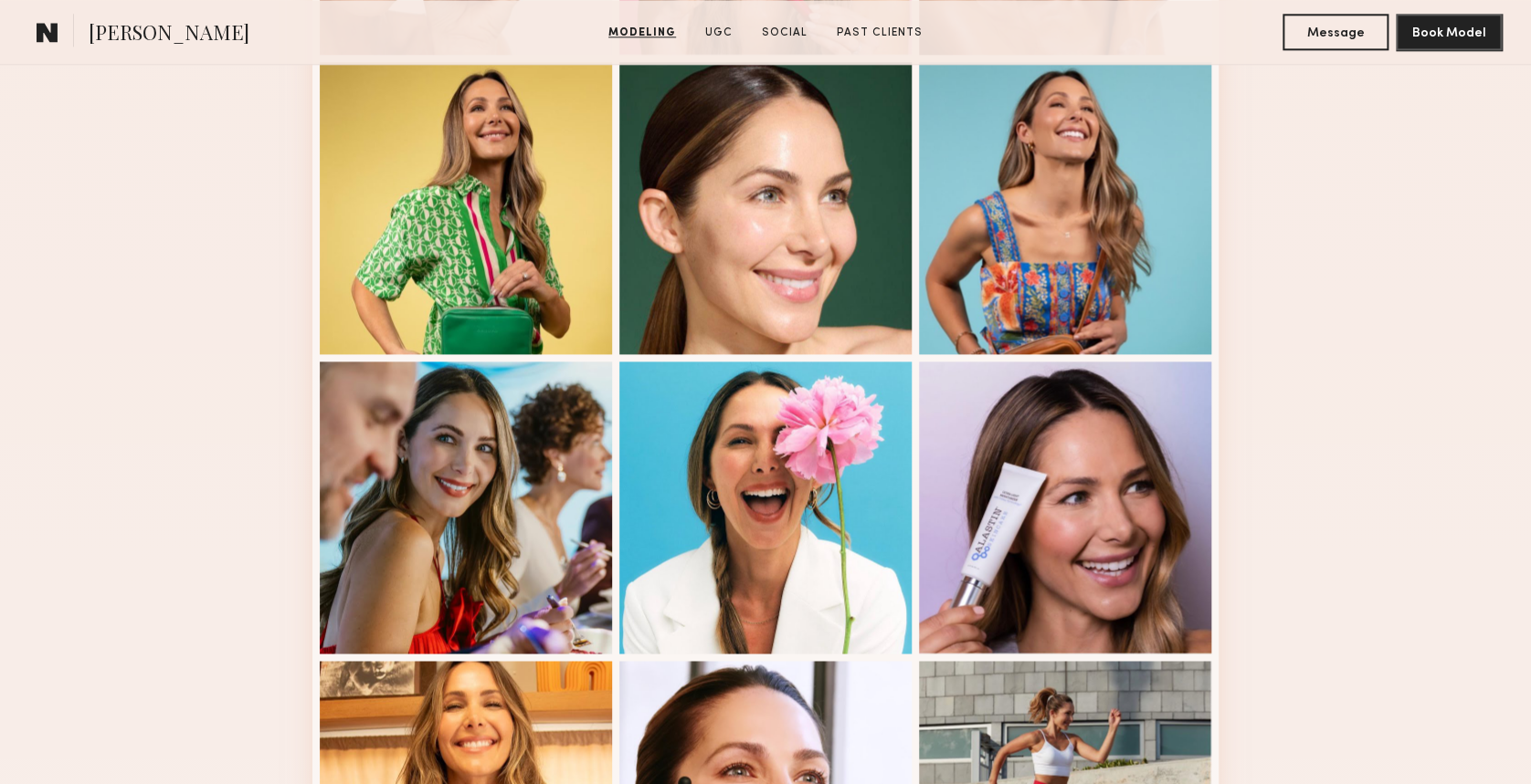
scroll to position [1077, 0]
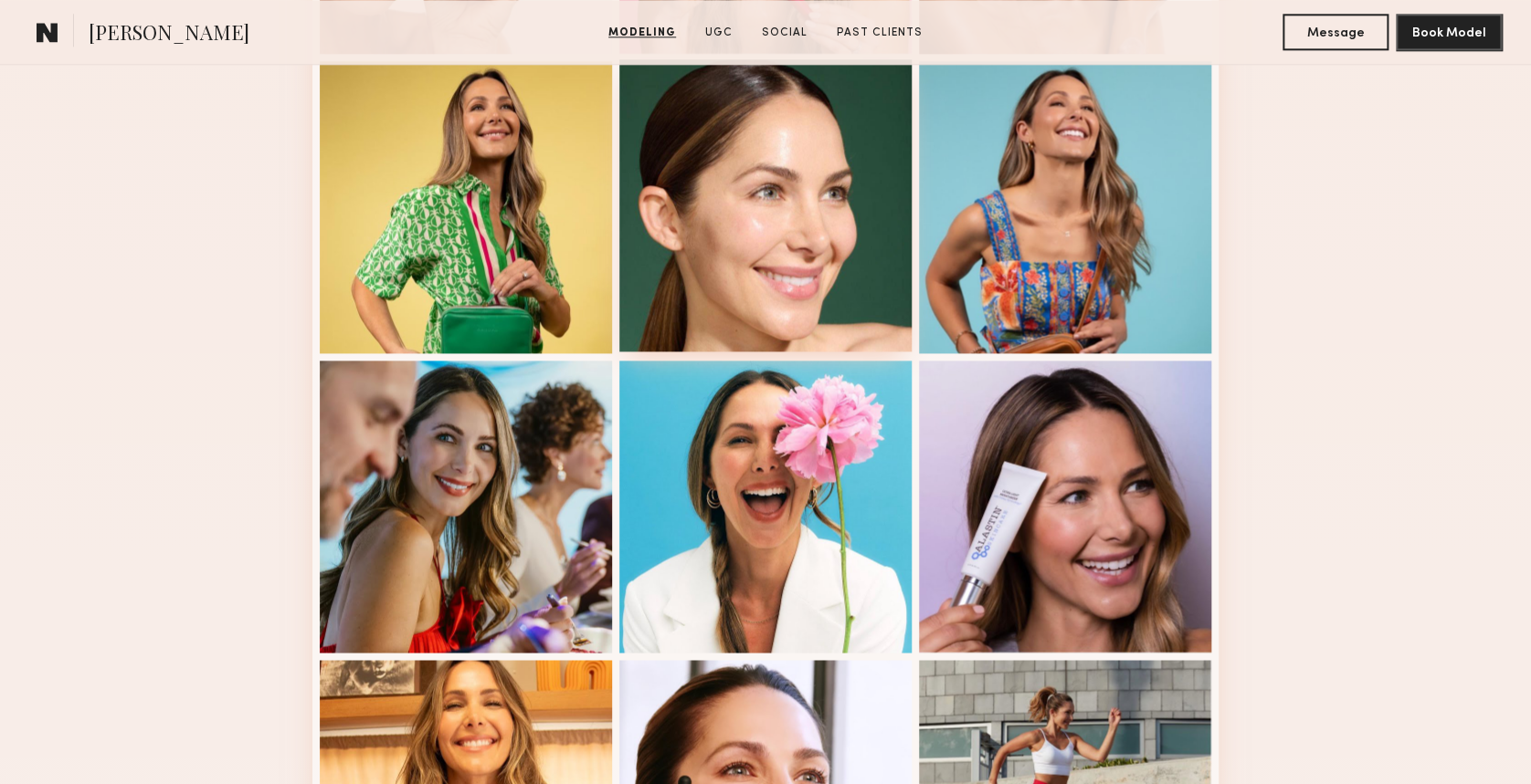
click at [760, 218] on div at bounding box center [766, 206] width 293 height 292
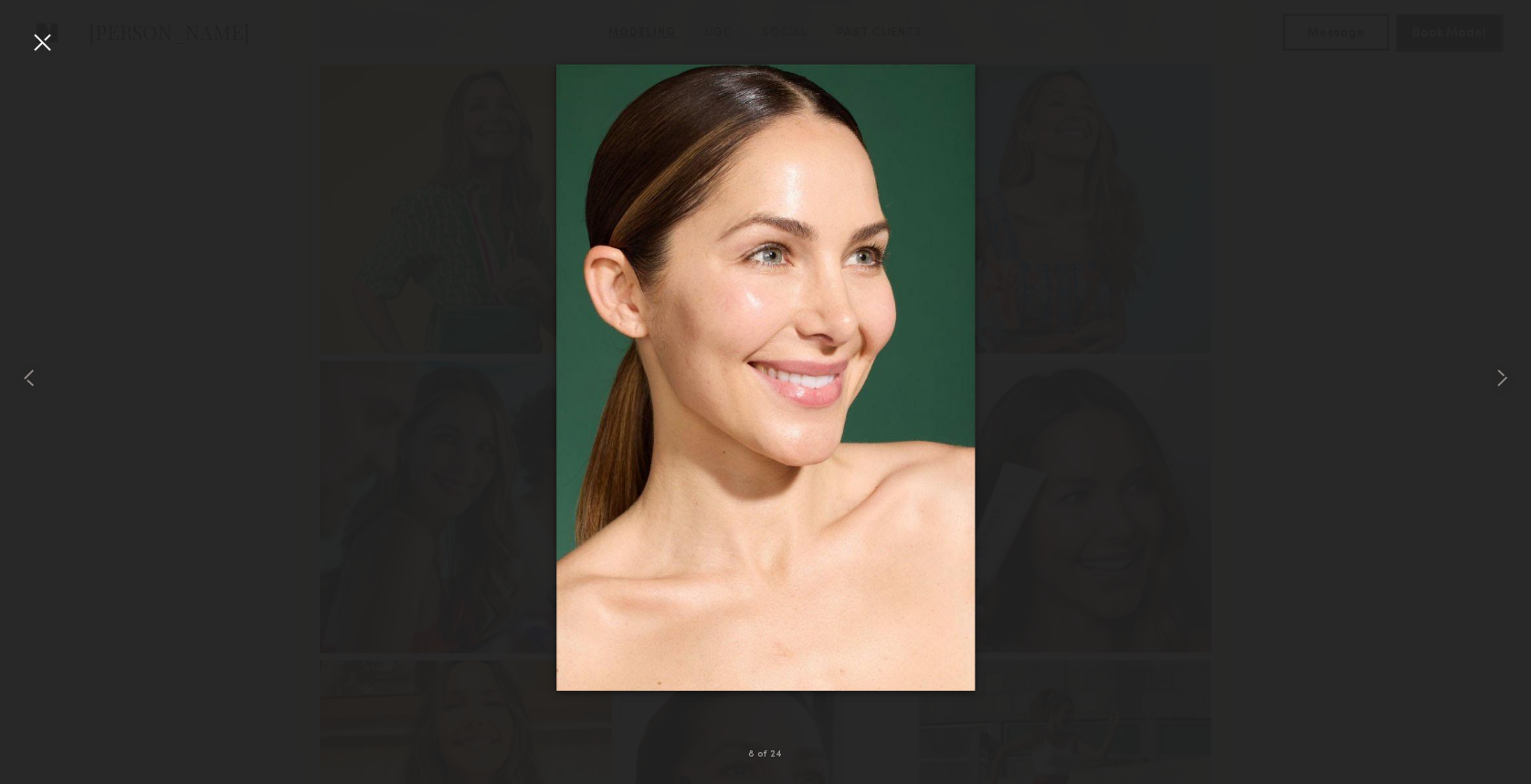
click at [36, 44] on div at bounding box center [41, 41] width 29 height 29
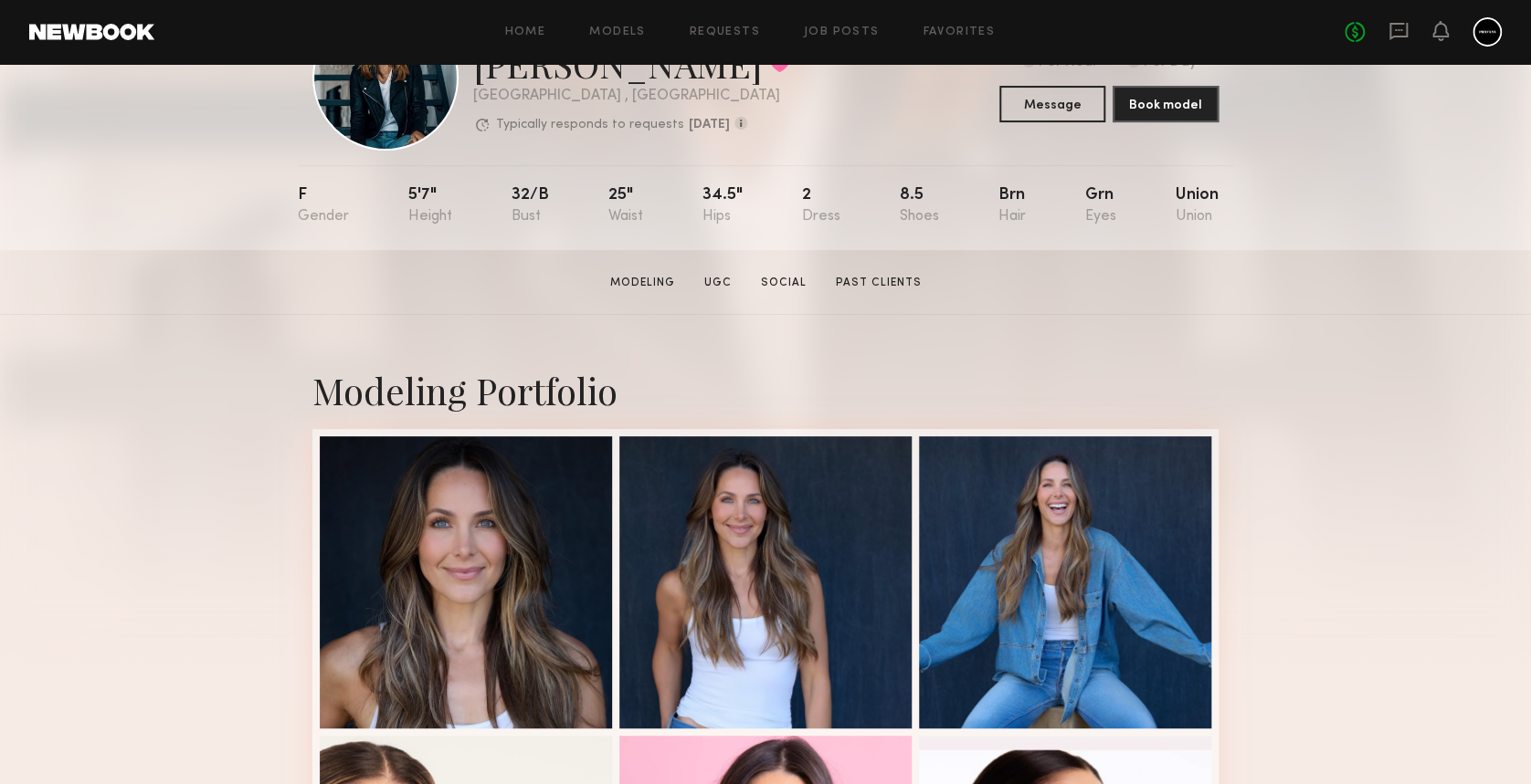
scroll to position [0, 0]
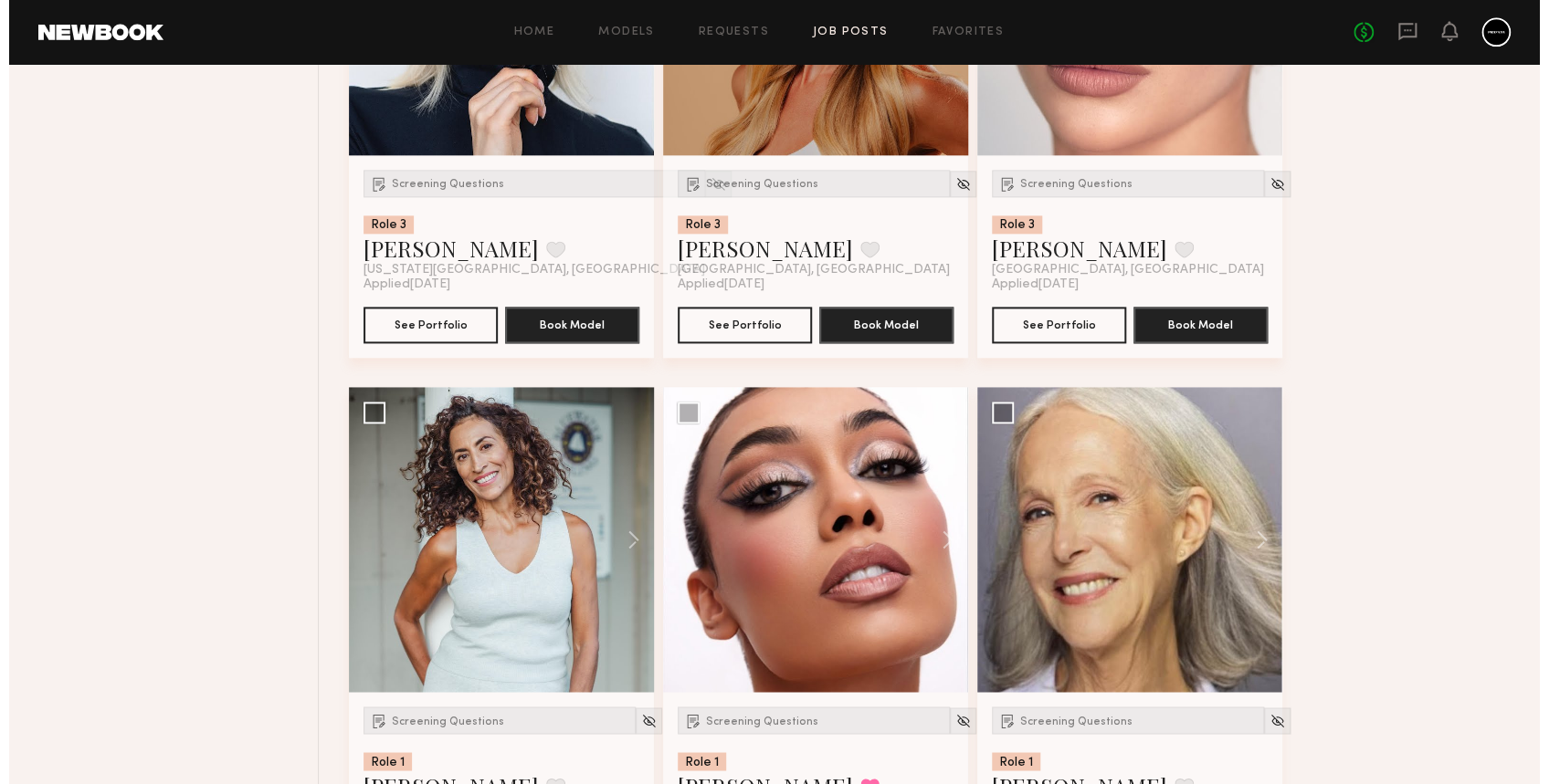
scroll to position [1096, 0]
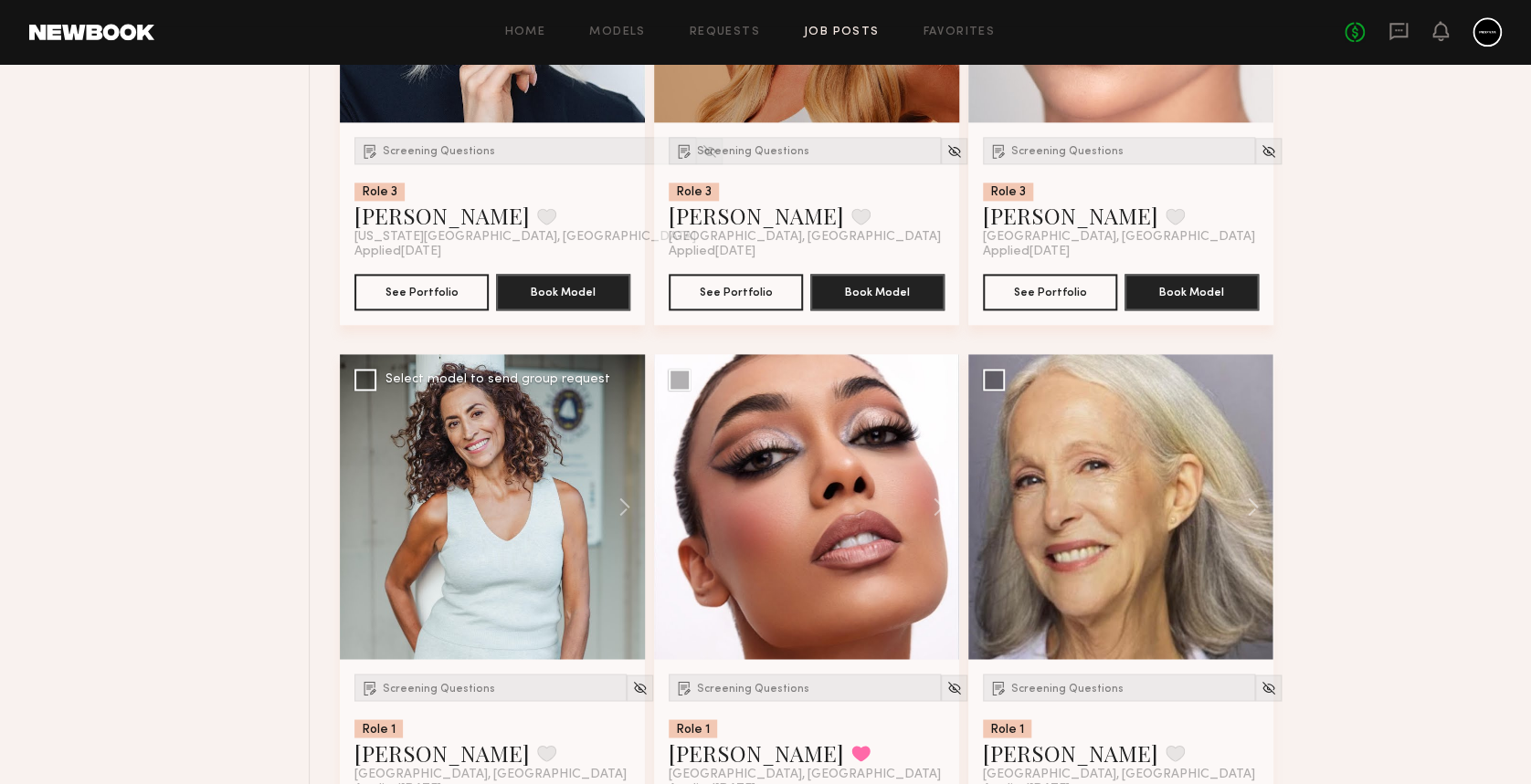
click at [372, 507] on div at bounding box center [493, 506] width 305 height 305
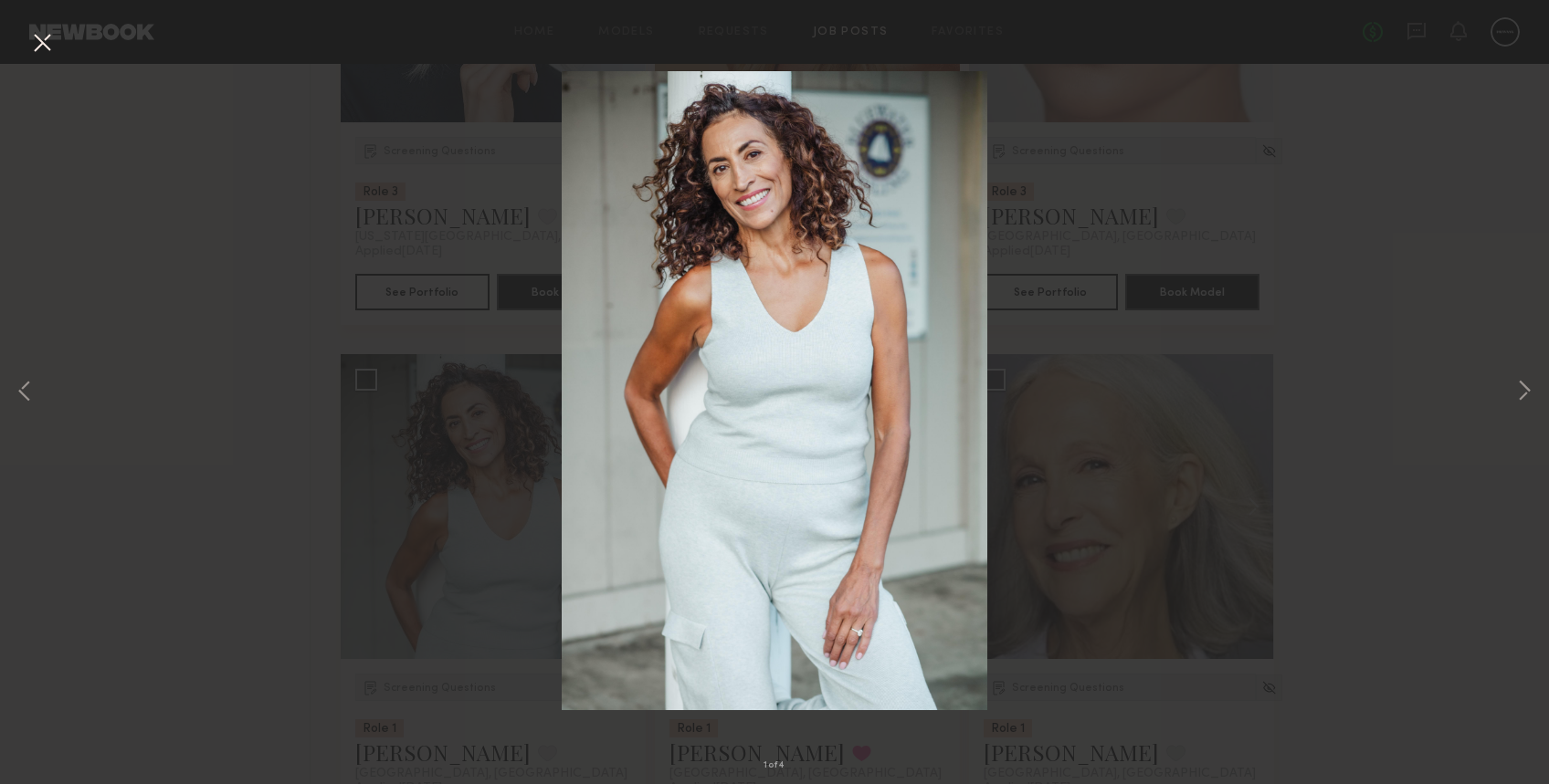
click at [33, 41] on button at bounding box center [41, 43] width 29 height 33
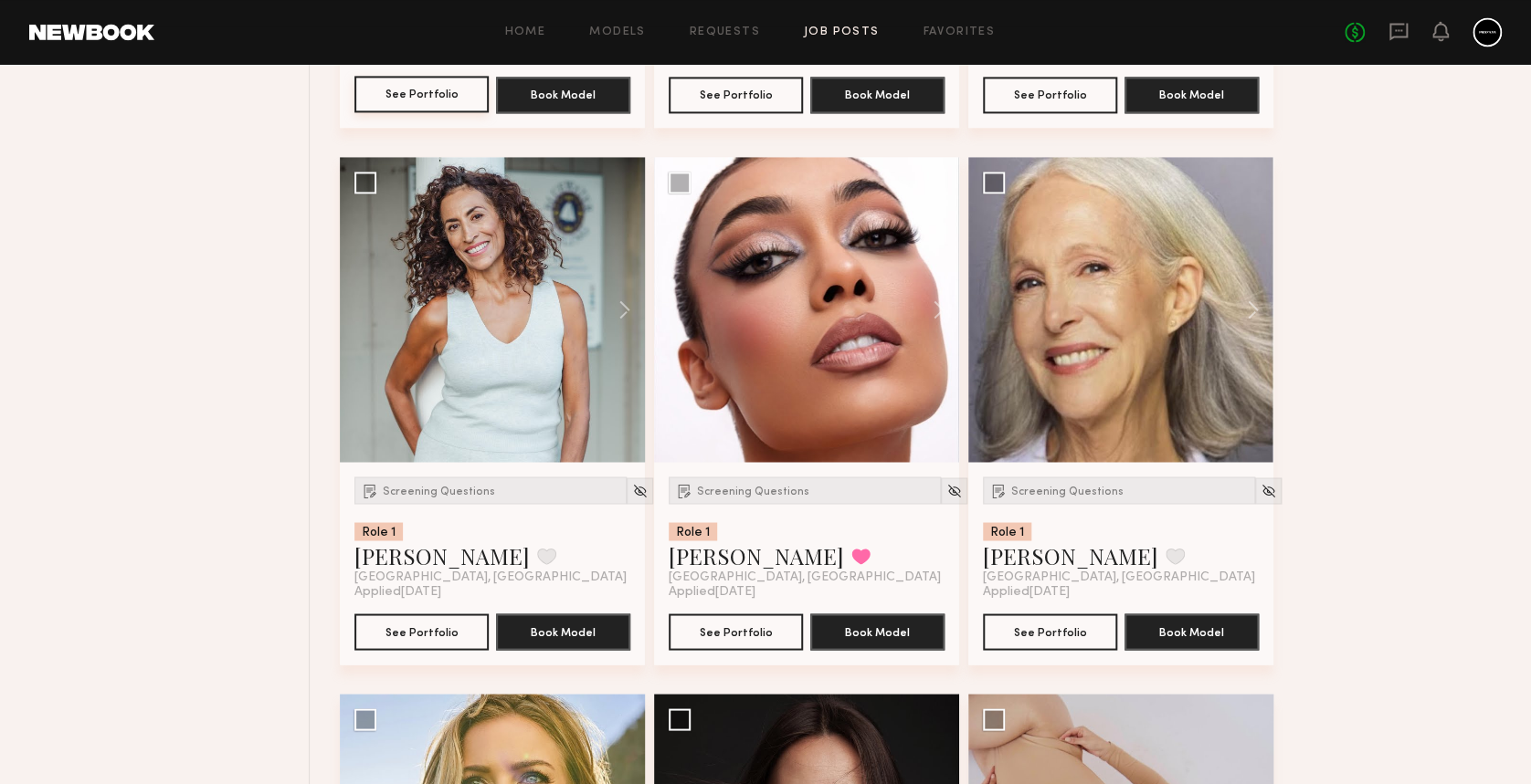
scroll to position [1339, 0]
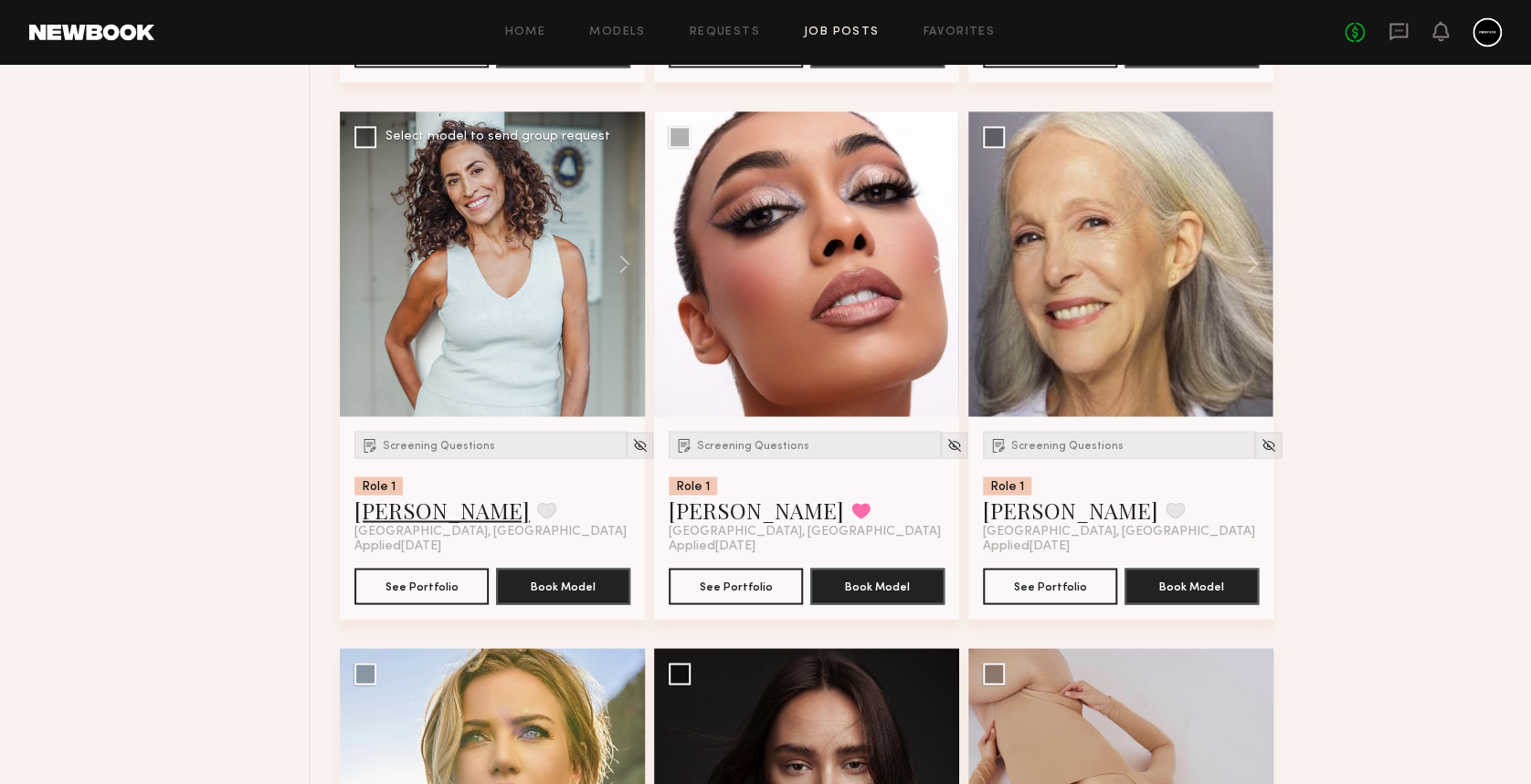
click at [417, 513] on link "[PERSON_NAME]" at bounding box center [442, 509] width 176 height 29
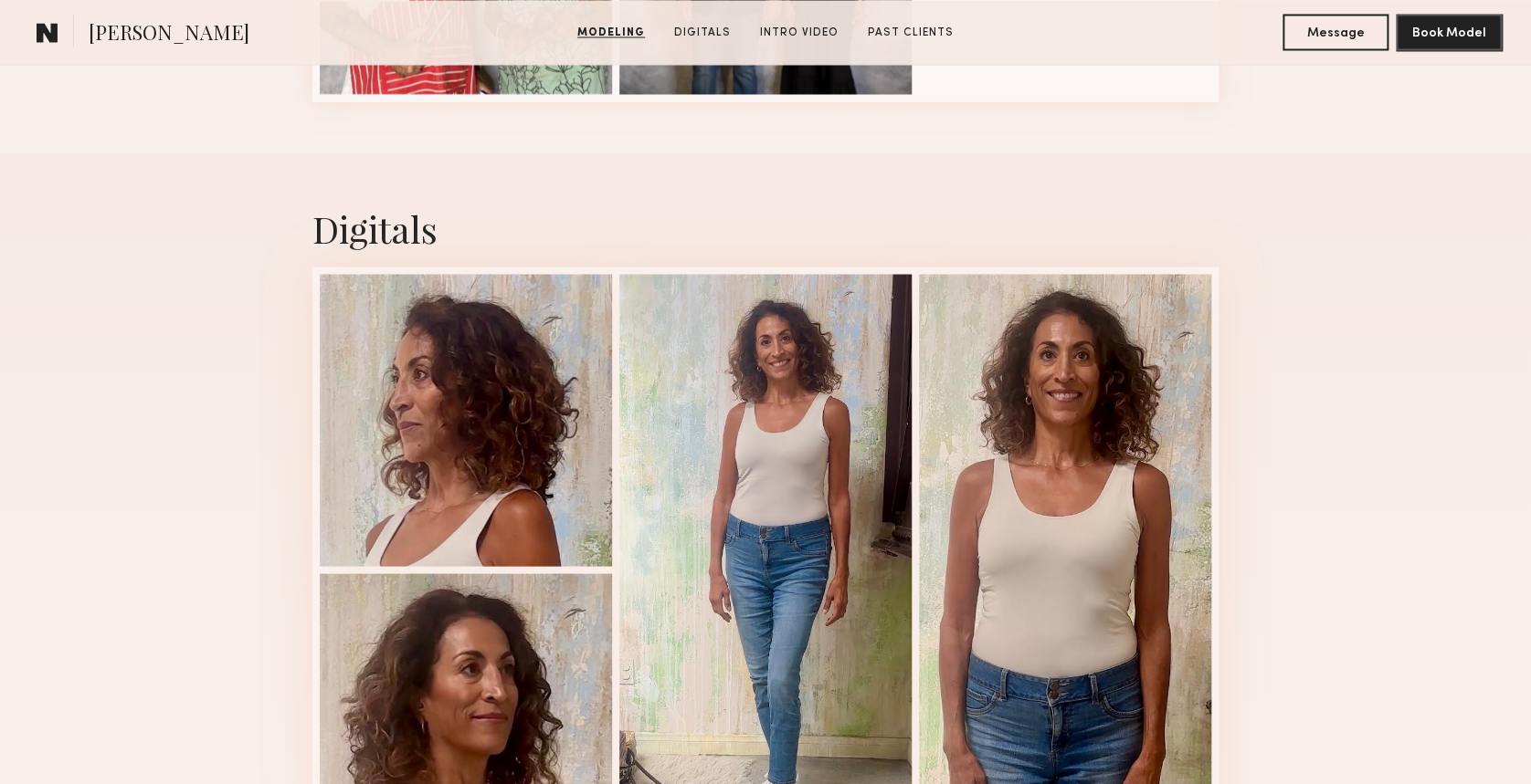
scroll to position [1704, 0]
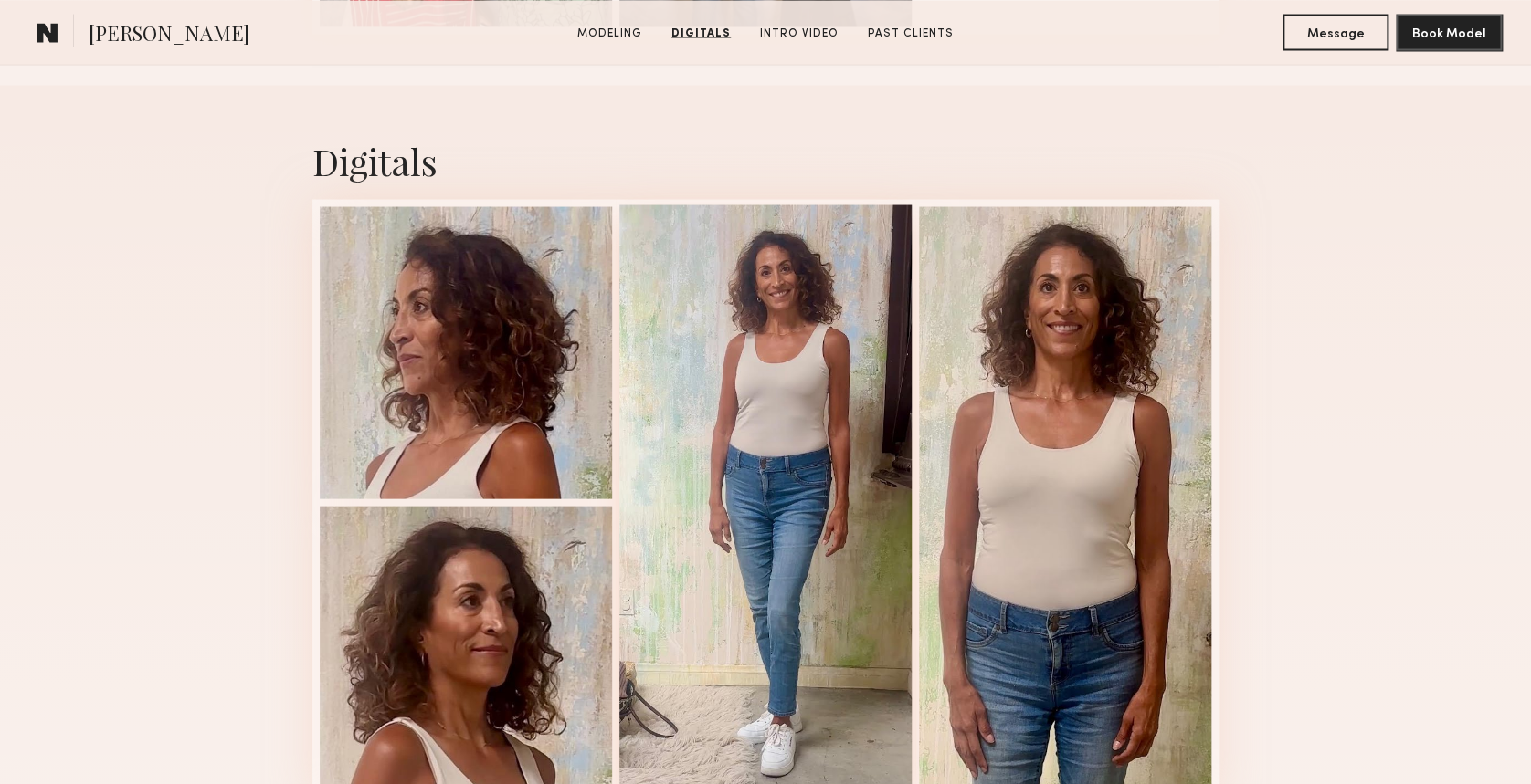
click at [780, 296] on div at bounding box center [766, 500] width 293 height 592
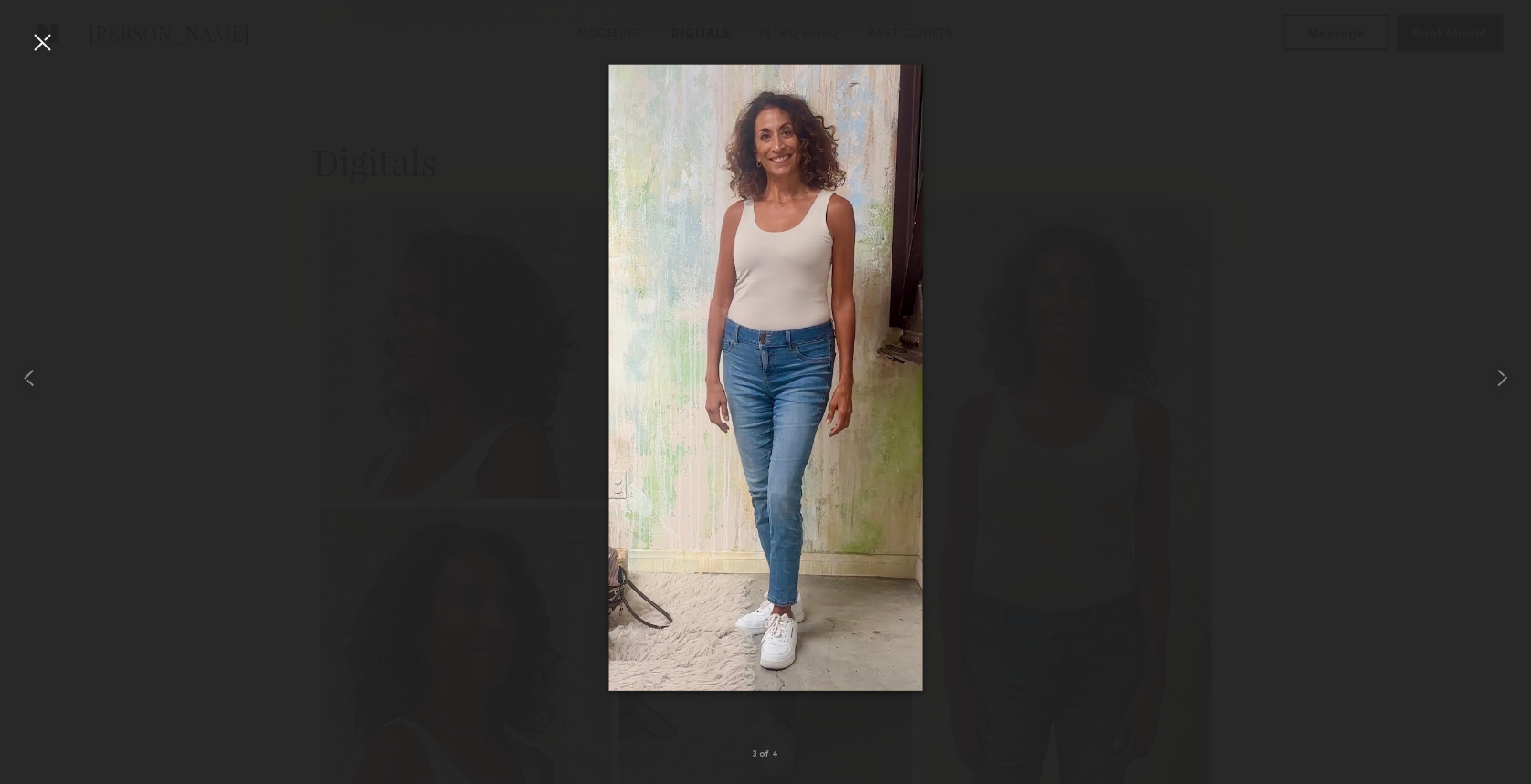
click at [44, 37] on div at bounding box center [41, 41] width 29 height 29
